Goal: Information Seeking & Learning: Learn about a topic

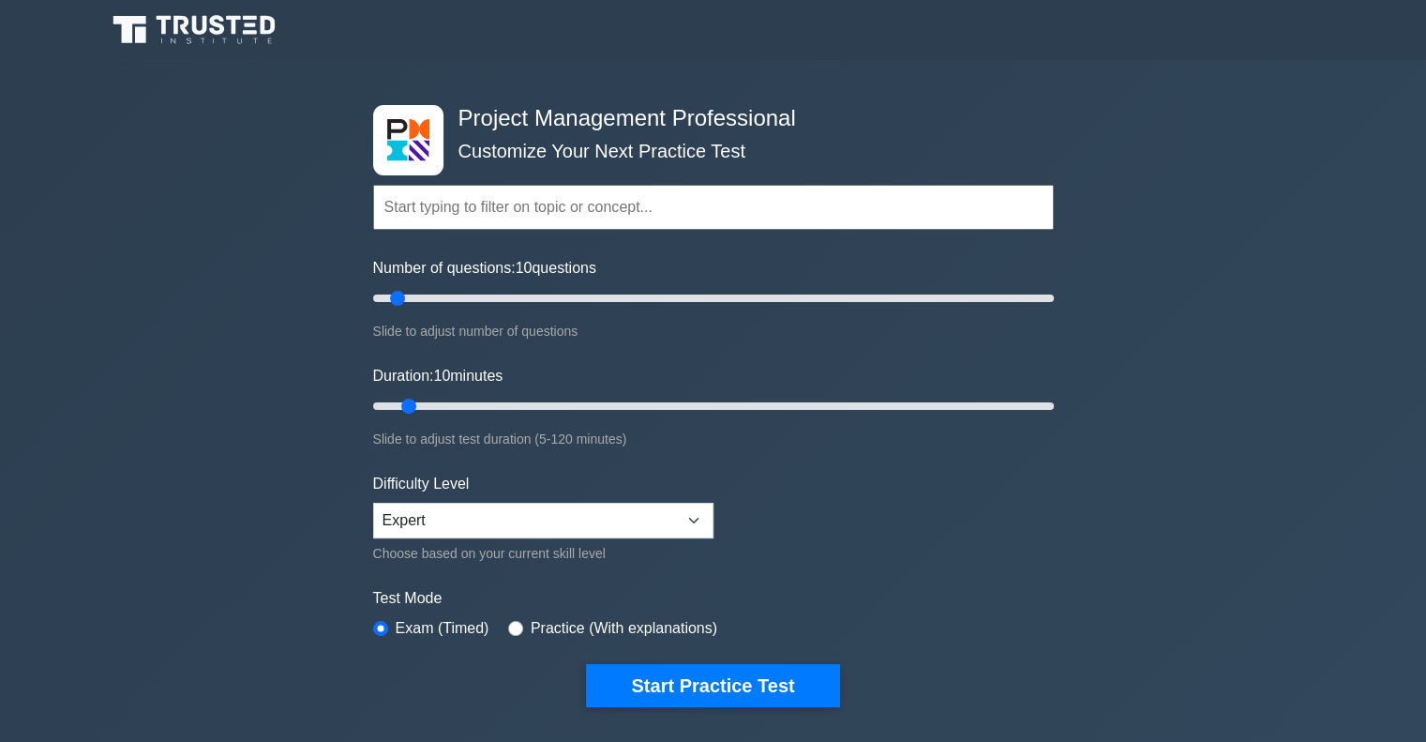
click at [453, 215] on input "text" at bounding box center [713, 207] width 681 height 45
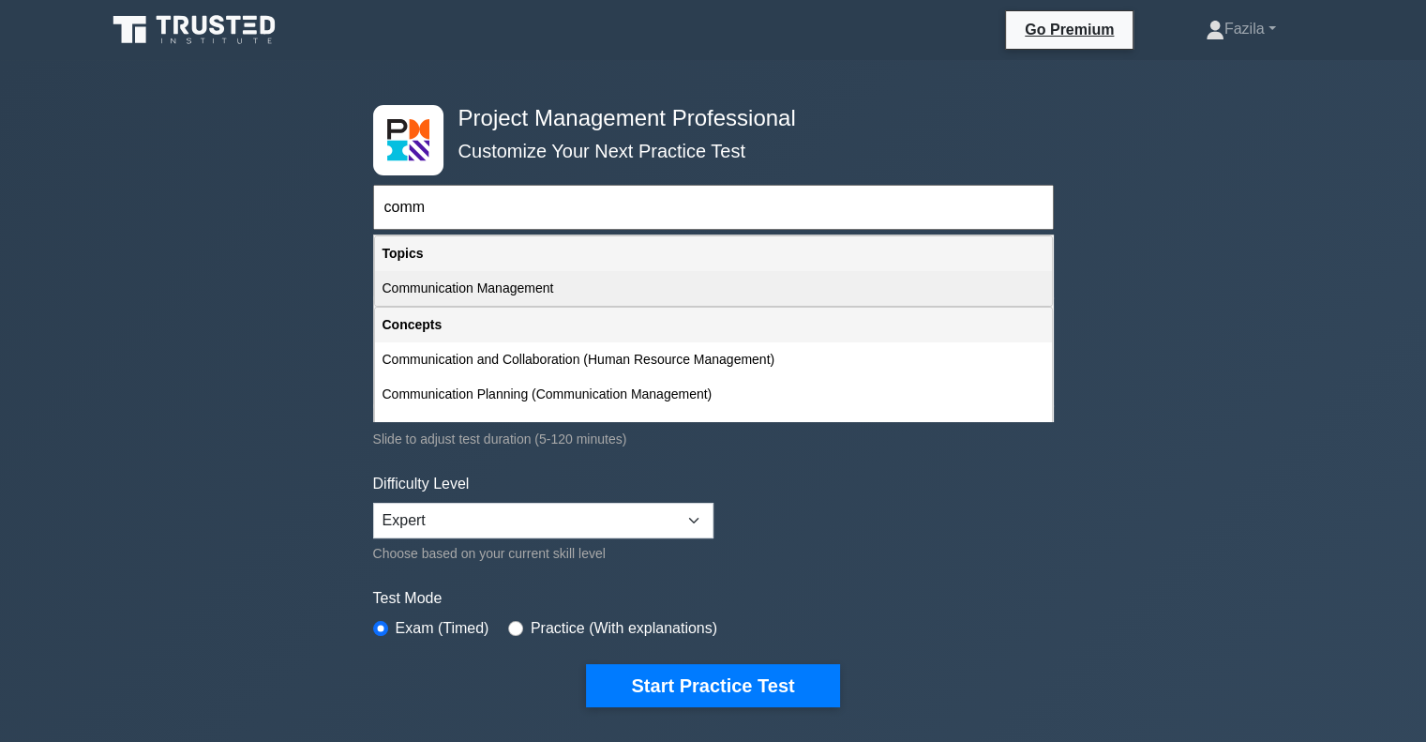
click at [495, 280] on div "Communication Management" at bounding box center [713, 288] width 677 height 35
type input "Communication Management"
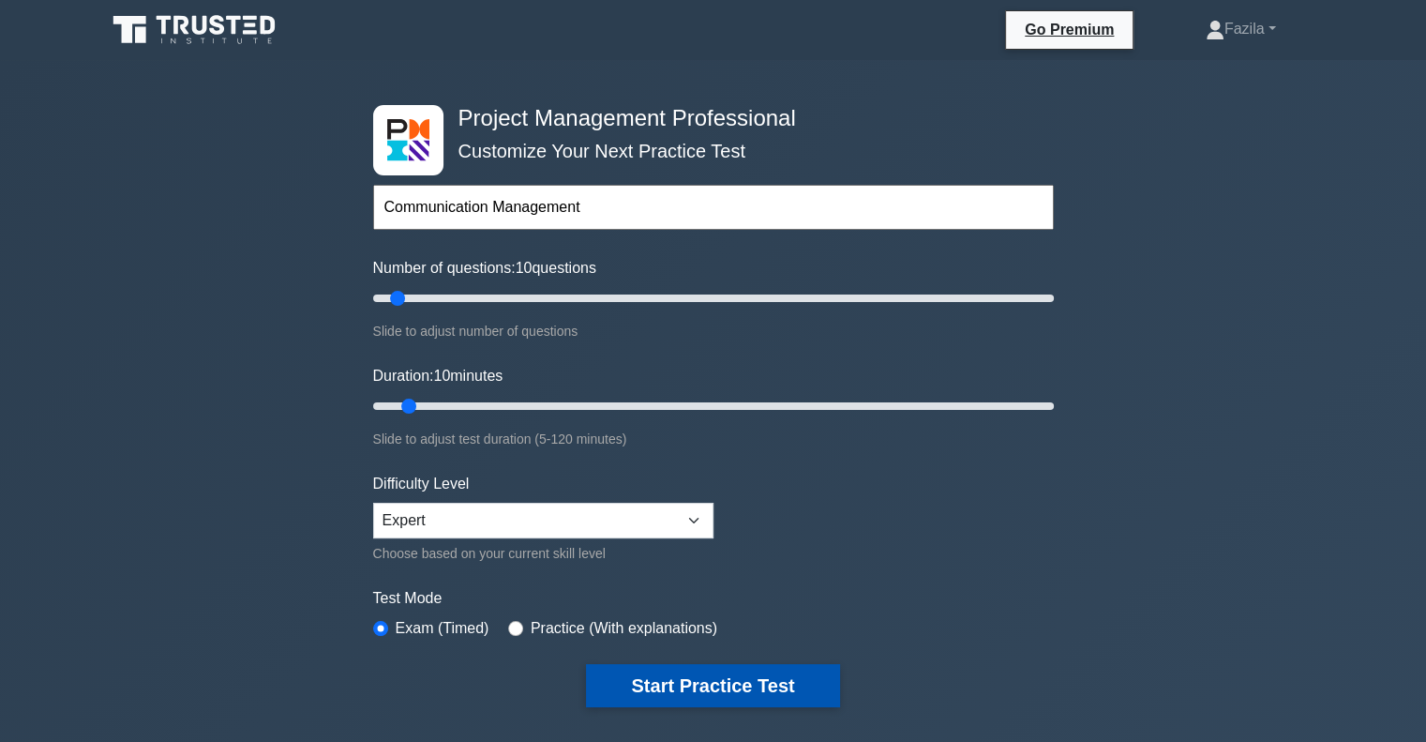
click at [724, 696] on button "Start Practice Test" at bounding box center [712, 685] width 253 height 43
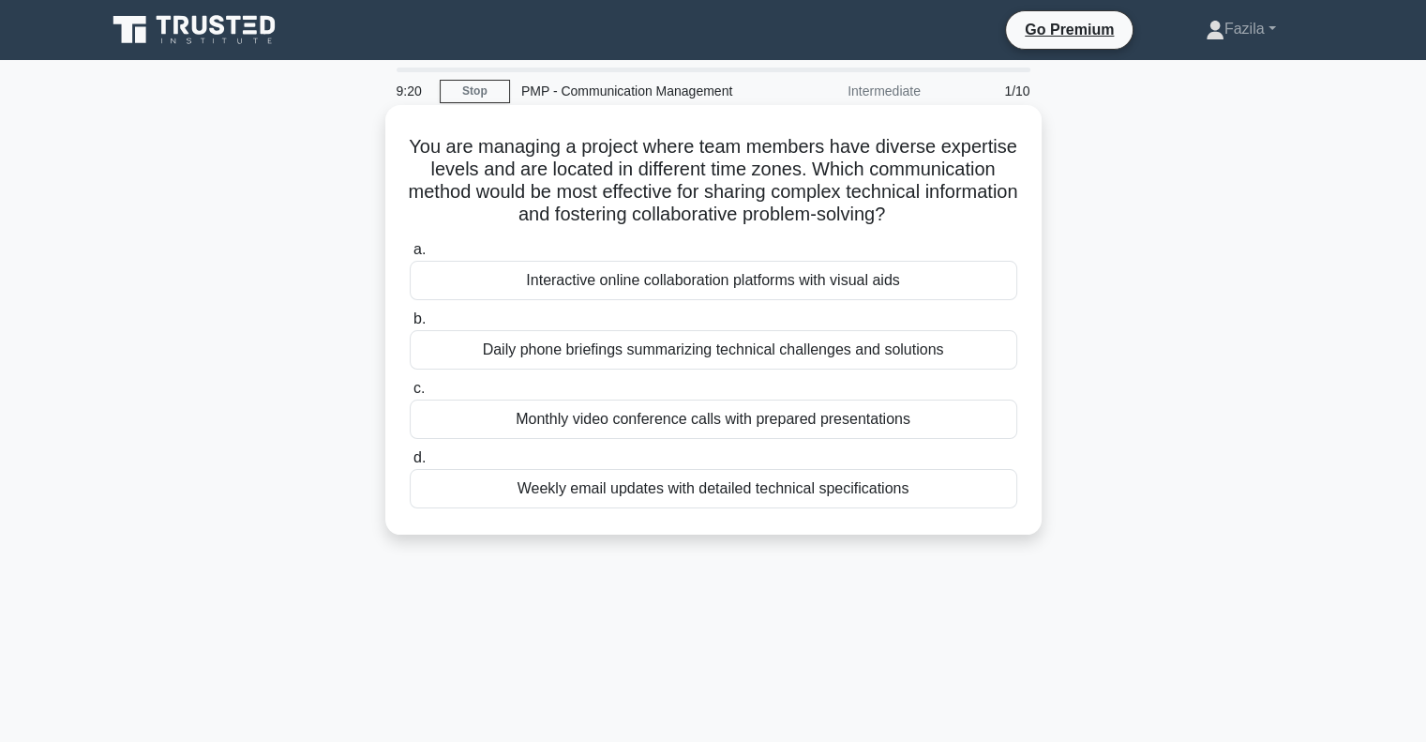
click at [803, 281] on div "Interactive online collaboration platforms with visual aids" at bounding box center [713, 280] width 607 height 39
click at [410, 256] on input "a. Interactive online collaboration platforms with visual aids" at bounding box center [410, 250] width 0 height 12
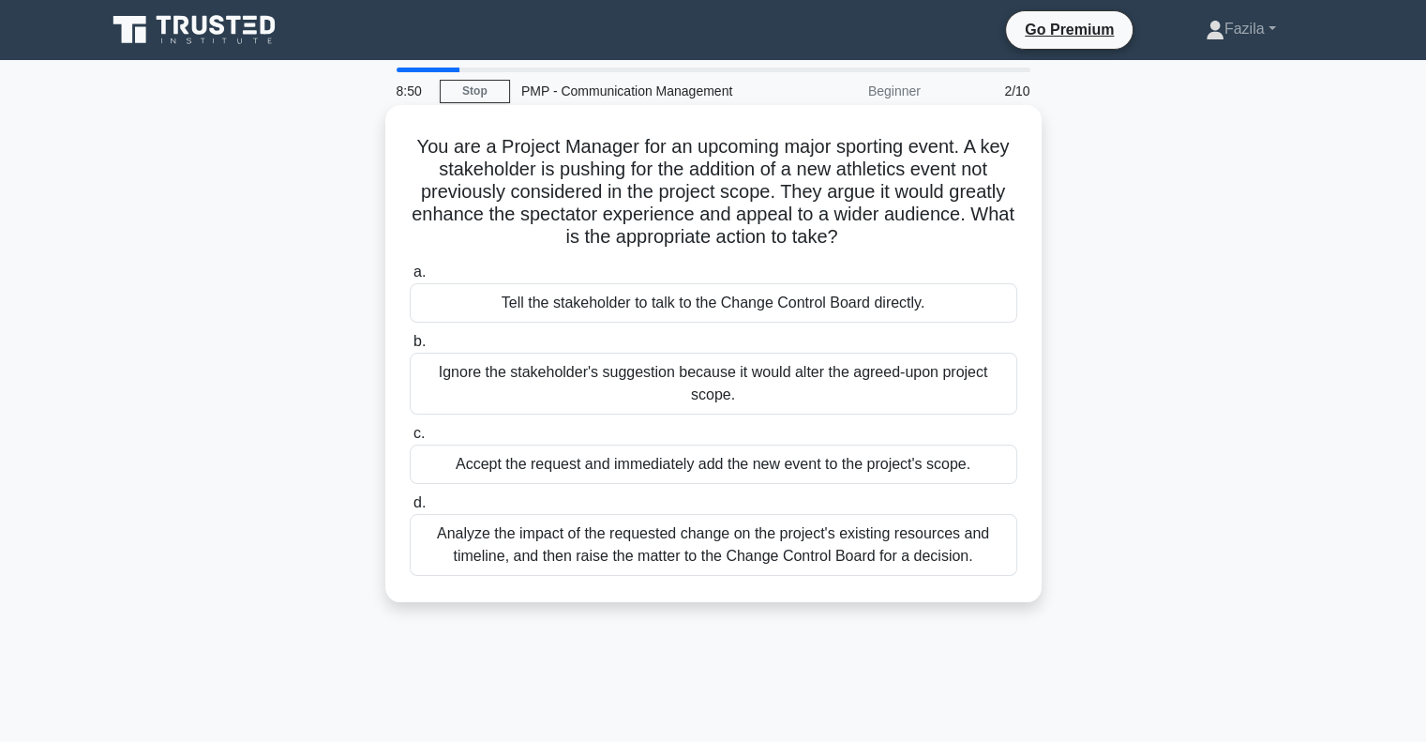
click at [734, 568] on div "Analyze the impact of the requested change on the project's existing resources …" at bounding box center [713, 545] width 607 height 62
click at [410, 509] on input "d. Analyze the impact of the requested change on the project's existing resourc…" at bounding box center [410, 503] width 0 height 12
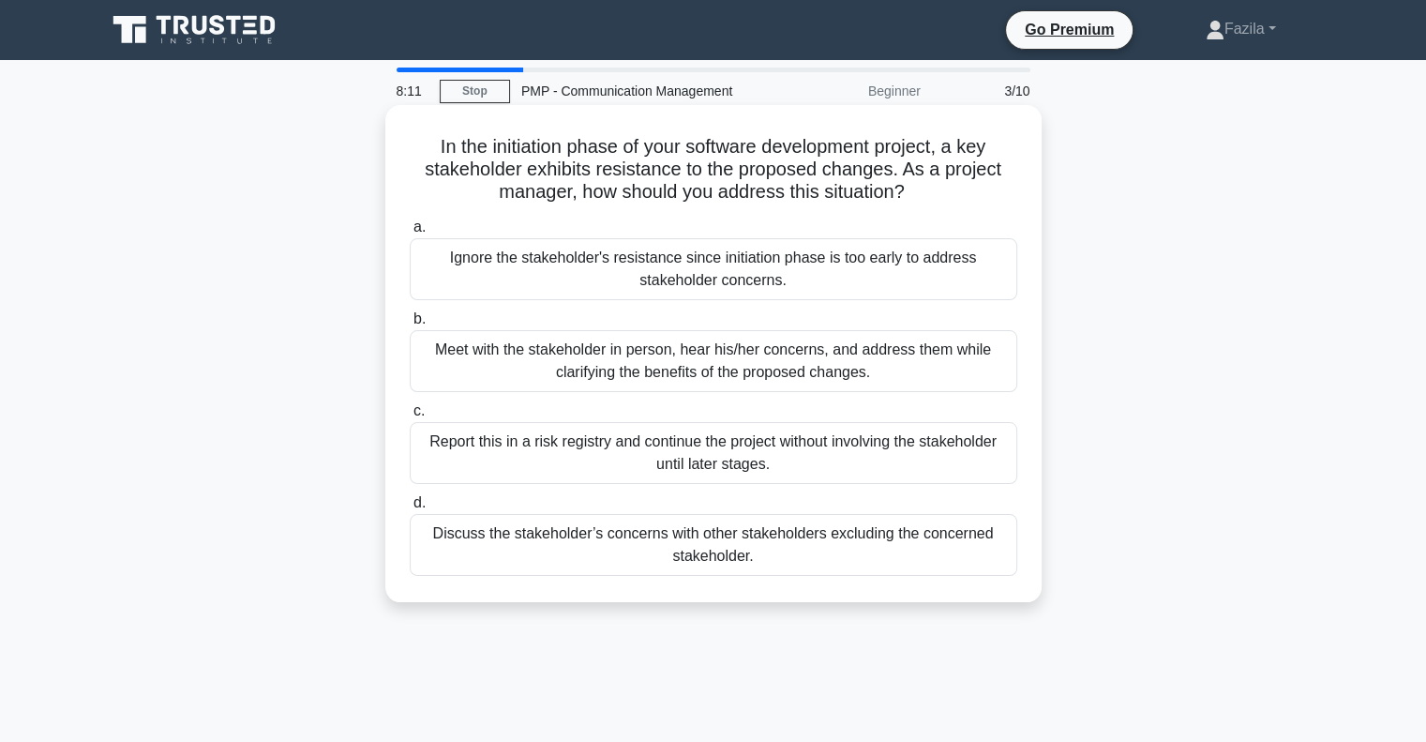
click at [632, 386] on div "Meet with the stakeholder in person, hear his/her concerns, and address them wh…" at bounding box center [713, 361] width 607 height 62
click at [410, 325] on input "b. Meet with the stakeholder in person, hear his/her concerns, and address them…" at bounding box center [410, 319] width 0 height 12
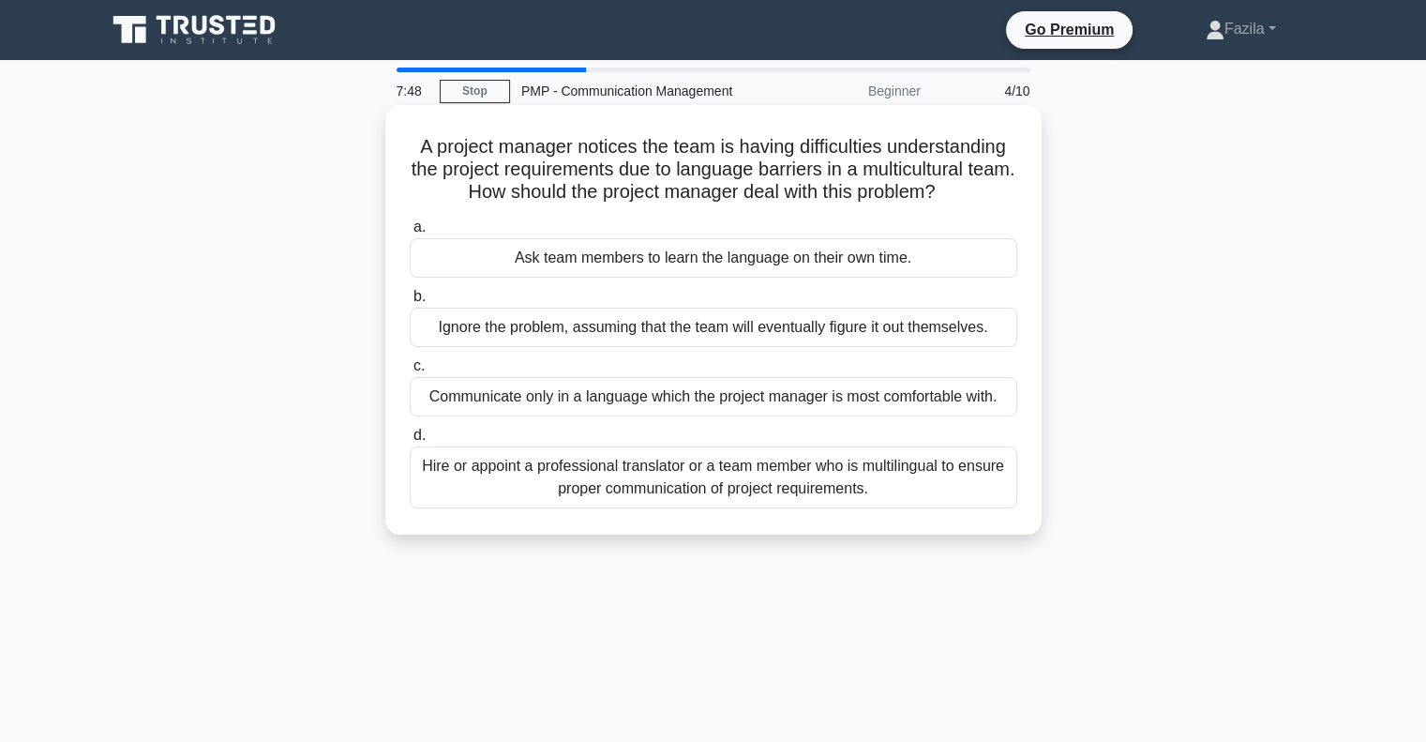
click at [652, 490] on div "Hire or appoint a professional translator or a team member who is multilingual …" at bounding box center [713, 477] width 607 height 62
click at [410, 442] on input "d. Hire or appoint a professional translator or a team member who is multilingu…" at bounding box center [410, 435] width 0 height 12
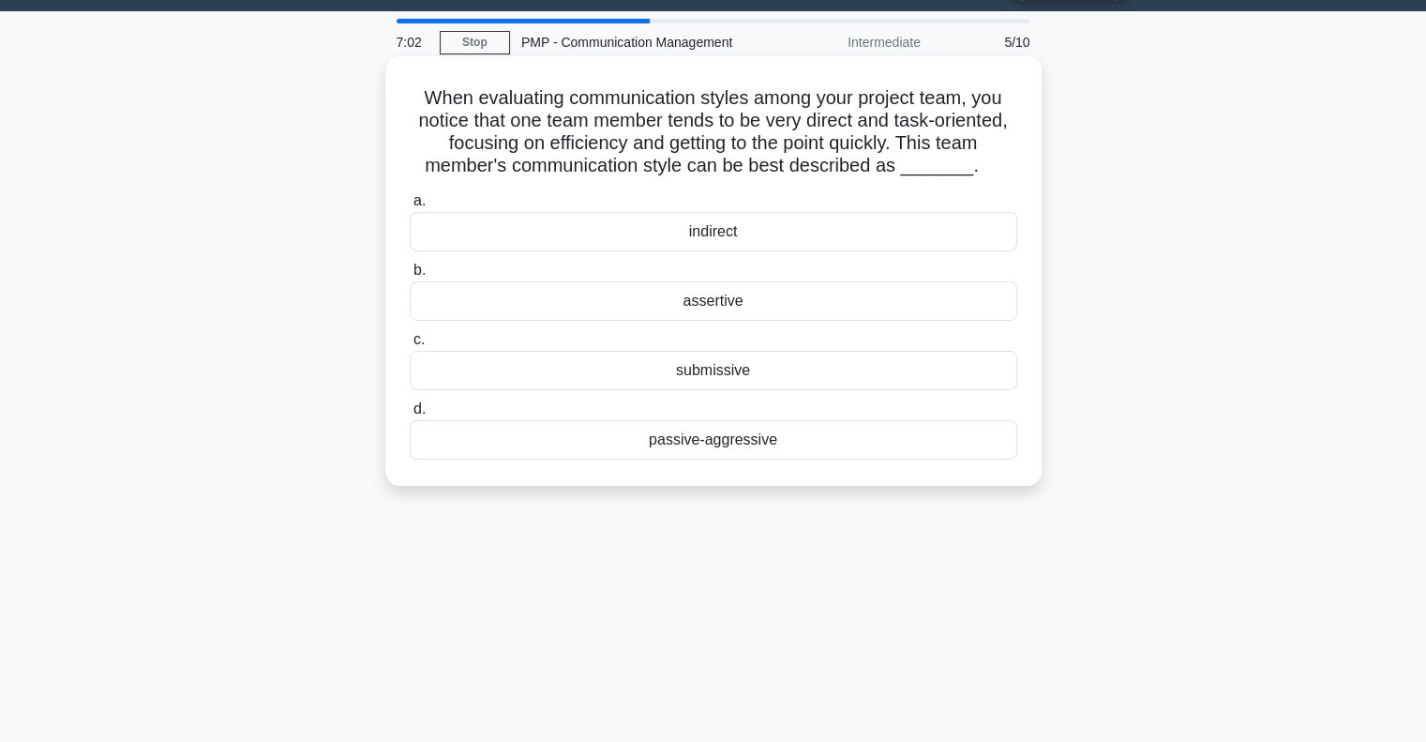
scroll to position [49, 0]
click at [626, 290] on div "assertive" at bounding box center [713, 300] width 607 height 39
click at [410, 277] on input "b. assertive" at bounding box center [410, 270] width 0 height 12
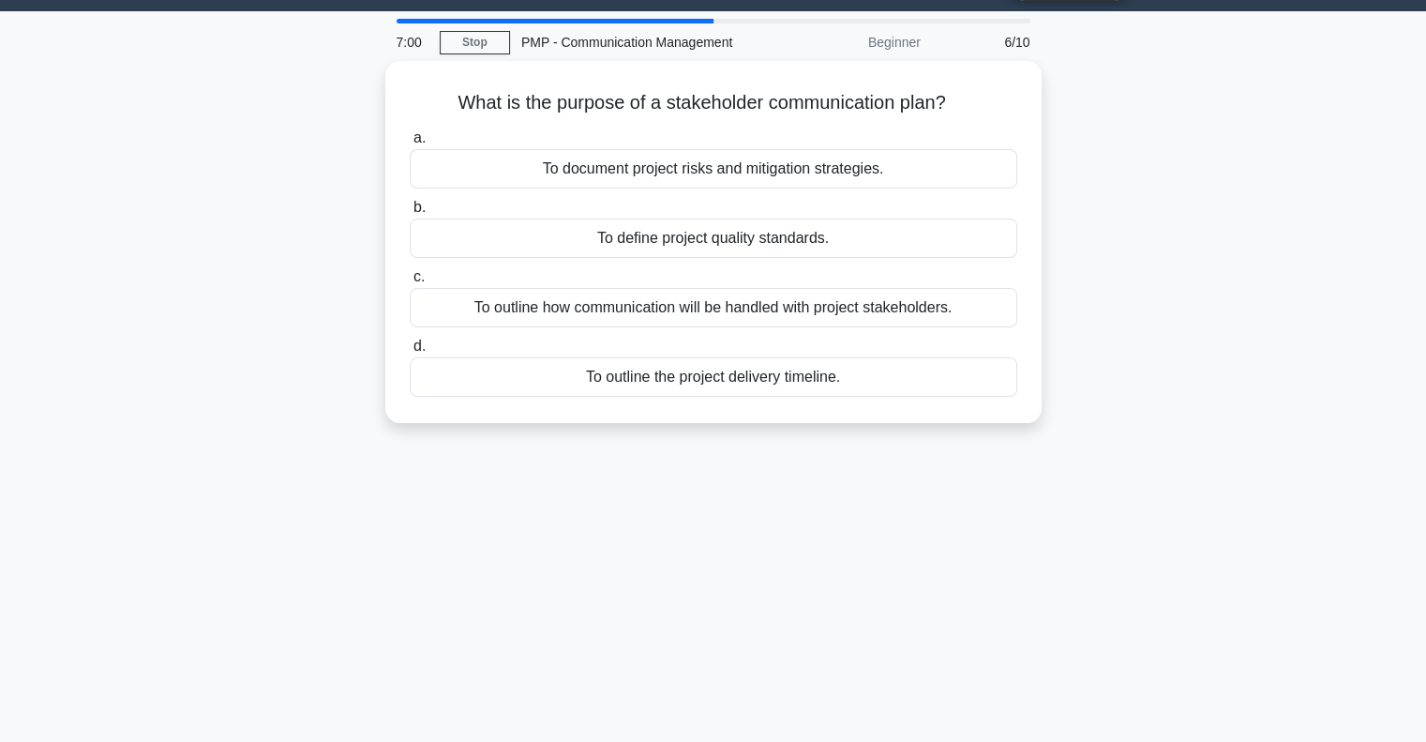
scroll to position [0, 0]
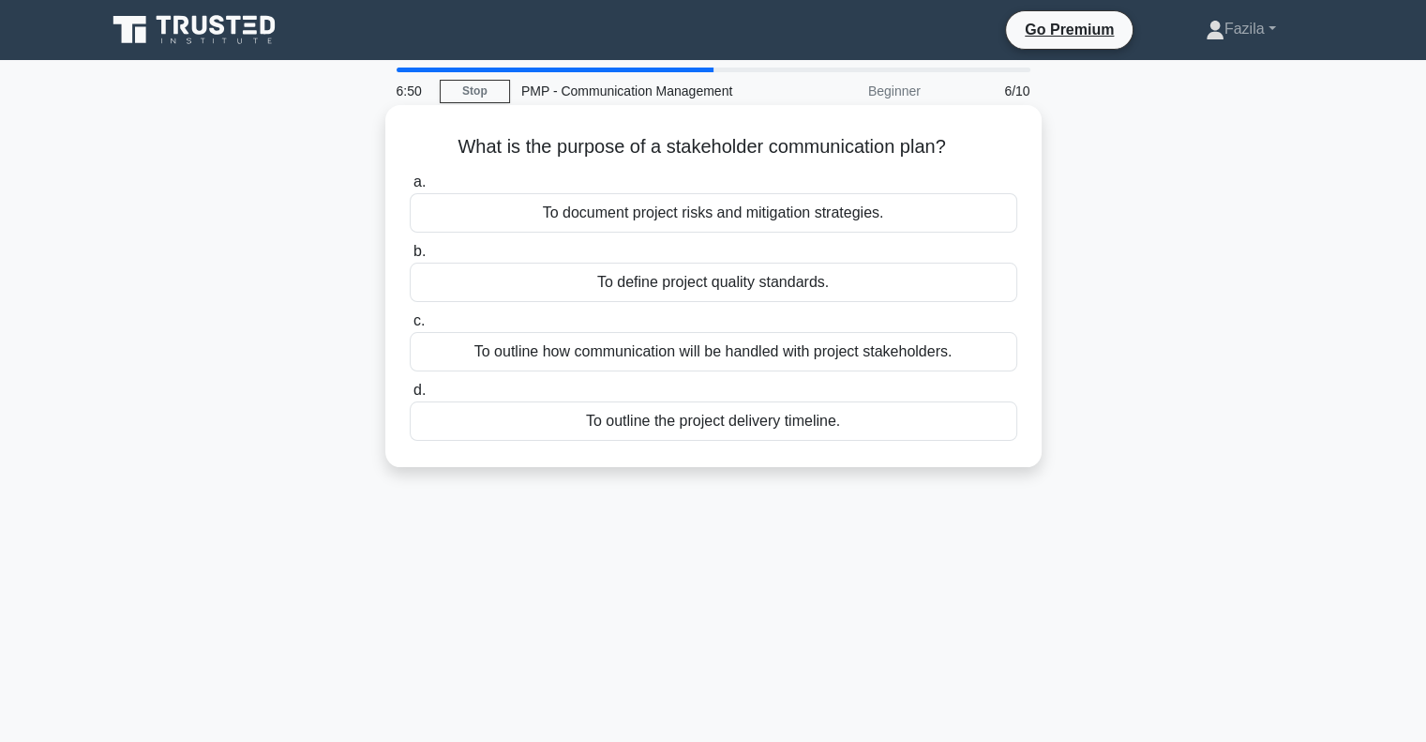
click at [601, 360] on div "To outline how communication will be handled with project stakeholders." at bounding box center [713, 351] width 607 height 39
click at [410, 327] on input "c. To outline how communication will be handled with project stakeholders." at bounding box center [410, 321] width 0 height 12
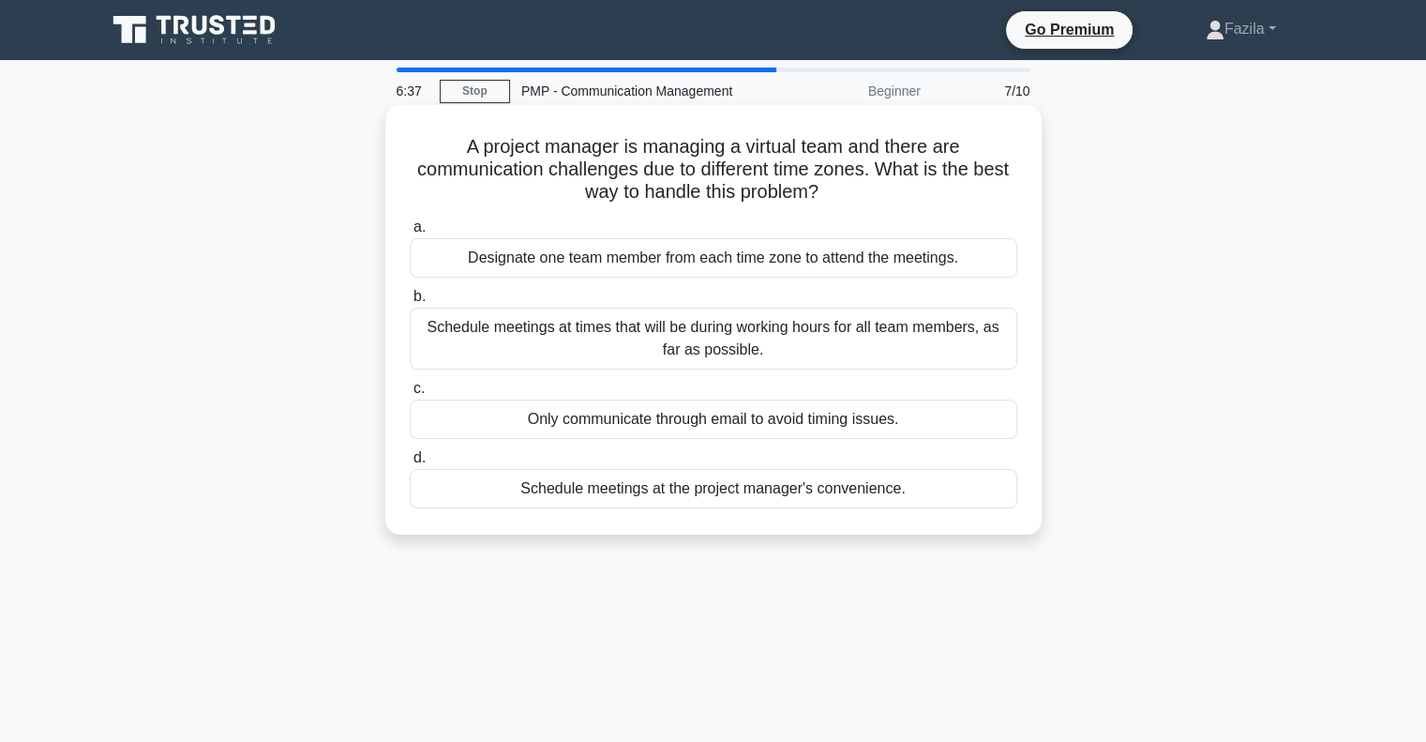
click at [622, 343] on div "Schedule meetings at times that will be during working hours for all team membe…" at bounding box center [713, 338] width 607 height 62
click at [410, 303] on input "b. Schedule meetings at times that will be during working hours for all team me…" at bounding box center [410, 297] width 0 height 12
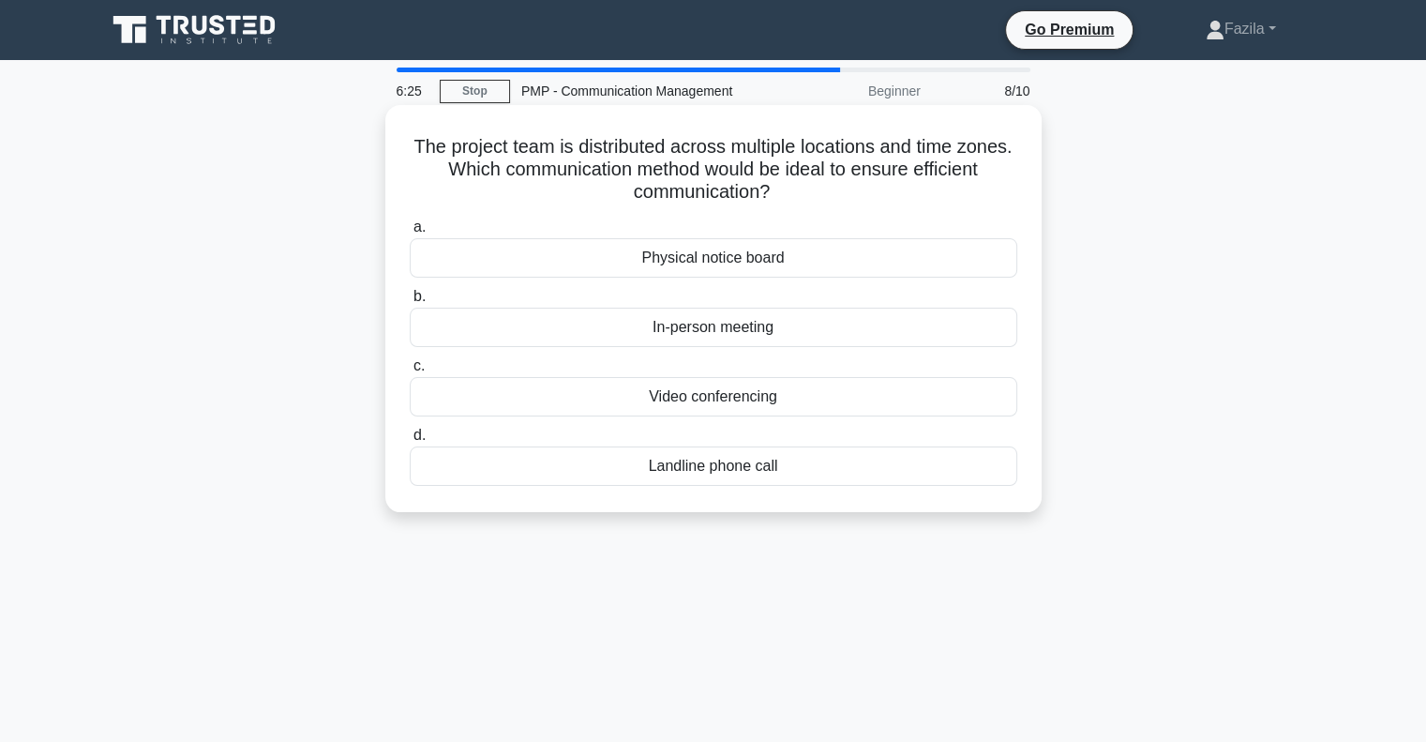
click at [661, 403] on div "Video conferencing" at bounding box center [713, 396] width 607 height 39
click at [410, 372] on input "c. Video conferencing" at bounding box center [410, 366] width 0 height 12
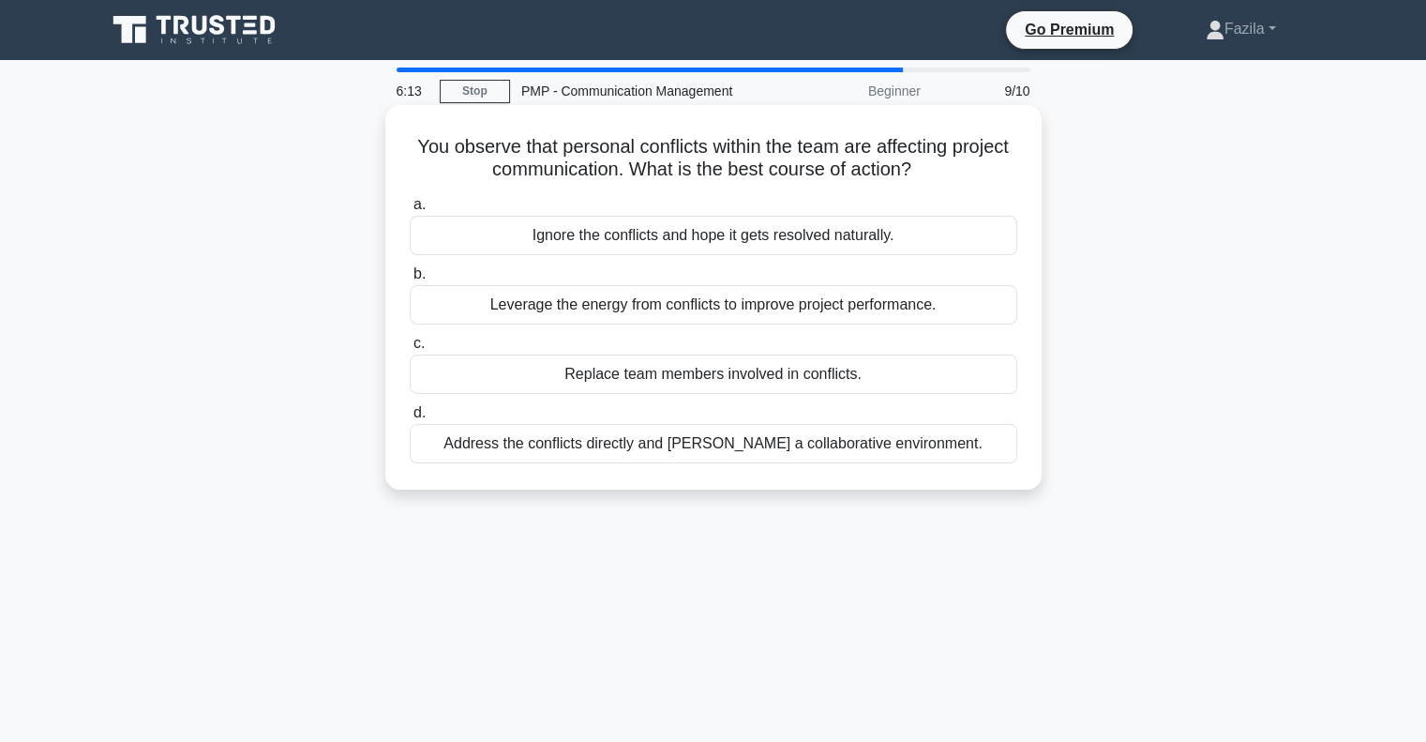
click at [698, 437] on div "Address the conflicts directly and foster a collaborative environment." at bounding box center [713, 443] width 607 height 39
click at [410, 419] on input "d. Address the conflicts directly and foster a collaborative environment." at bounding box center [410, 413] width 0 height 12
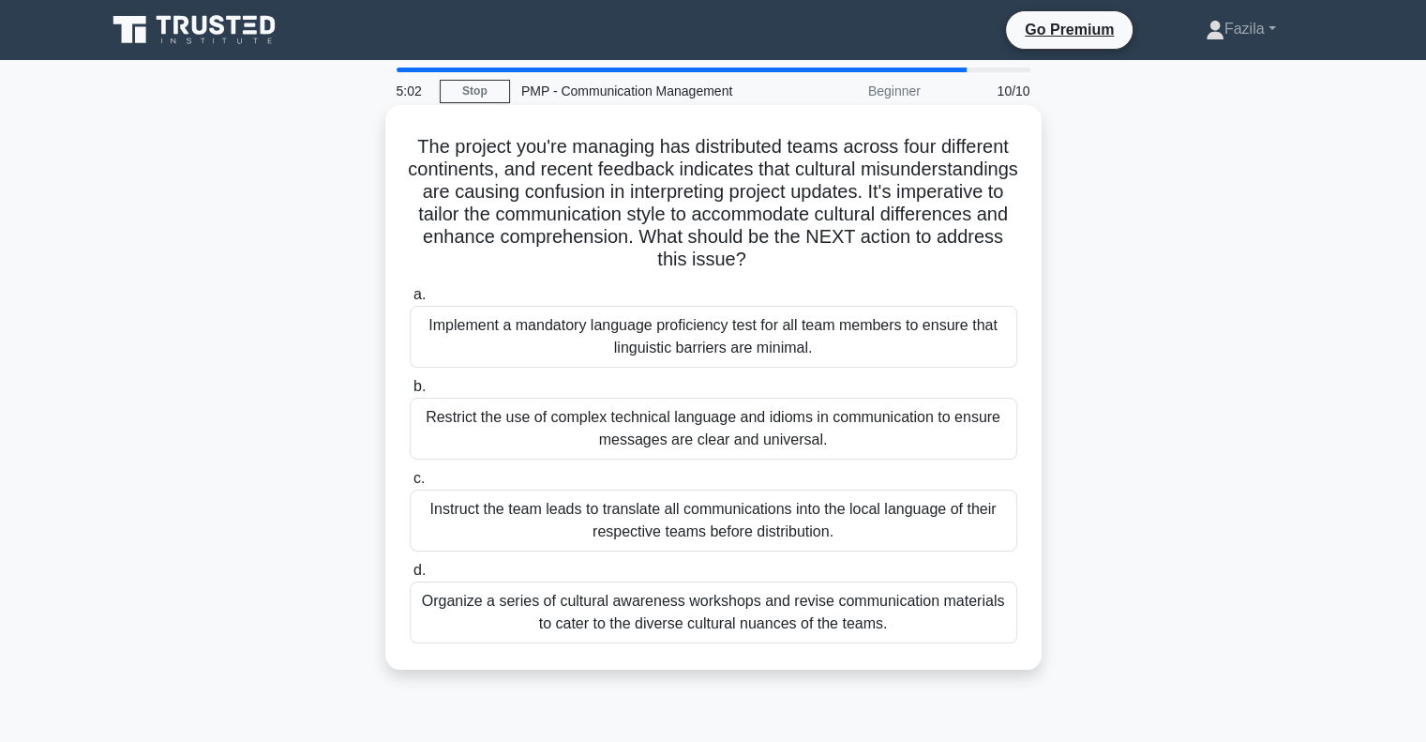
click at [495, 628] on div "Organize a series of cultural awareness workshops and revise communication mate…" at bounding box center [713, 612] width 607 height 62
click at [410, 577] on input "d. Organize a series of cultural awareness workshops and revise communication m…" at bounding box center [410, 570] width 0 height 12
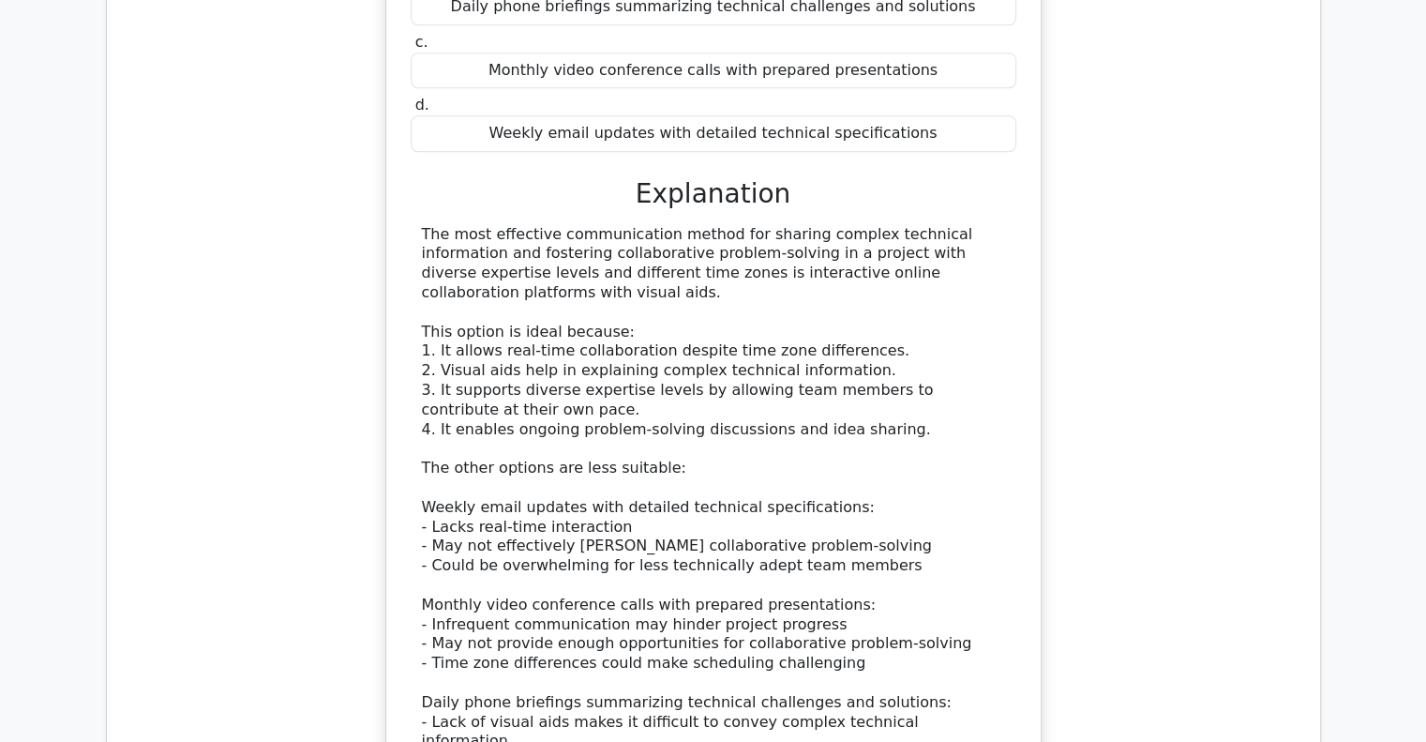
scroll to position [2344, 0]
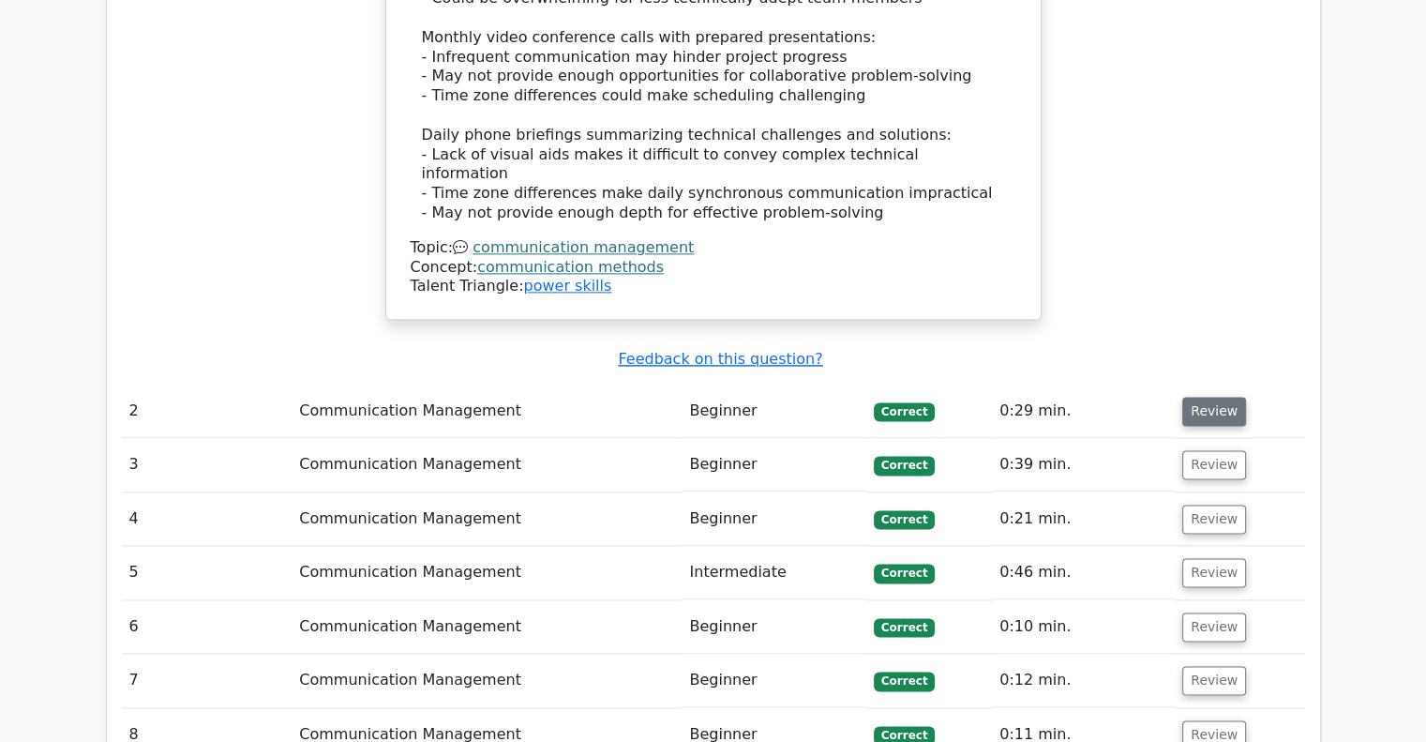
click at [1221, 397] on button "Review" at bounding box center [1214, 411] width 64 height 29
click at [1220, 397] on button "Review" at bounding box center [1214, 411] width 64 height 29
click at [1221, 450] on button "Review" at bounding box center [1214, 464] width 64 height 29
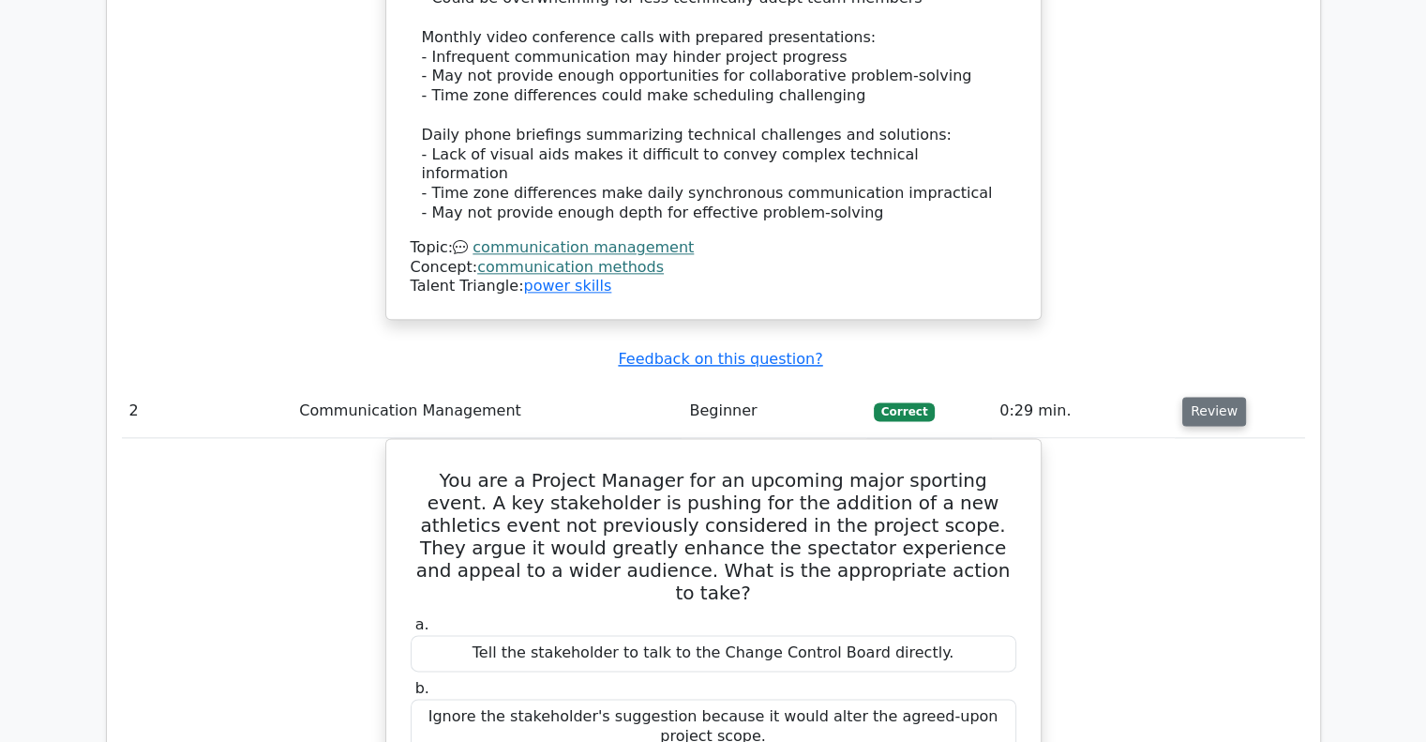
click at [1210, 397] on button "Review" at bounding box center [1214, 411] width 64 height 29
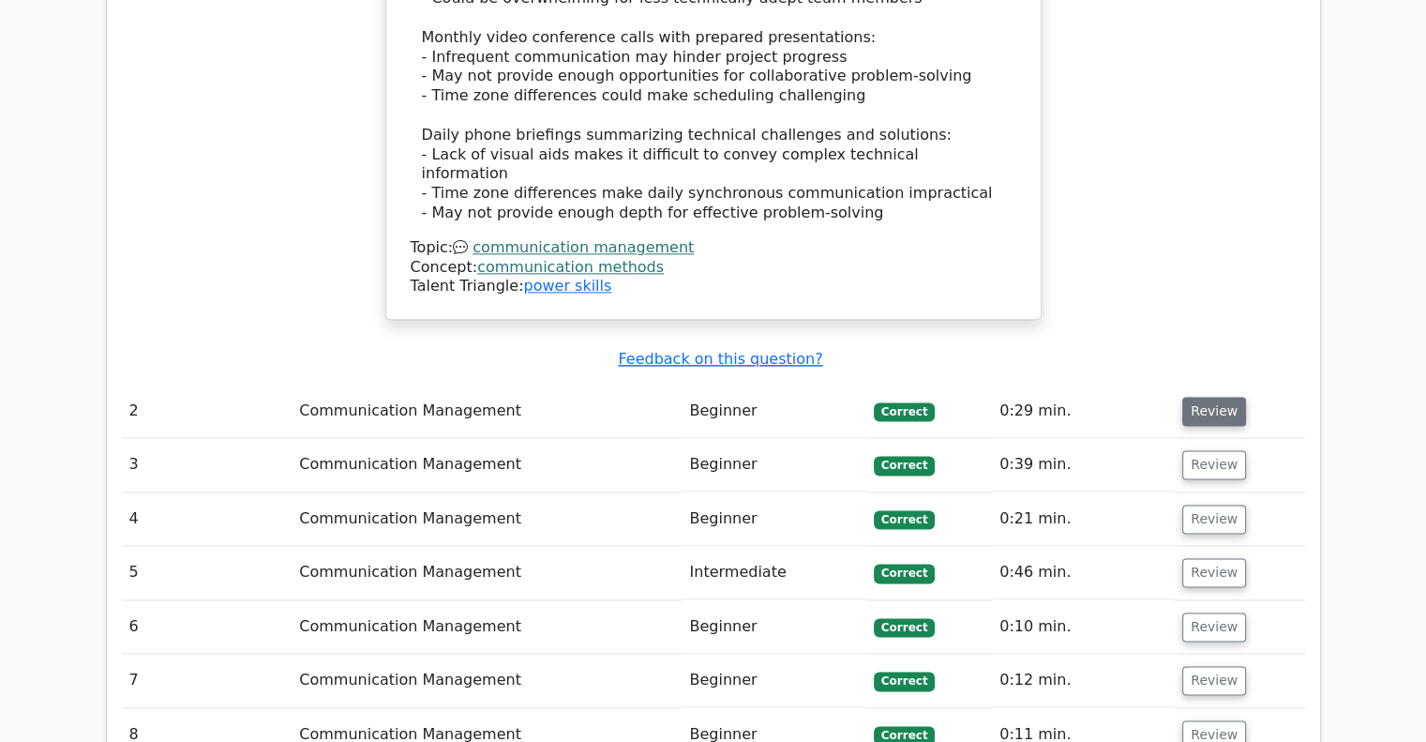
click at [1210, 397] on button "Review" at bounding box center [1214, 411] width 64 height 29
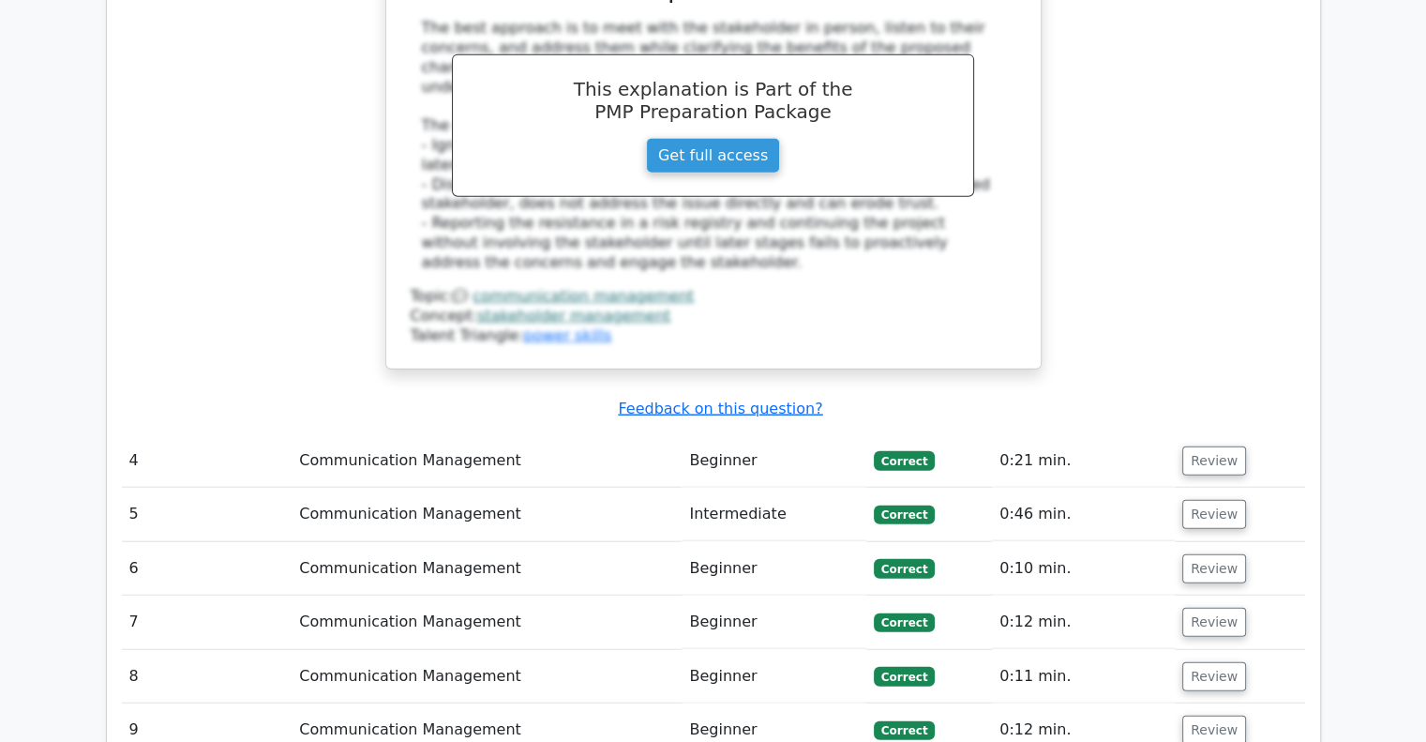
scroll to position [4594, 0]
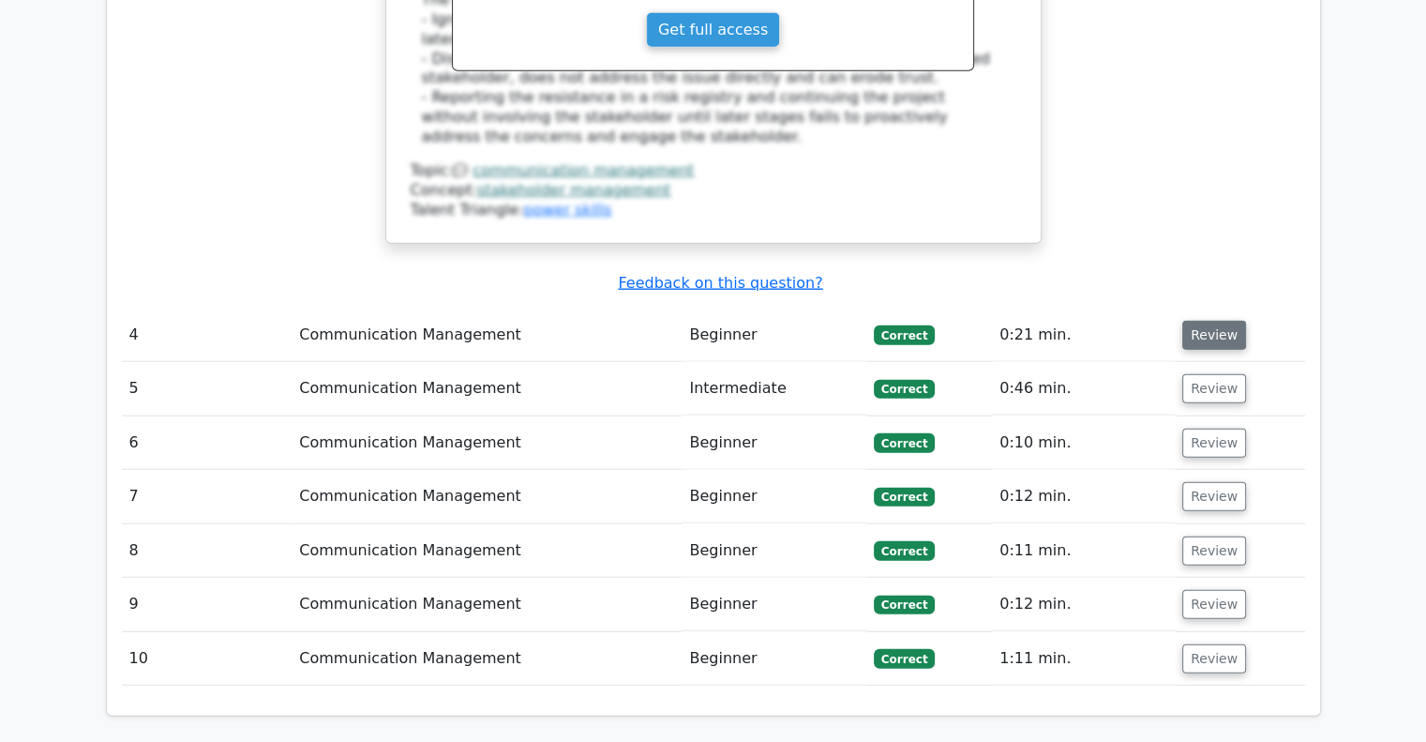
click at [1223, 321] on button "Review" at bounding box center [1214, 335] width 64 height 29
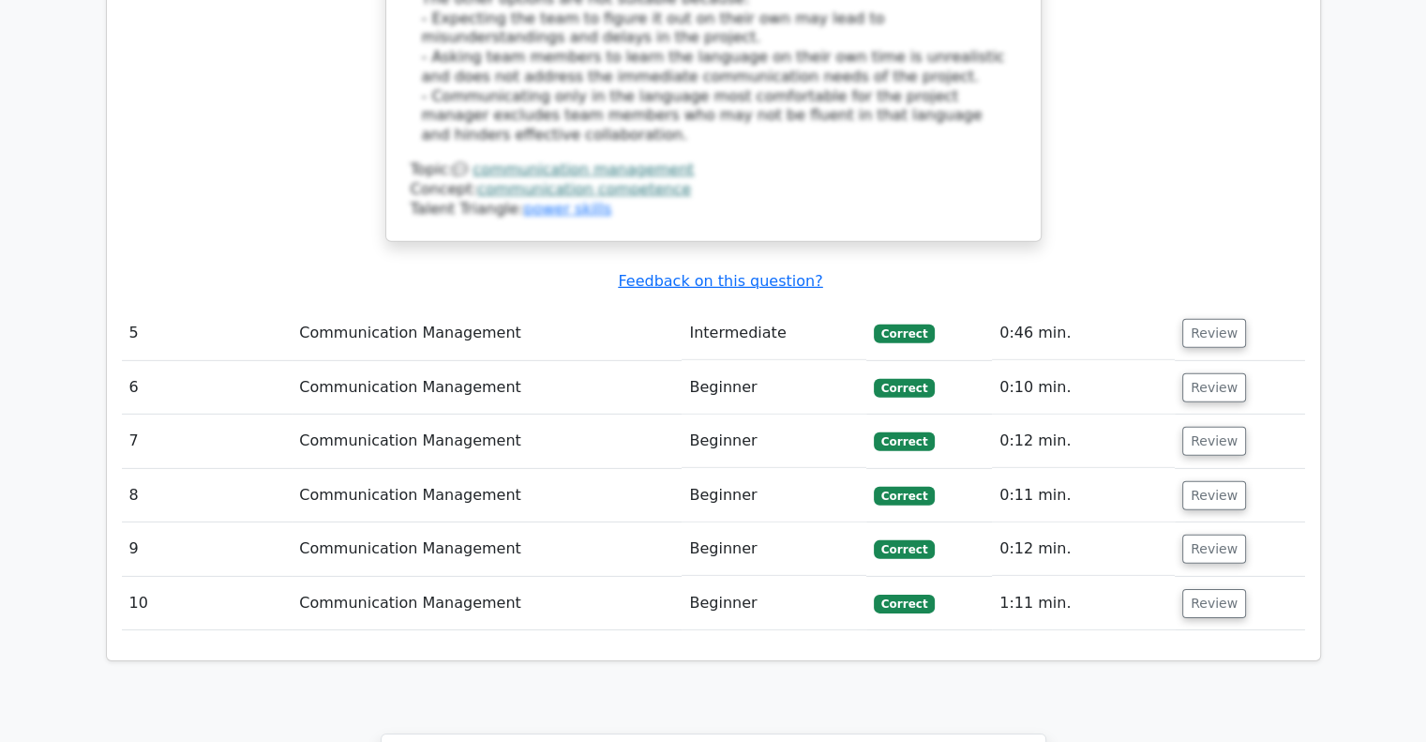
scroll to position [5625, 0]
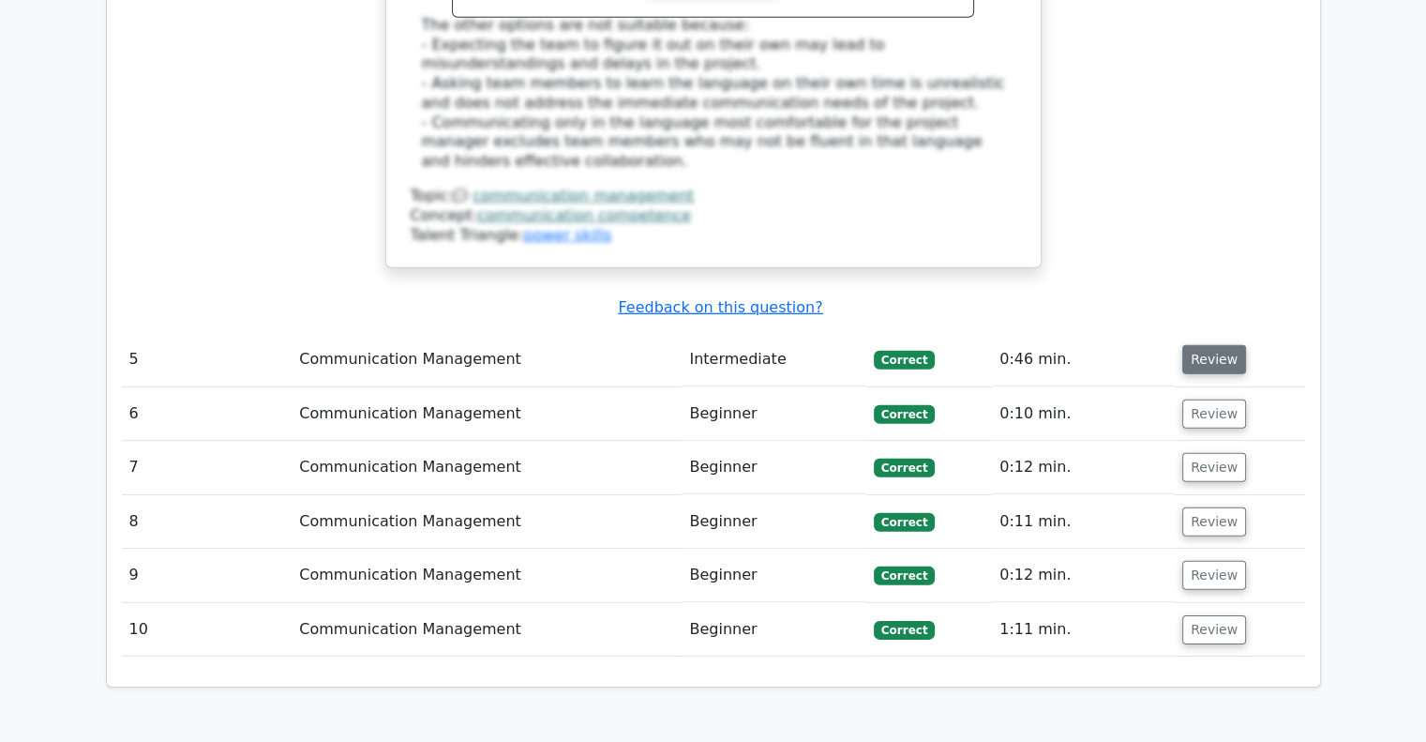
click at [1215, 345] on button "Review" at bounding box center [1214, 359] width 64 height 29
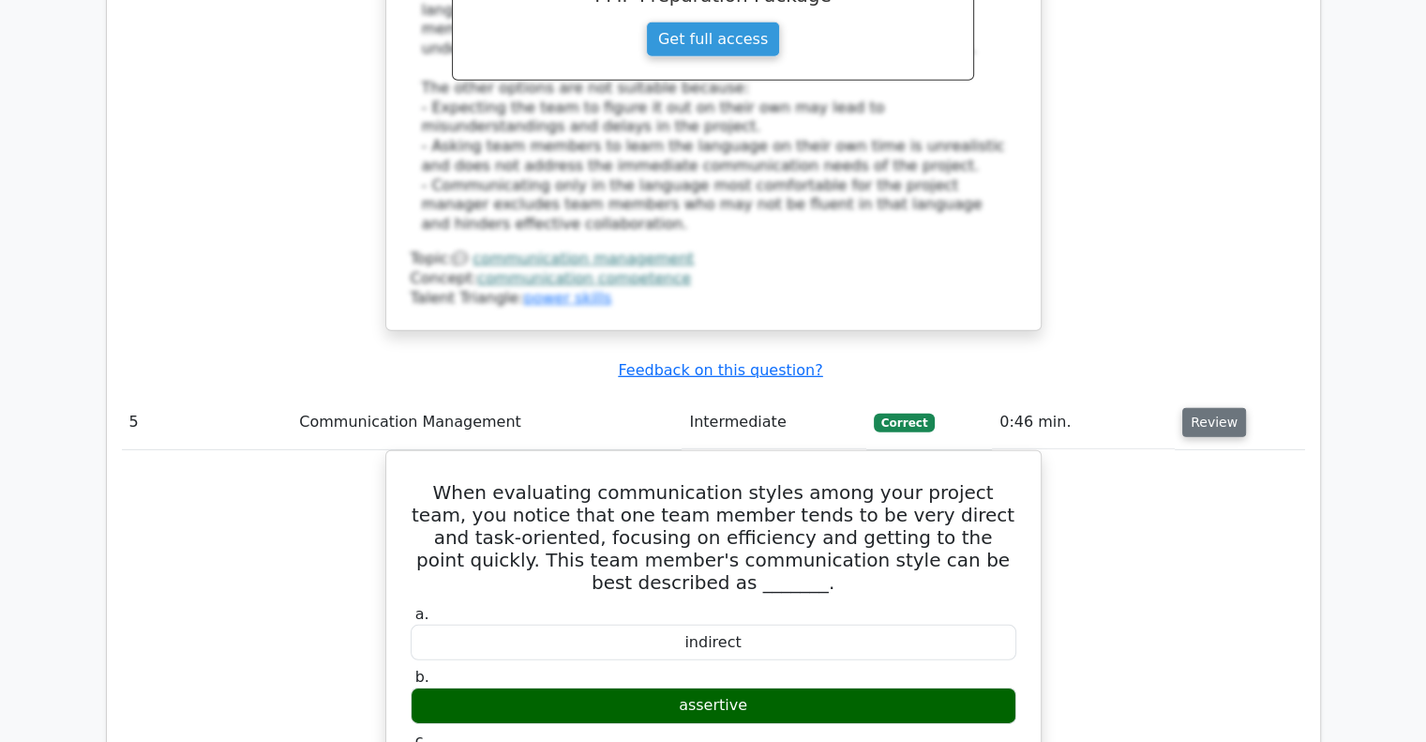
scroll to position [5531, 0]
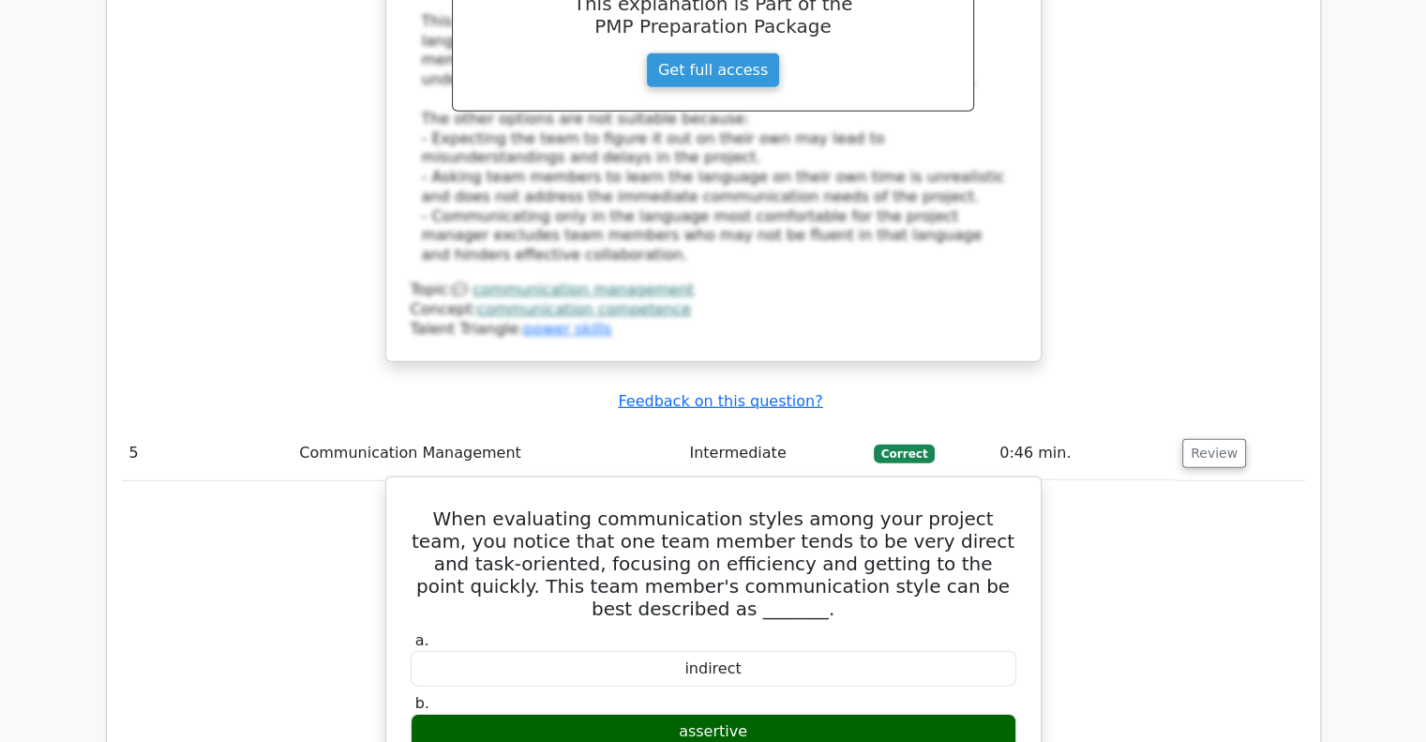
click at [425, 507] on h5 "When evaluating communication styles among your project team, you notice that o…" at bounding box center [713, 563] width 609 height 112
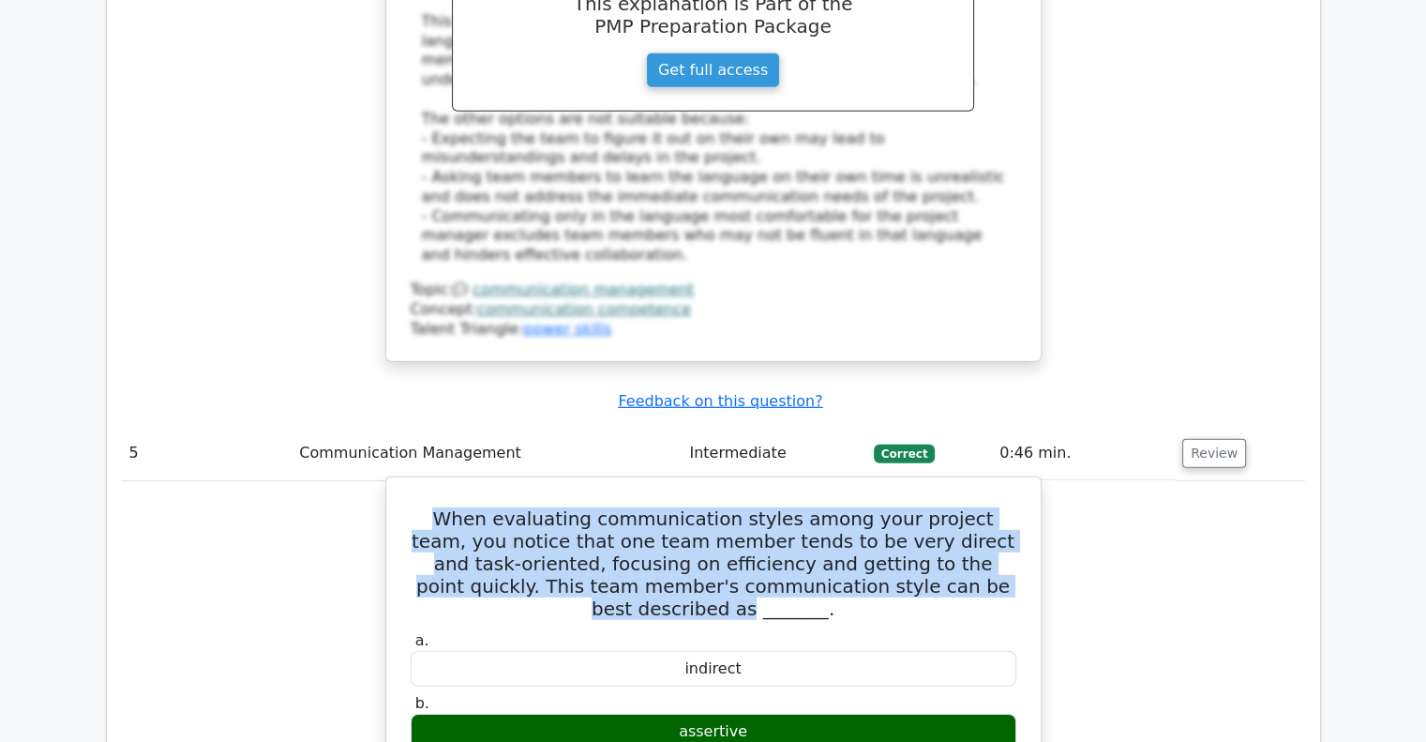
drag, startPoint x: 422, startPoint y: 226, endPoint x: 945, endPoint y: 304, distance: 528.9
click at [945, 507] on h5 "When evaluating communication styles among your project team, you notice that o…" at bounding box center [713, 563] width 609 height 112
copy h5 "When evaluating communication styles among your project team, you notice that o…"
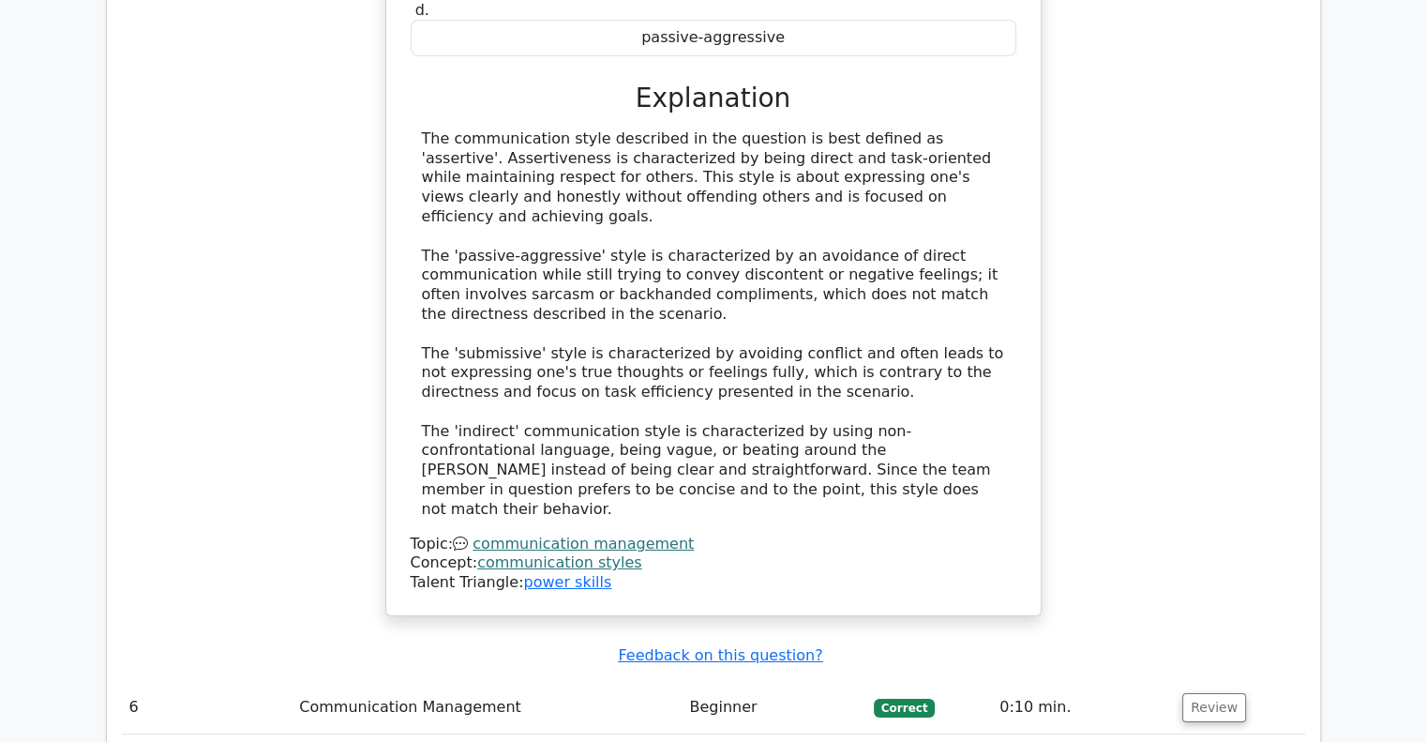
scroll to position [6562, 0]
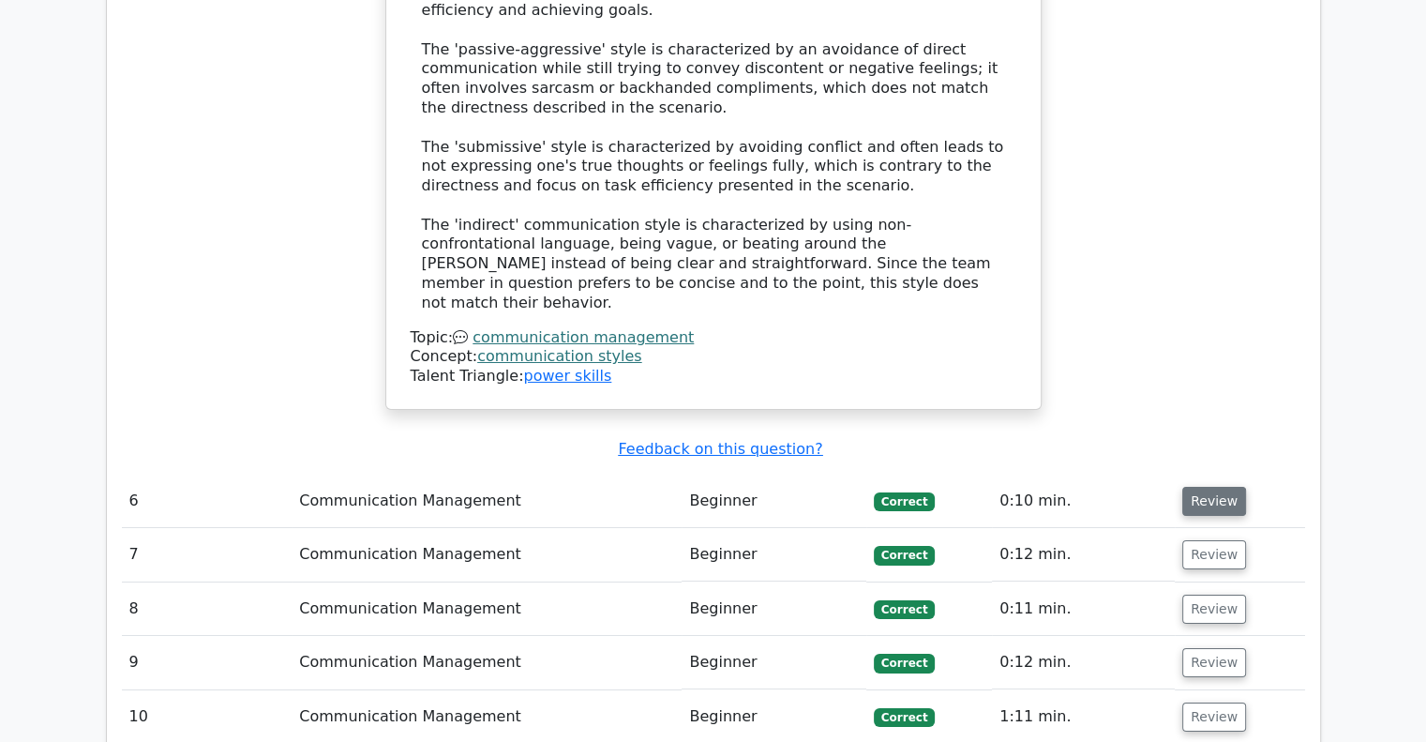
click at [1195, 487] on button "Review" at bounding box center [1214, 501] width 64 height 29
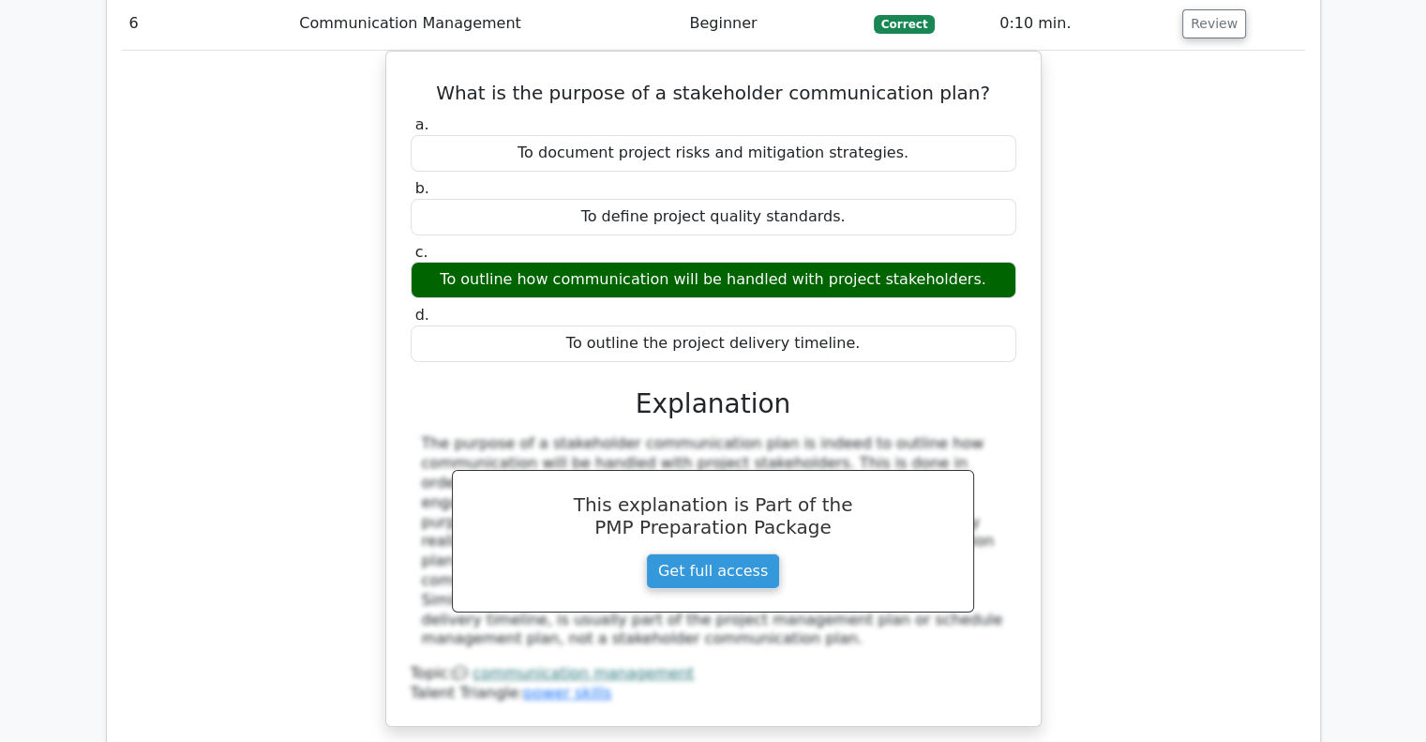
scroll to position [7218, 0]
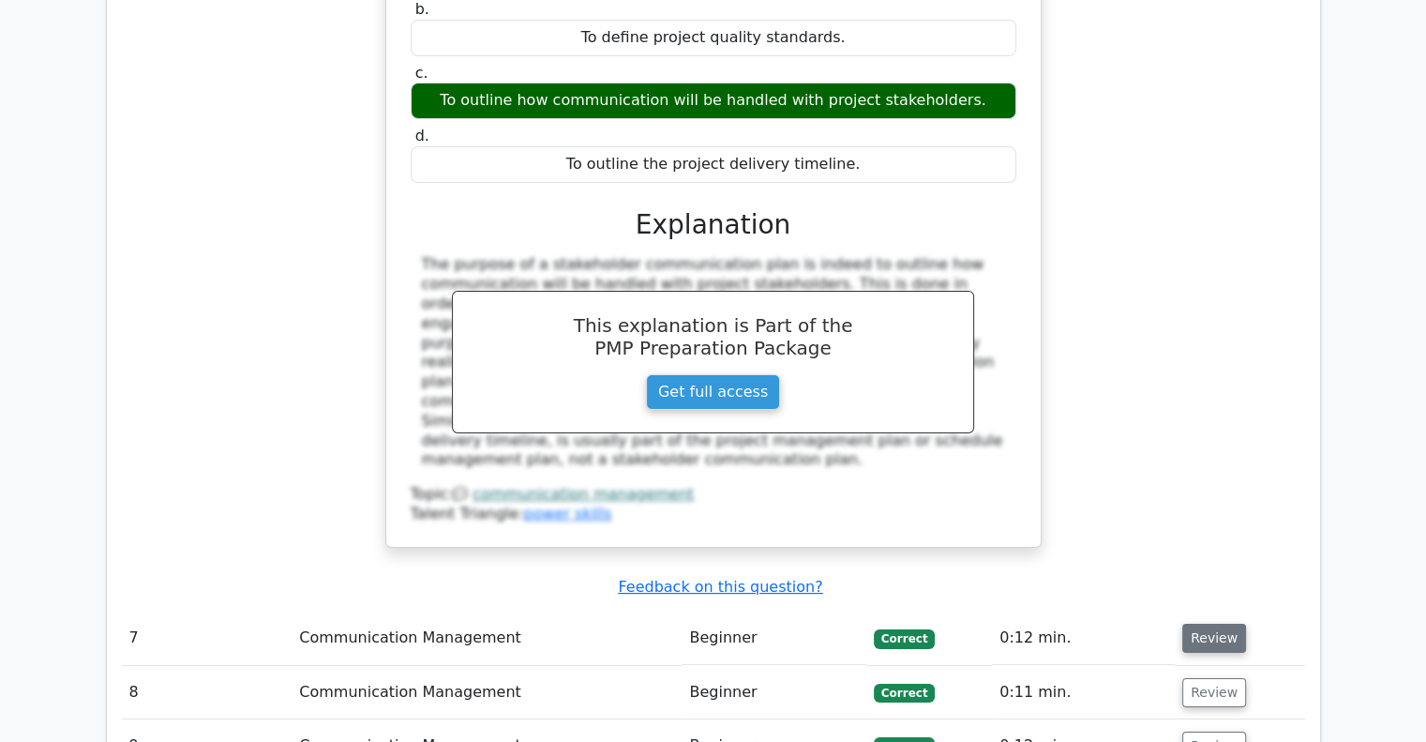
click at [1196, 623] on button "Review" at bounding box center [1214, 637] width 64 height 29
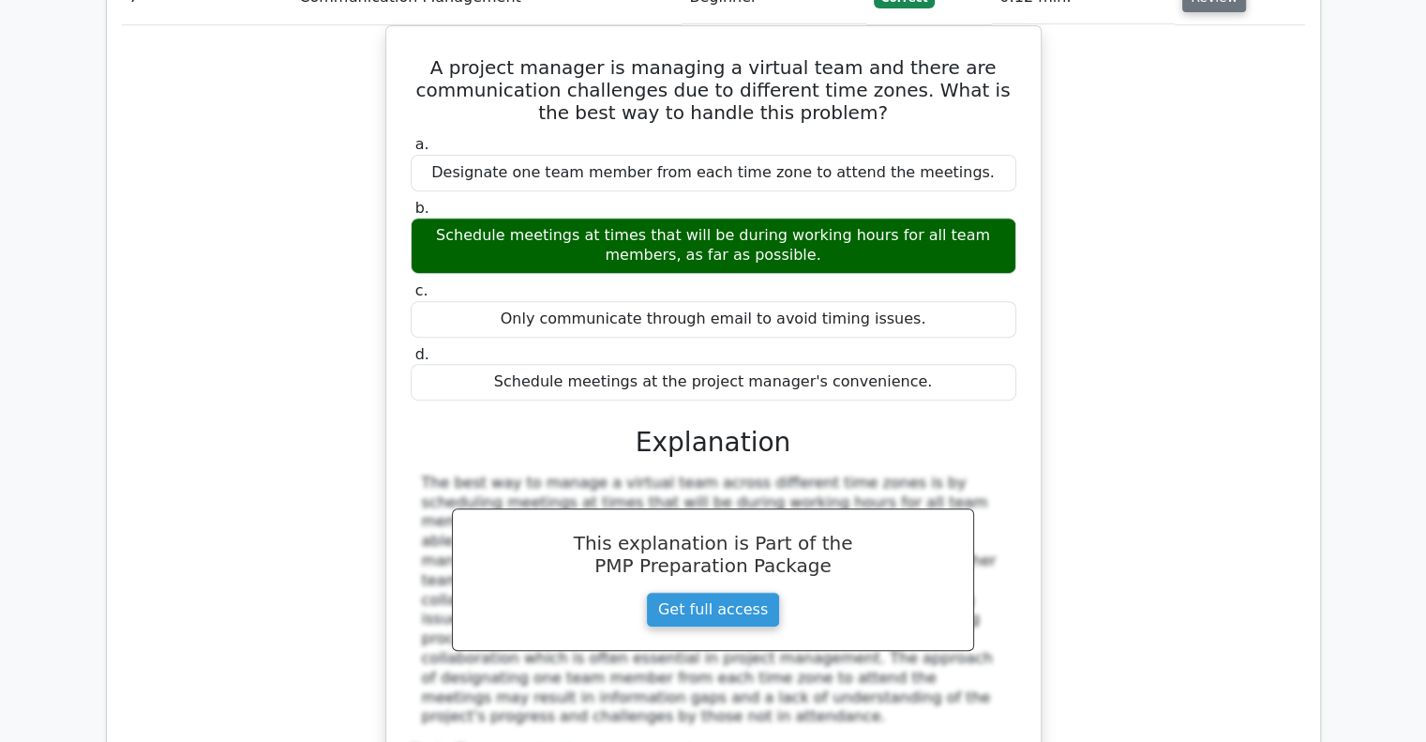
scroll to position [7875, 0]
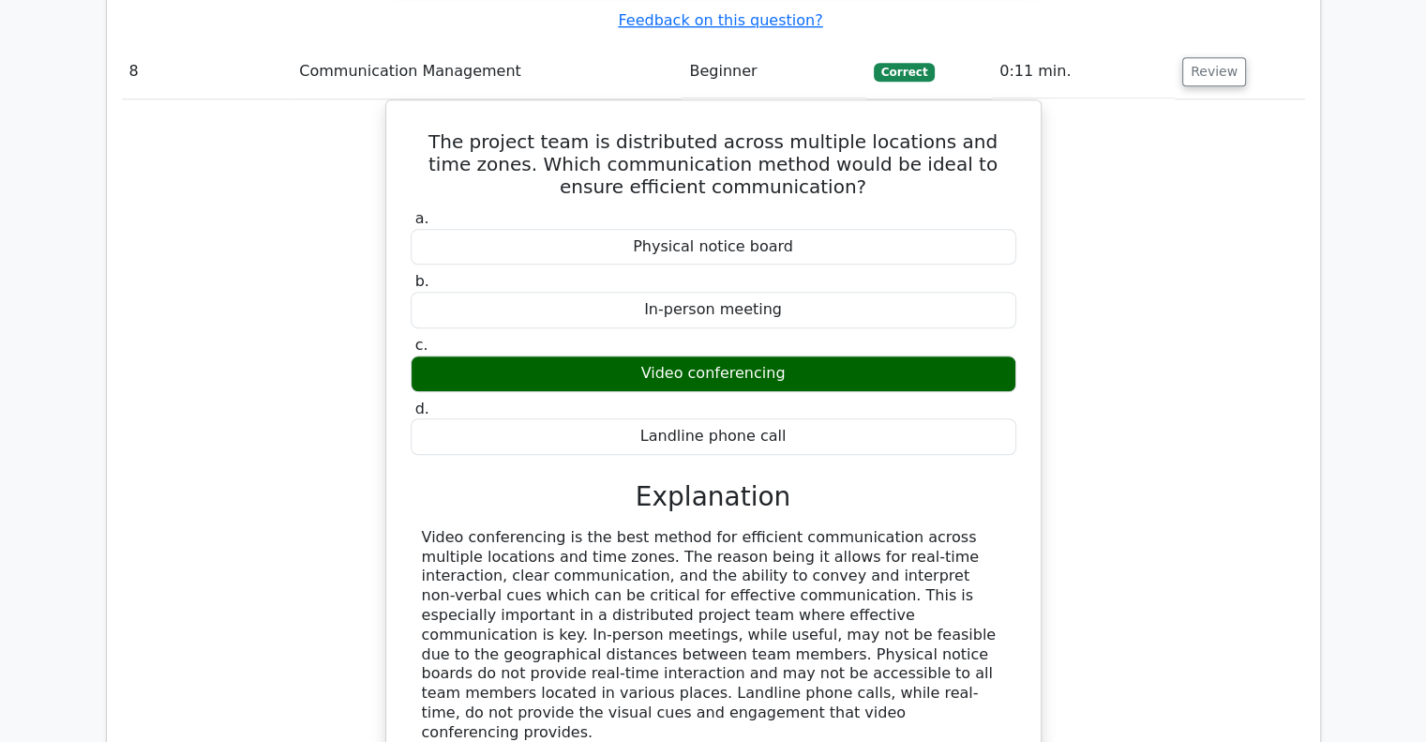
scroll to position [8718, 0]
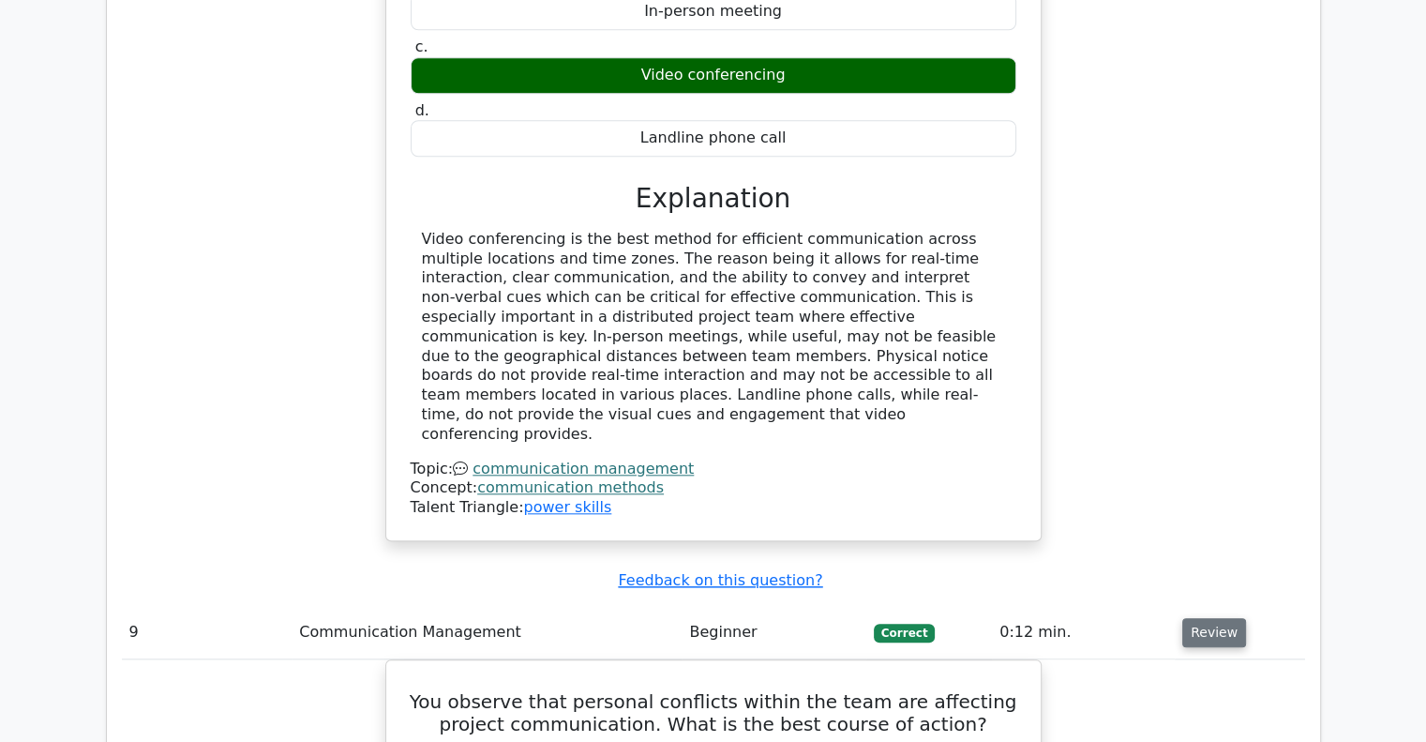
scroll to position [9656, 0]
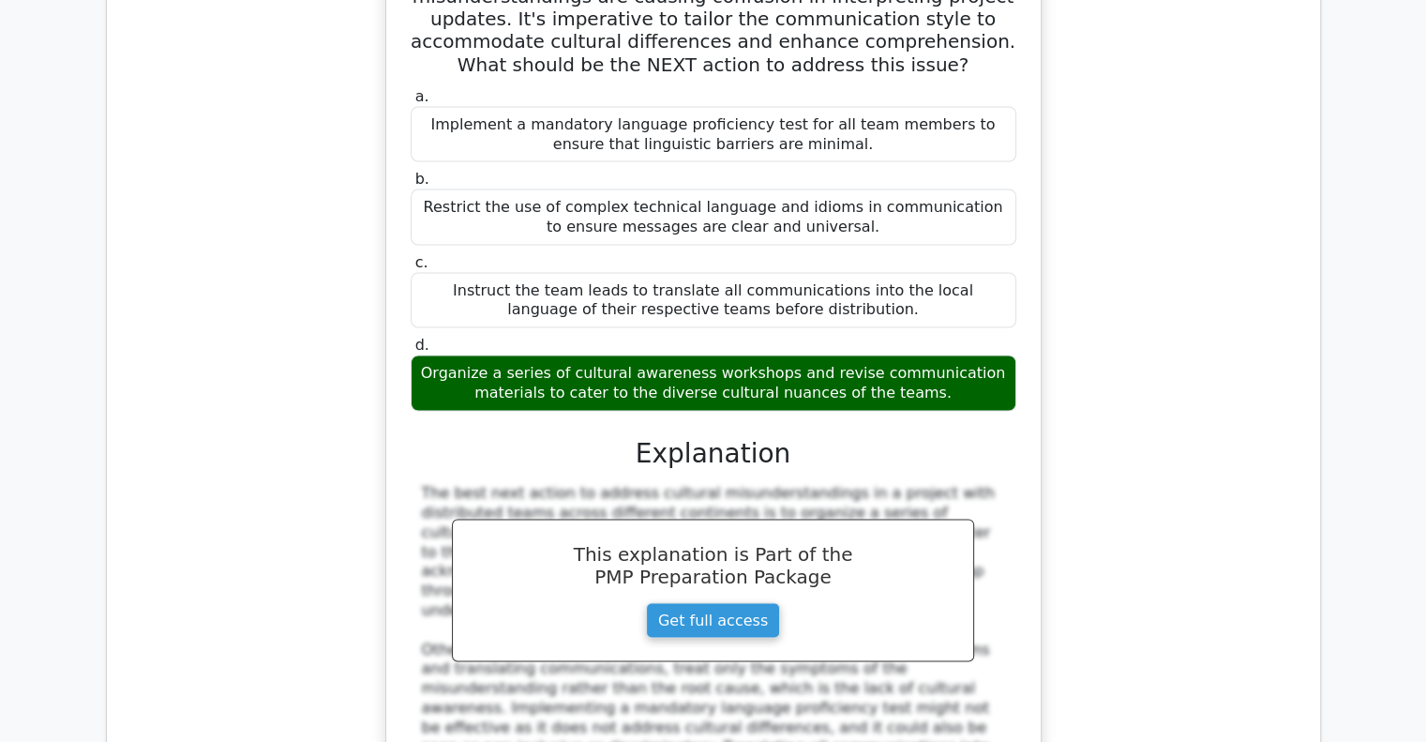
scroll to position [11156, 0]
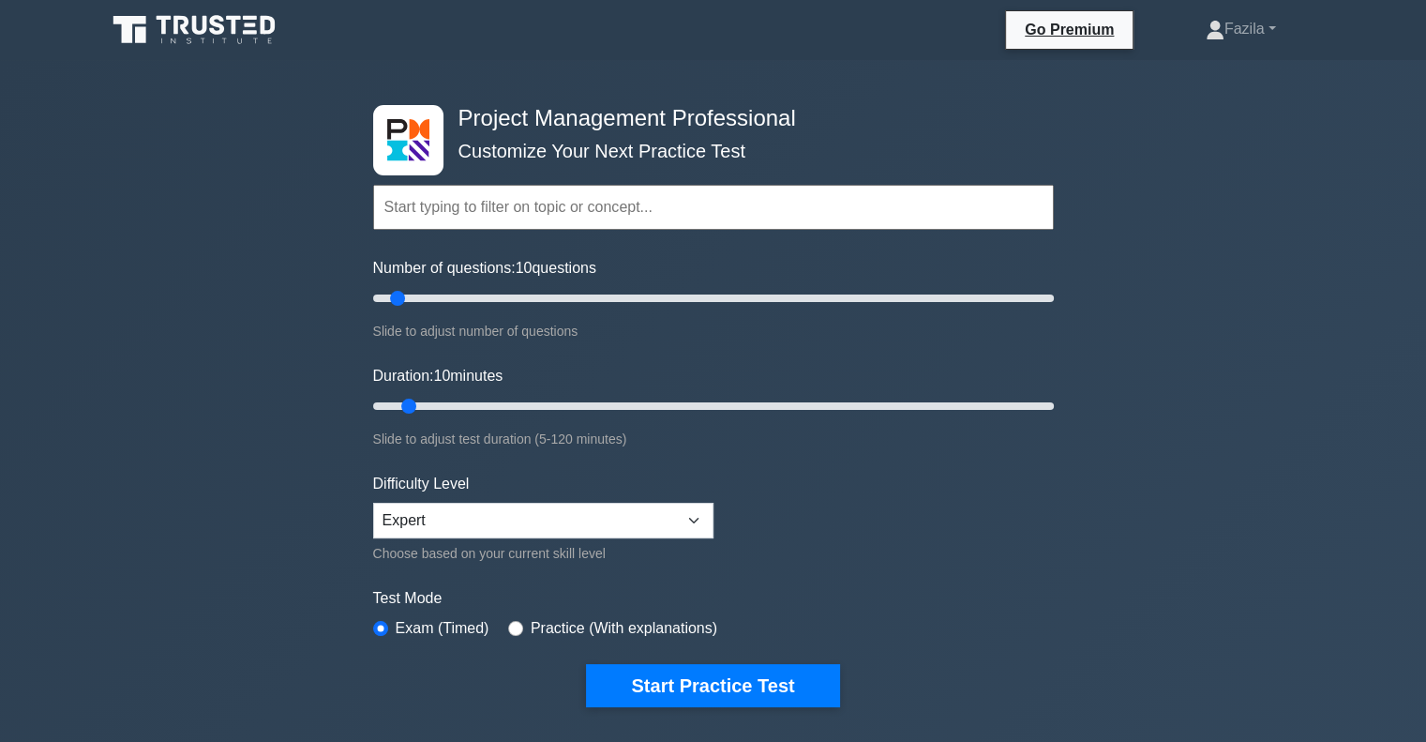
drag, startPoint x: 0, startPoint y: 0, endPoint x: 458, endPoint y: 205, distance: 502.3
click at [458, 205] on input "text" at bounding box center [713, 207] width 681 height 45
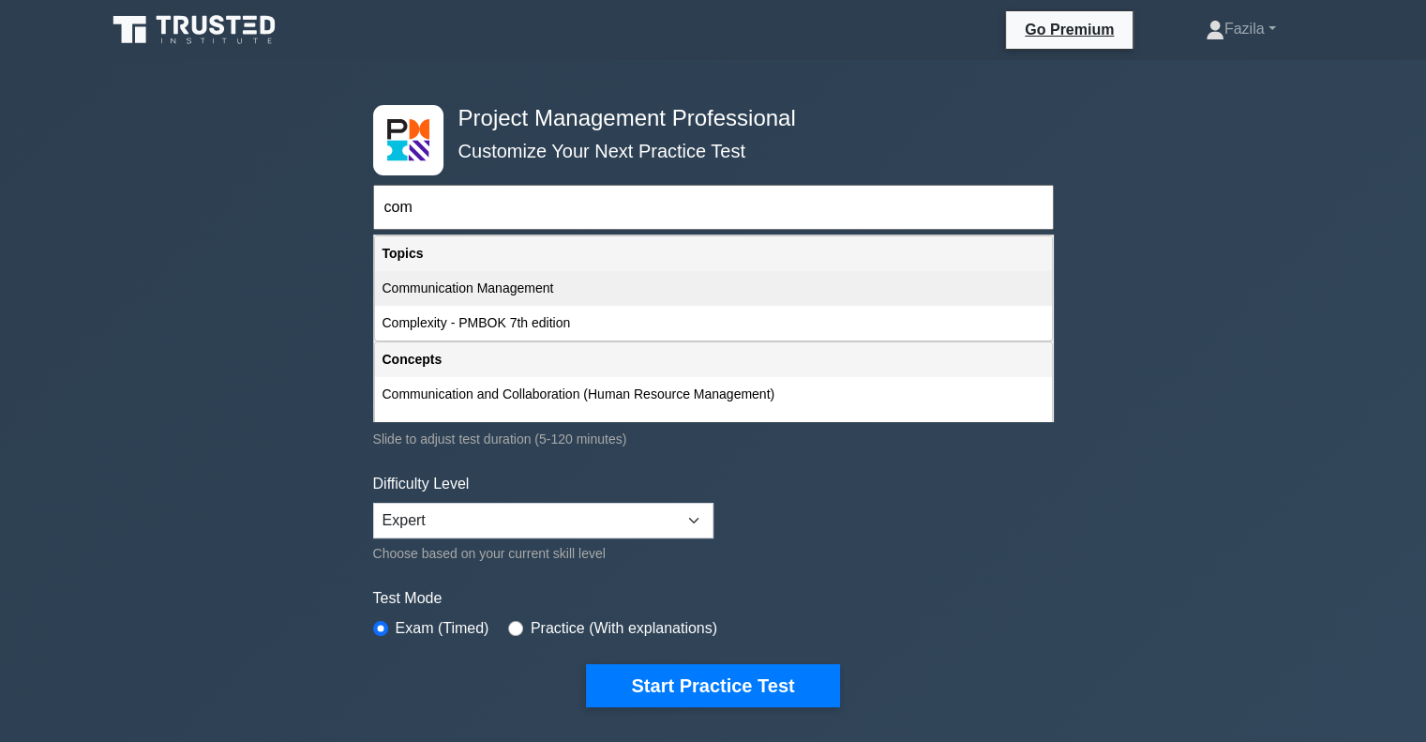
click at [521, 286] on div "Communication Management" at bounding box center [713, 288] width 677 height 35
type input "Communication Management"
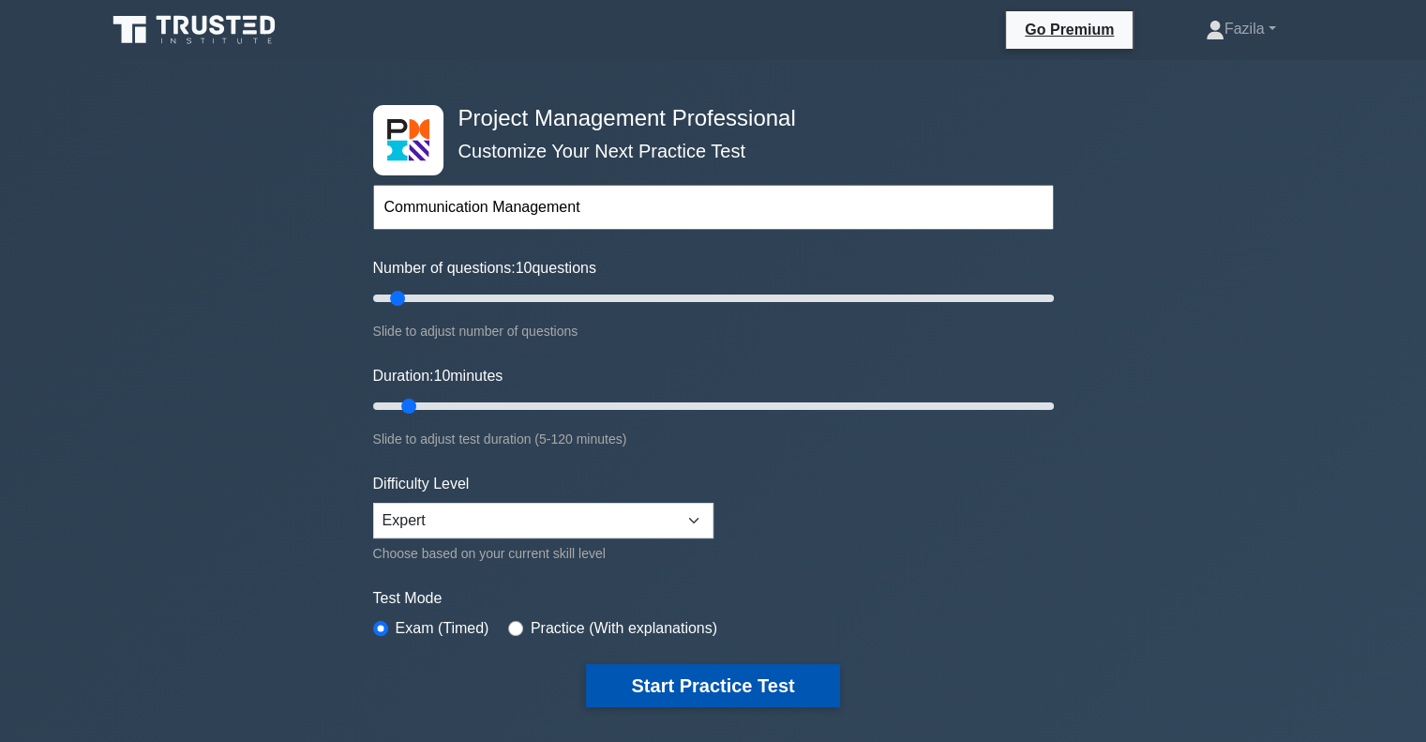
click at [649, 673] on button "Start Practice Test" at bounding box center [712, 685] width 253 height 43
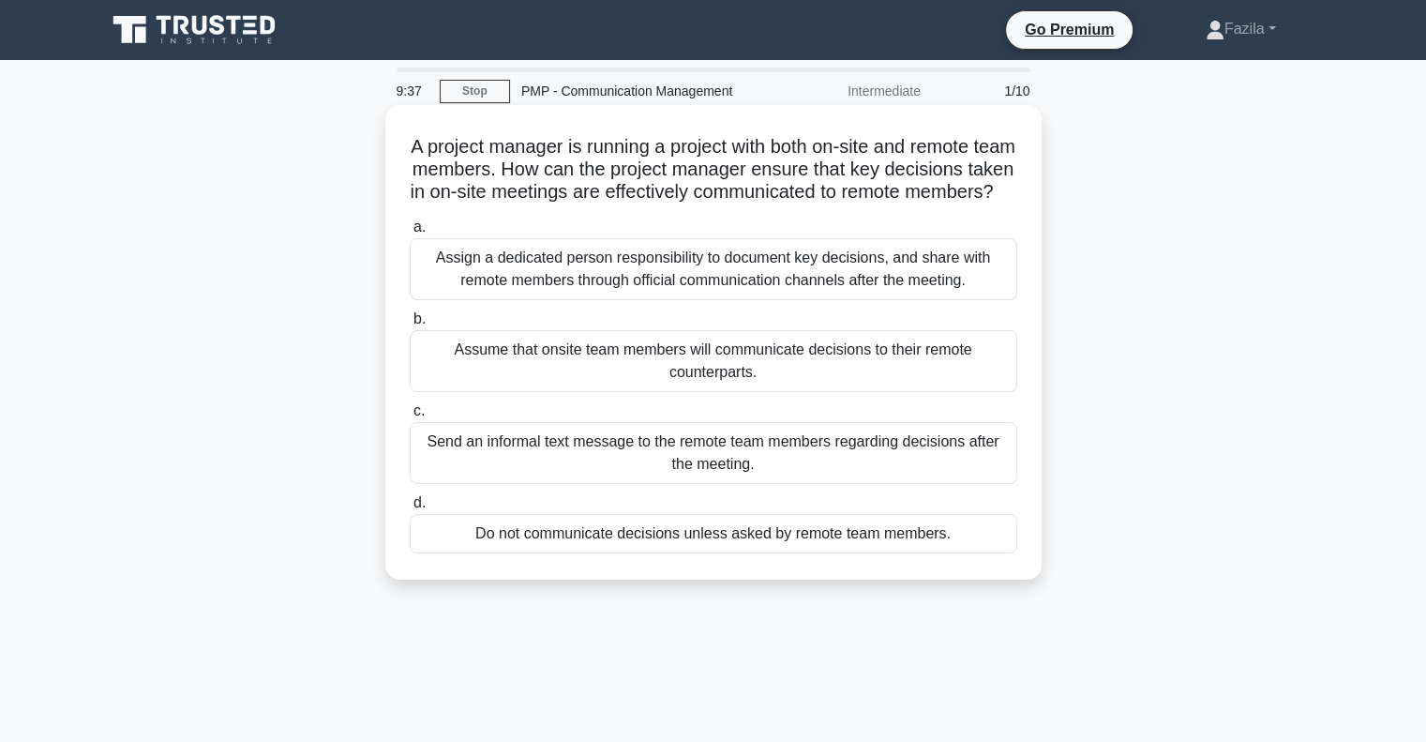
click at [577, 300] on div "Assign a dedicated person responsibility to document key decisions, and share w…" at bounding box center [713, 269] width 607 height 62
click at [410, 233] on input "a. Assign a dedicated person responsibility to document key decisions, and shar…" at bounding box center [410, 227] width 0 height 12
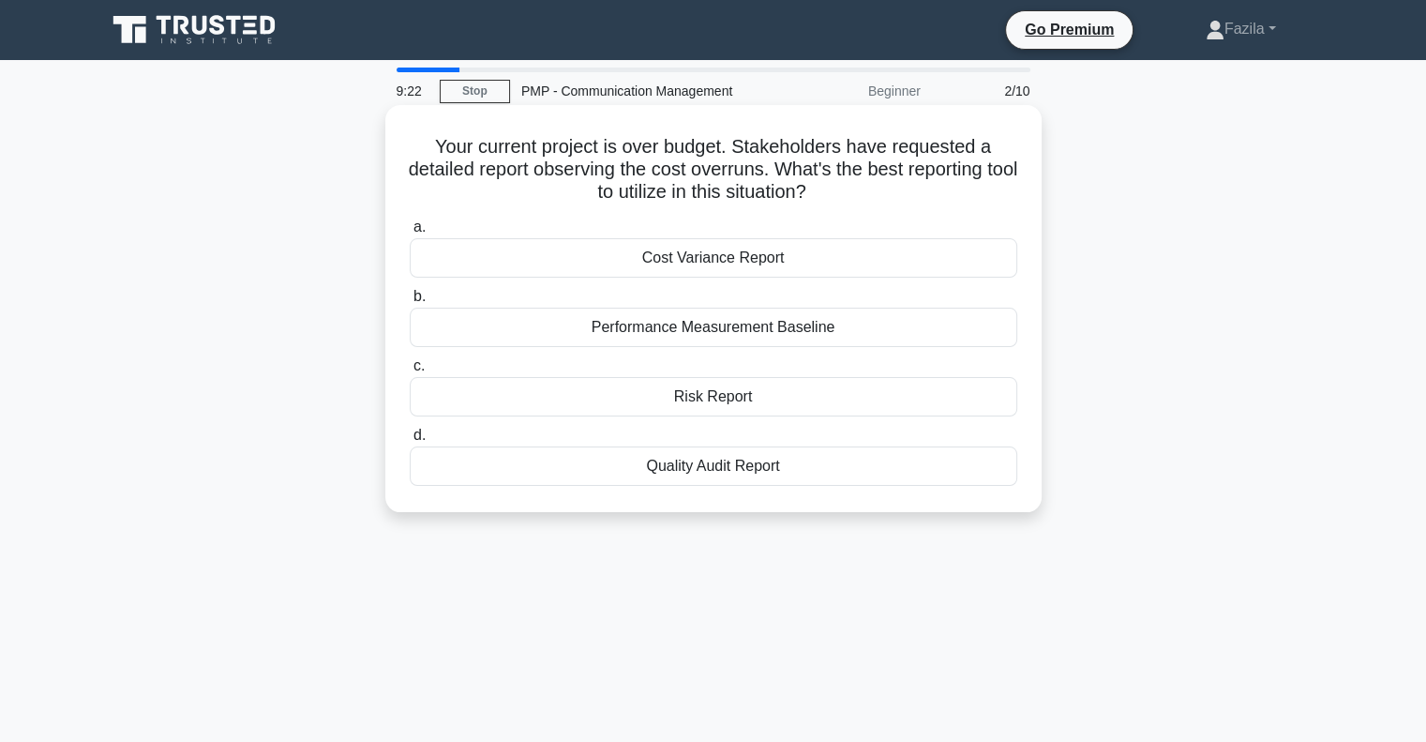
click at [579, 329] on div "Performance Measurement Baseline" at bounding box center [713, 326] width 607 height 39
click at [410, 303] on input "b. Performance Measurement Baseline" at bounding box center [410, 297] width 0 height 12
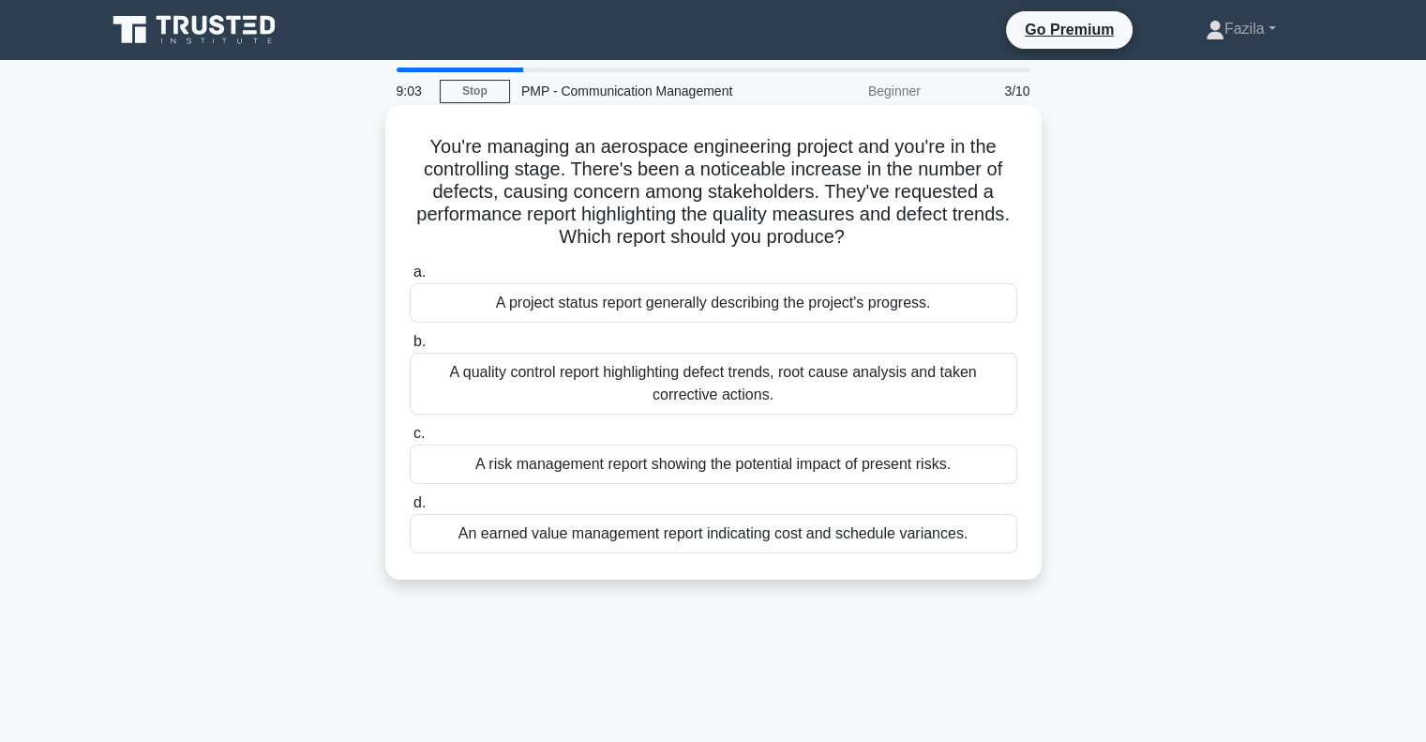
click at [592, 378] on div "A quality control report highlighting defect trends, root cause analysis and ta…" at bounding box center [713, 383] width 607 height 62
click at [410, 348] on input "b. A quality control report highlighting defect trends, root cause analysis and…" at bounding box center [410, 342] width 0 height 12
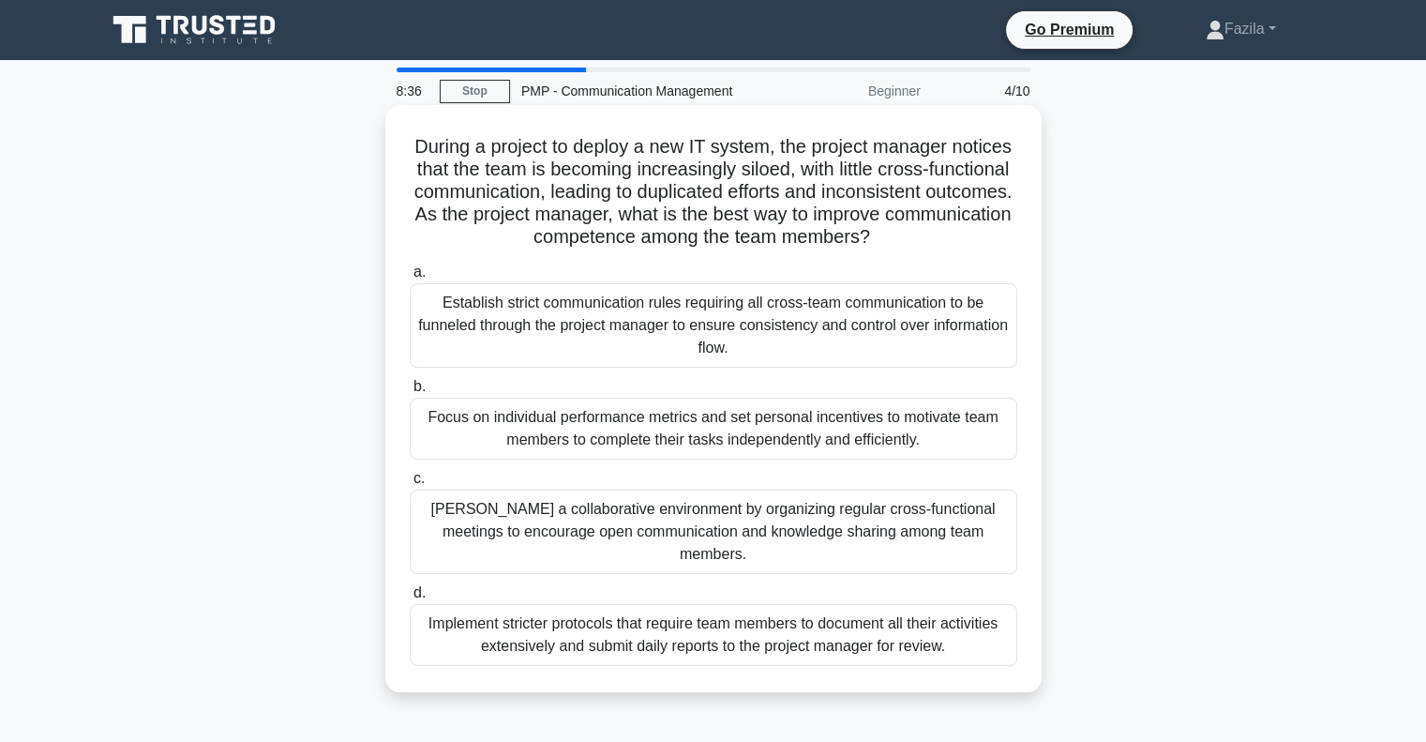
click at [810, 517] on div "[PERSON_NAME] a collaborative environment by organizing regular cross-functiona…" at bounding box center [713, 531] width 607 height 84
click at [410, 485] on input "[PERSON_NAME] a collaborative environment by organizing regular cross-functiona…" at bounding box center [410, 478] width 0 height 12
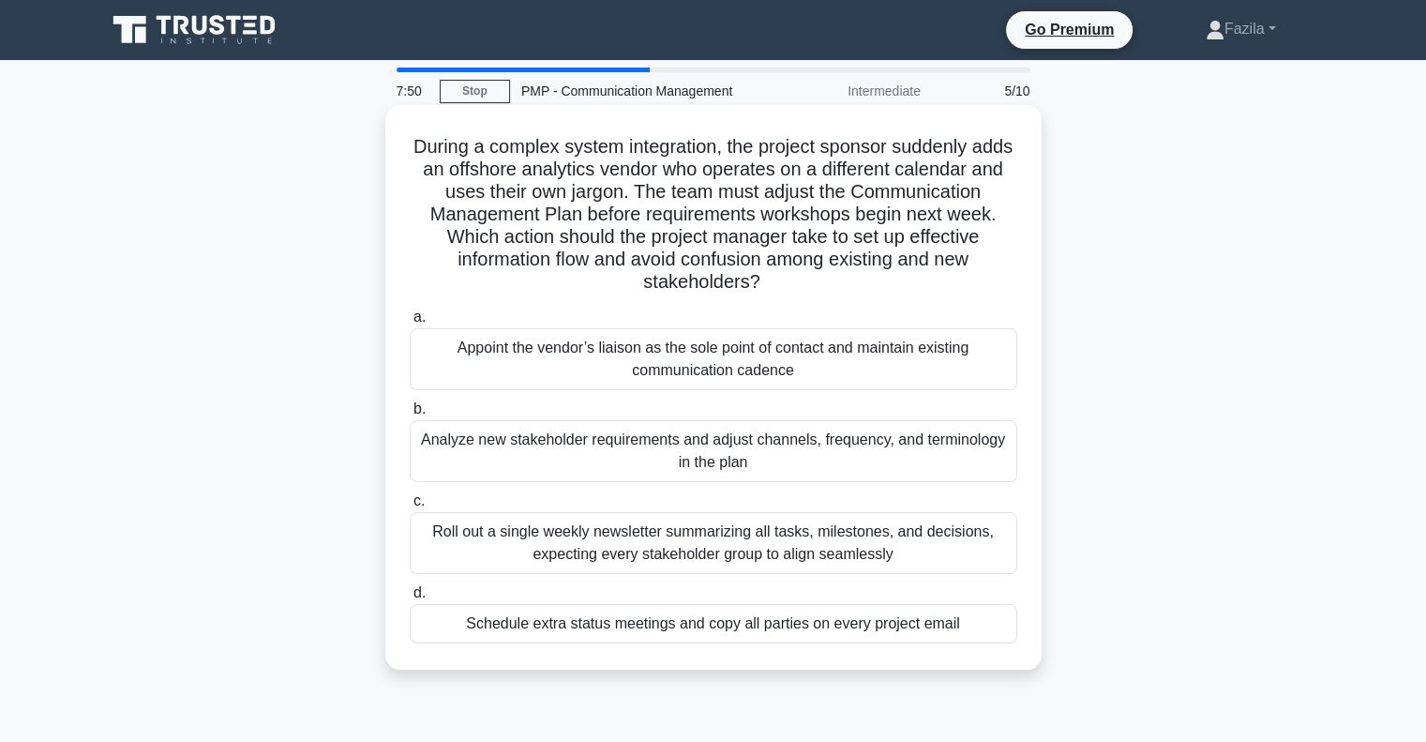
click at [863, 455] on div "Analyze new stakeholder requirements and adjust channels, frequency, and termin…" at bounding box center [713, 451] width 607 height 62
click at [410, 415] on input "b. Analyze new stakeholder requirements and adjust channels, frequency, and ter…" at bounding box center [410, 409] width 0 height 12
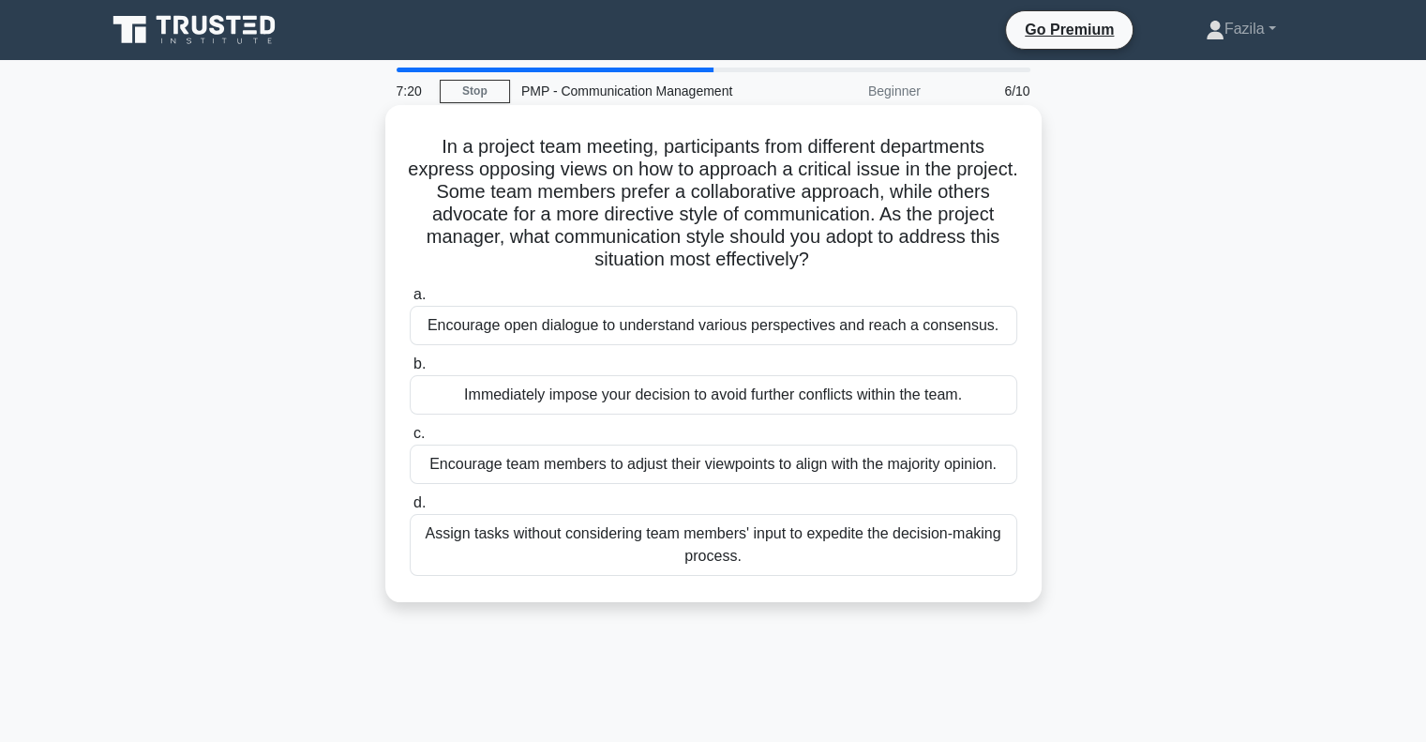
click at [706, 322] on div "Encourage open dialogue to understand various perspectives and reach a consensu…" at bounding box center [713, 325] width 607 height 39
click at [410, 301] on input "a. Encourage open dialogue to understand various perspectives and reach a conse…" at bounding box center [410, 295] width 0 height 12
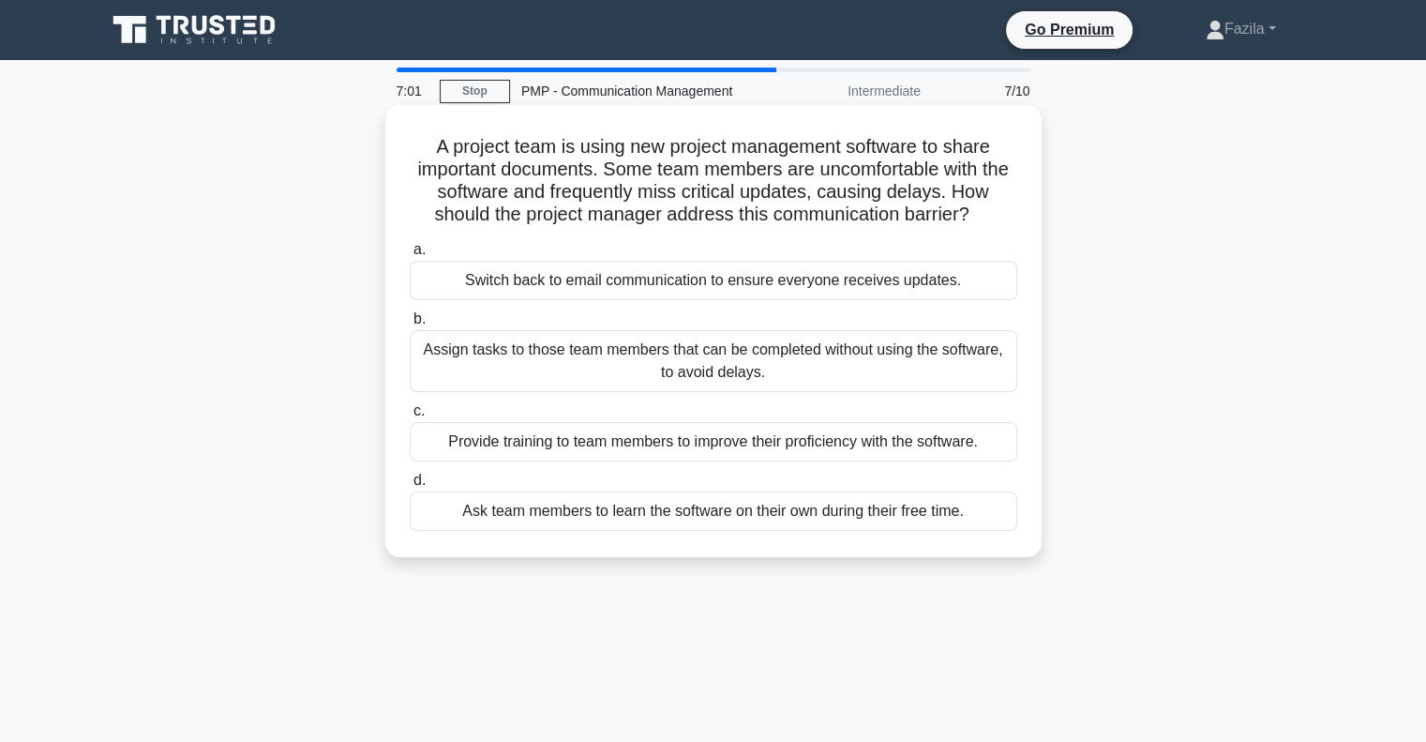
click at [664, 450] on div "Provide training to team members to improve their proficiency with the software." at bounding box center [713, 441] width 607 height 39
click at [770, 442] on div "Provide training to team members to improve their proficiency with the software." at bounding box center [713, 441] width 607 height 39
click at [410, 417] on input "c. Provide training to team members to improve their proficiency with the softw…" at bounding box center [410, 411] width 0 height 12
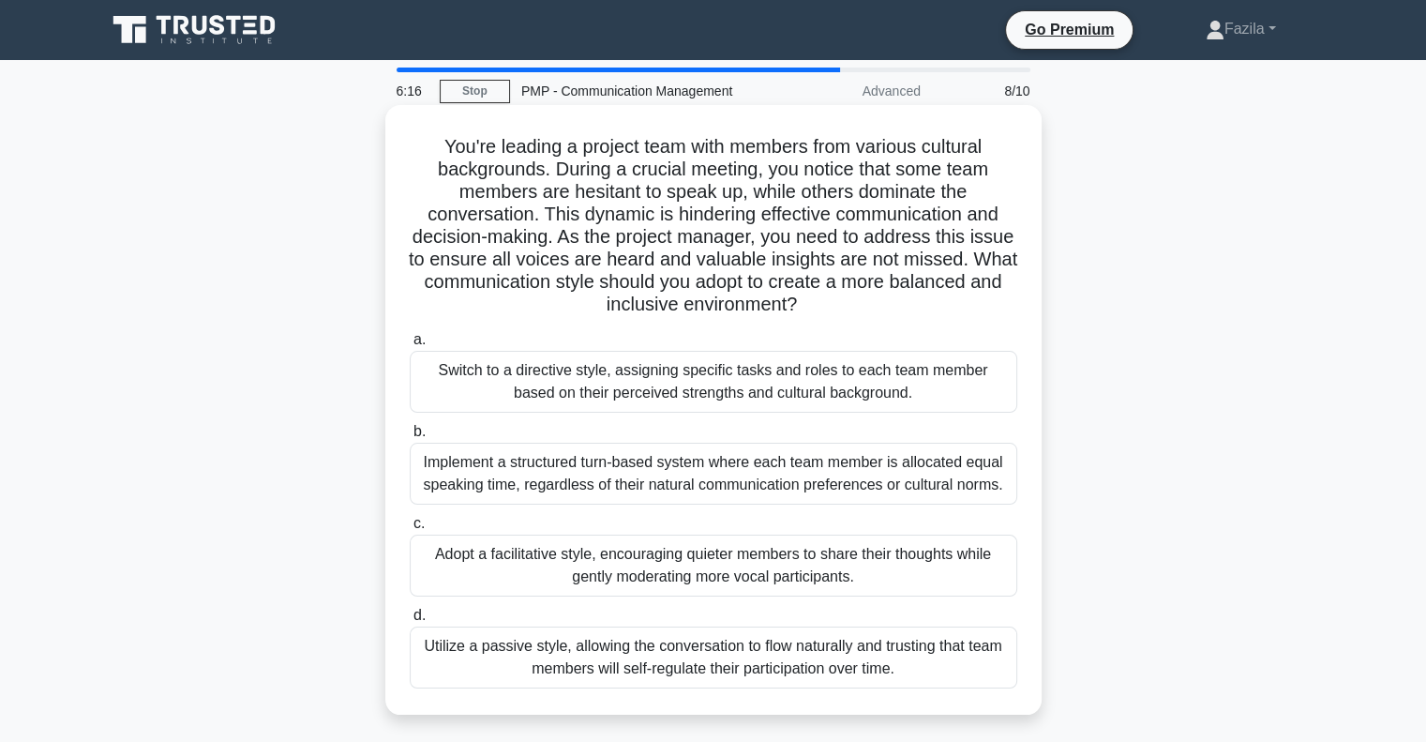
click at [753, 579] on div "Adopt a facilitative style, encouraging quieter members to share their thoughts…" at bounding box center [713, 565] width 607 height 62
click at [410, 530] on input "c. Adopt a facilitative style, encouraging quieter members to share their thoug…" at bounding box center [410, 523] width 0 height 12
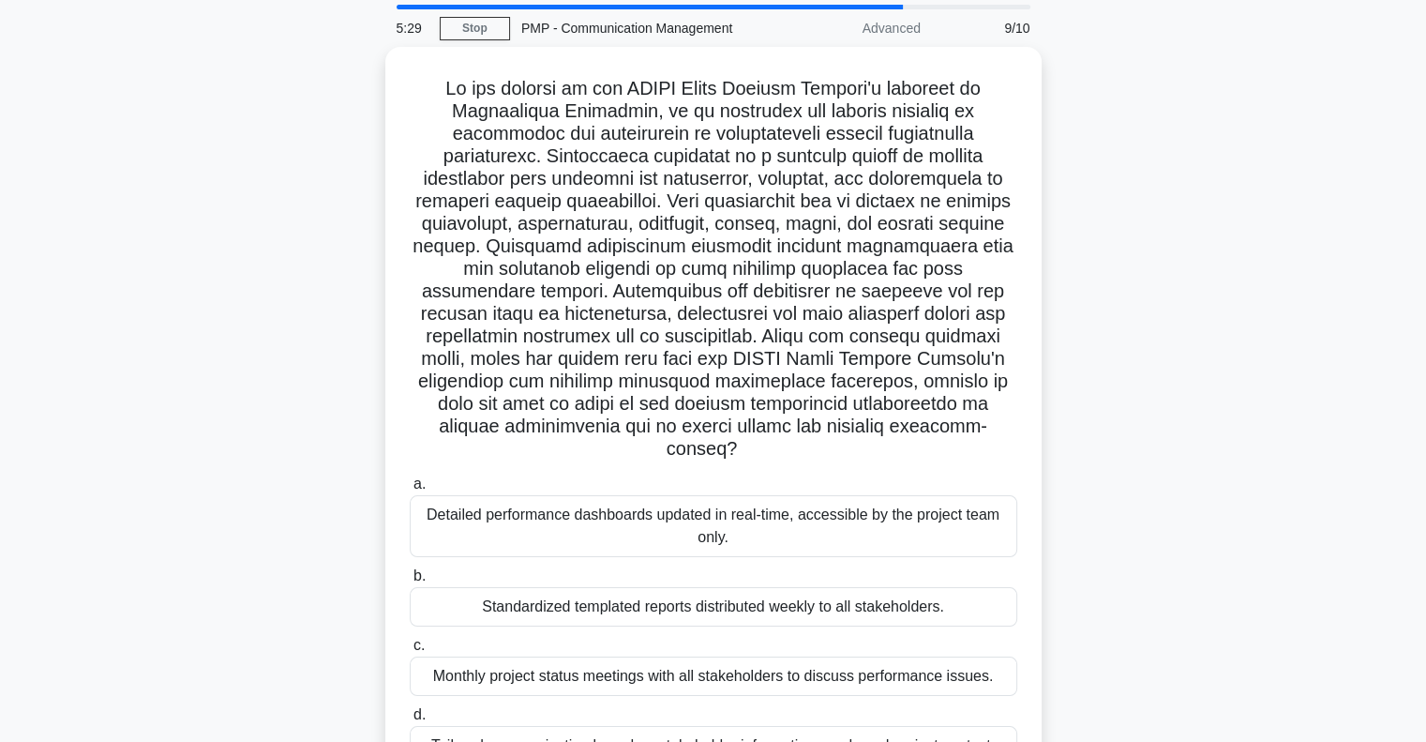
scroll to position [94, 0]
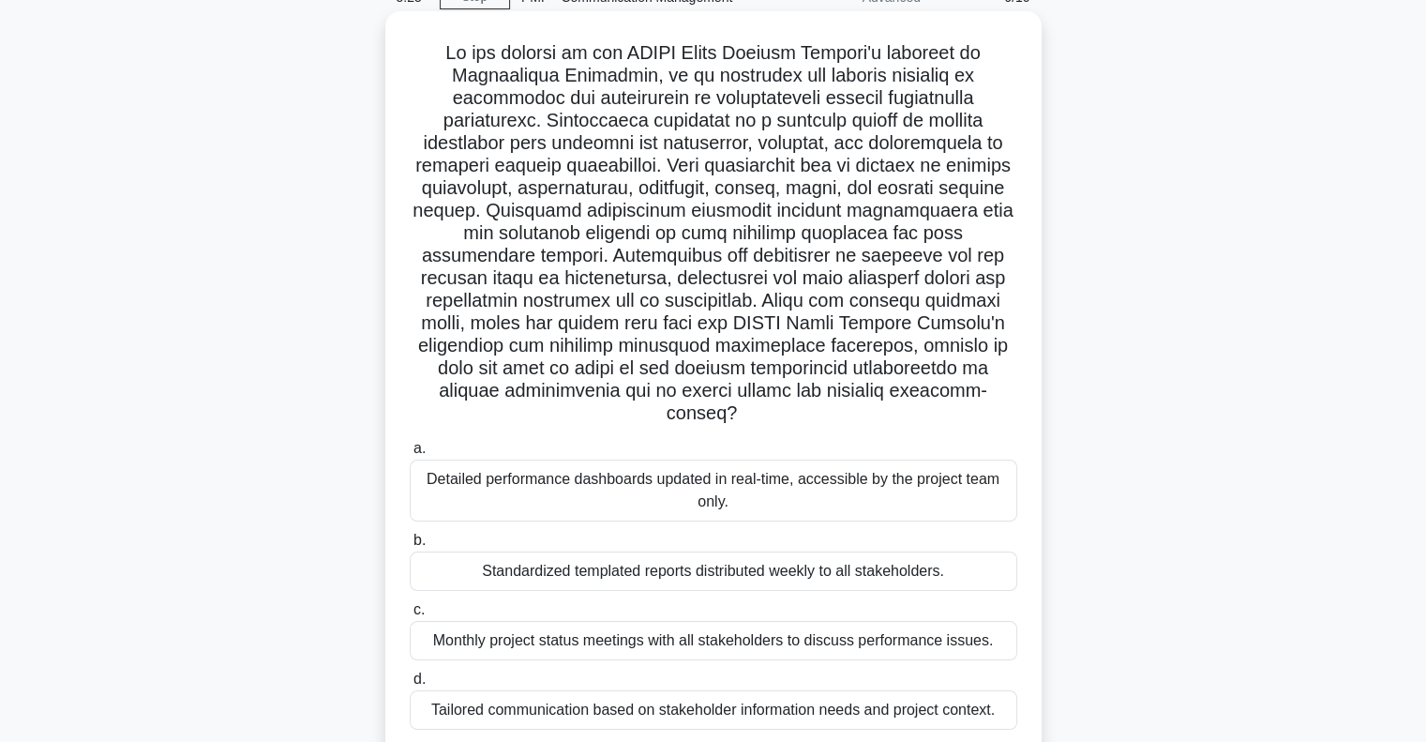
click at [536, 715] on div "Tailored communication based on stakeholder information needs and project conte…" at bounding box center [713, 709] width 607 height 39
click at [410, 685] on input "d. Tailored communication based on stakeholder information needs and project co…" at bounding box center [410, 679] width 0 height 12
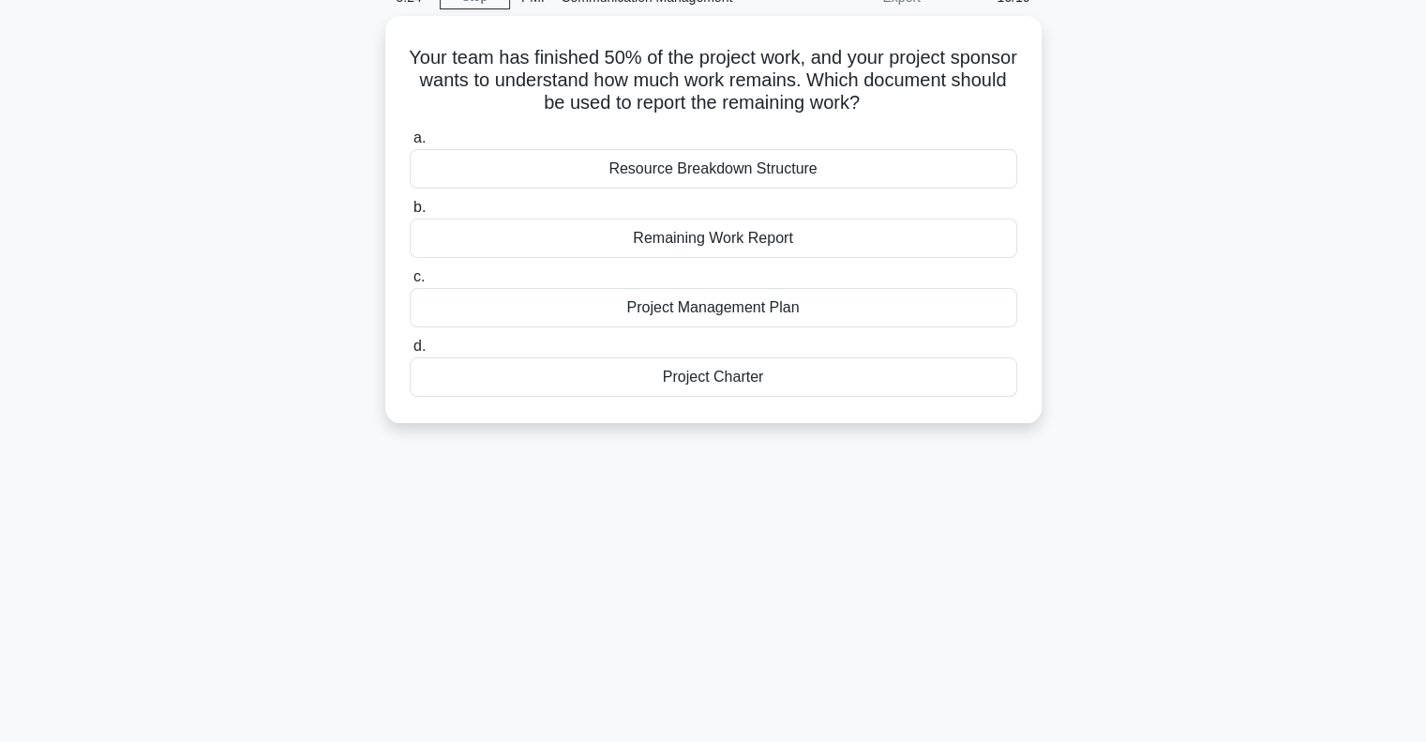
scroll to position [0, 0]
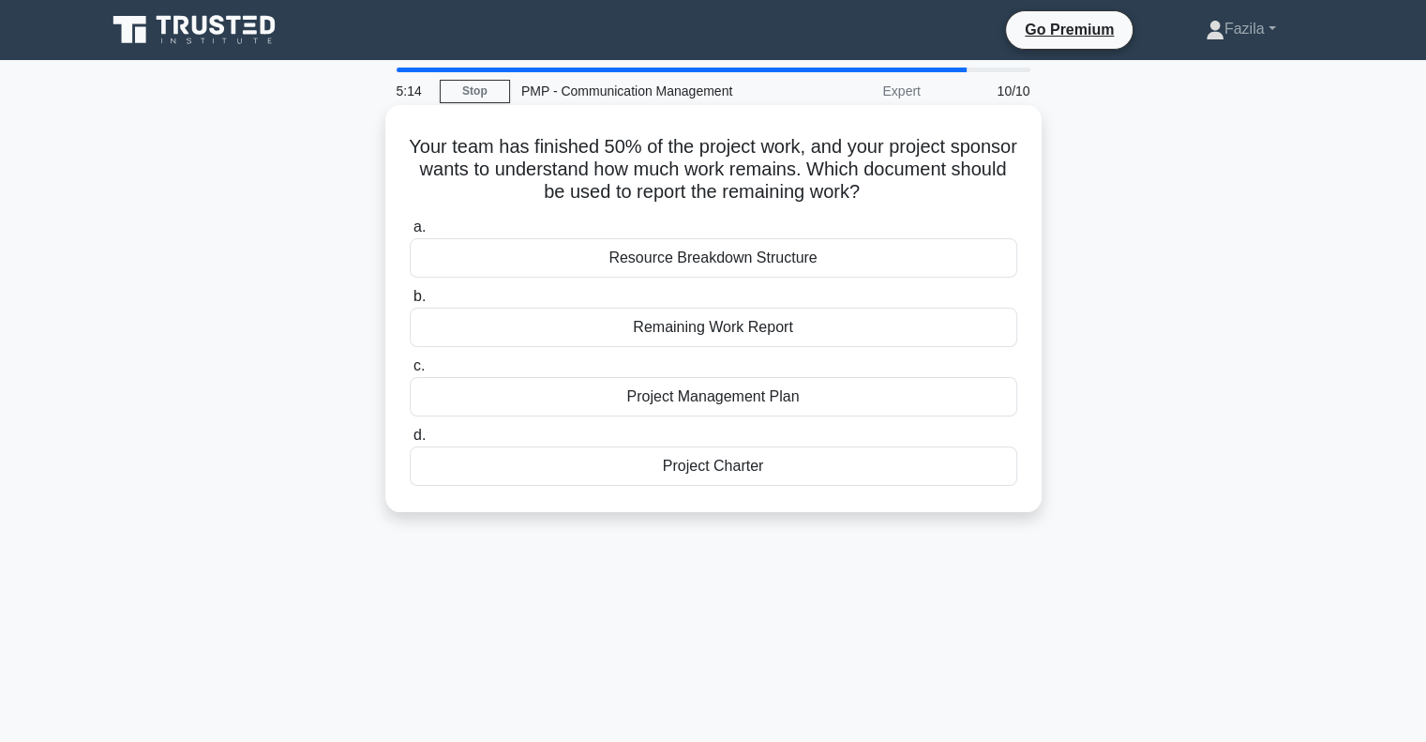
click at [738, 337] on div "Remaining Work Report" at bounding box center [713, 326] width 607 height 39
click at [410, 303] on input "b. Remaining Work Report" at bounding box center [410, 297] width 0 height 12
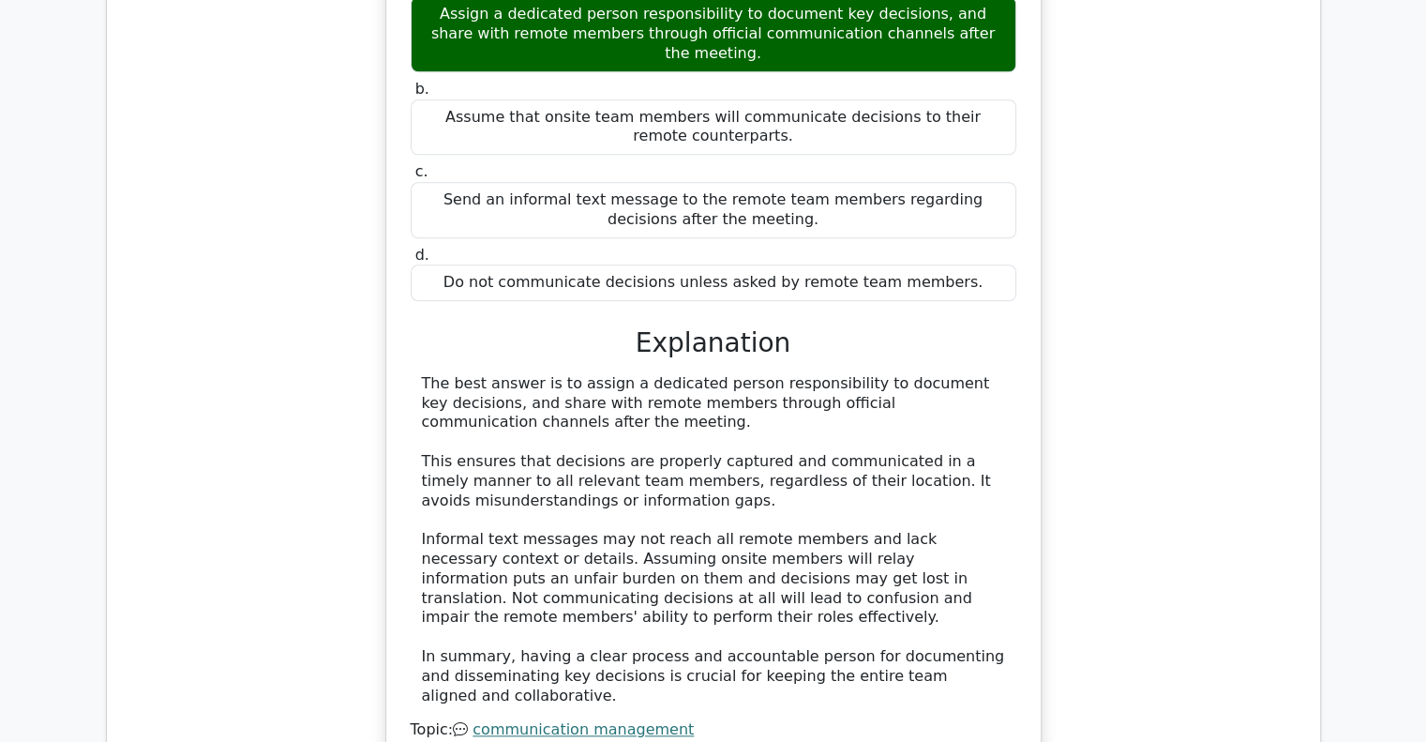
scroll to position [2250, 0]
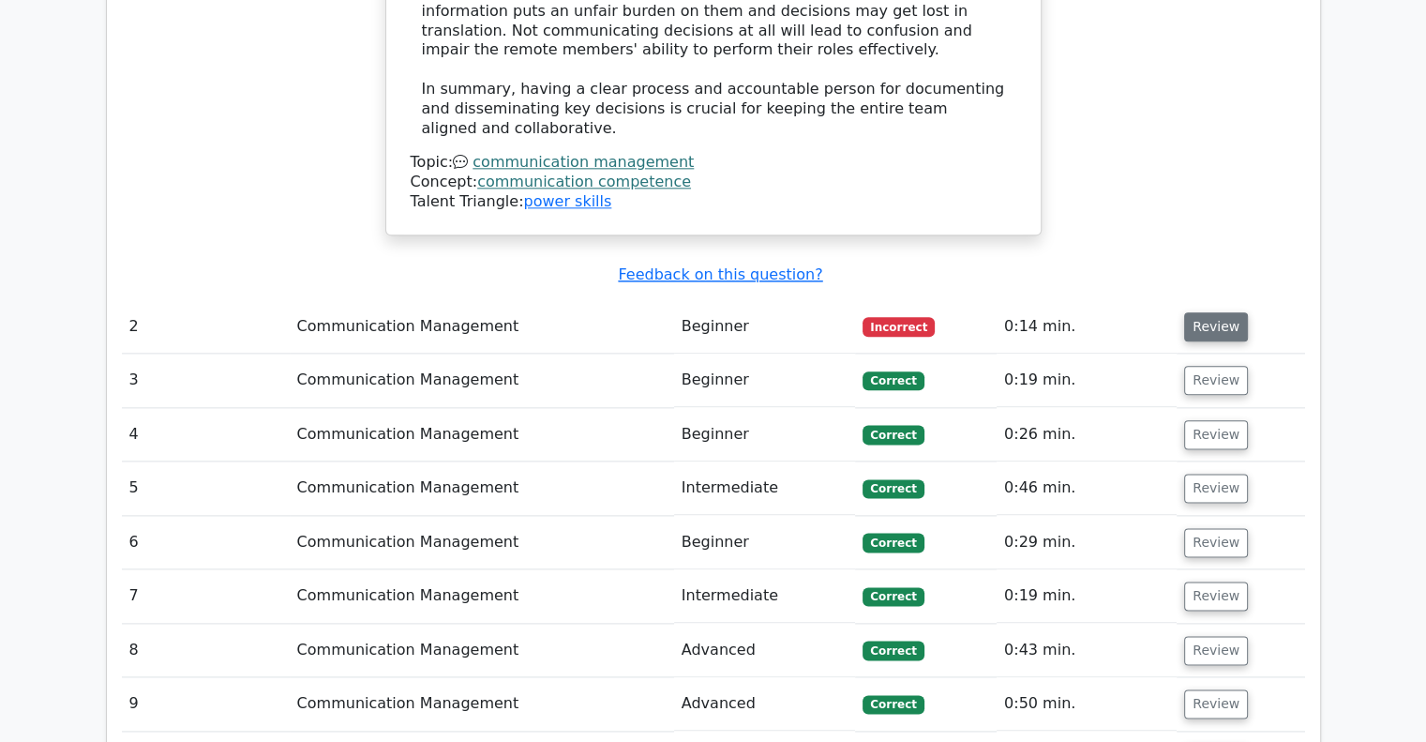
click at [1198, 312] on button "Review" at bounding box center [1216, 326] width 64 height 29
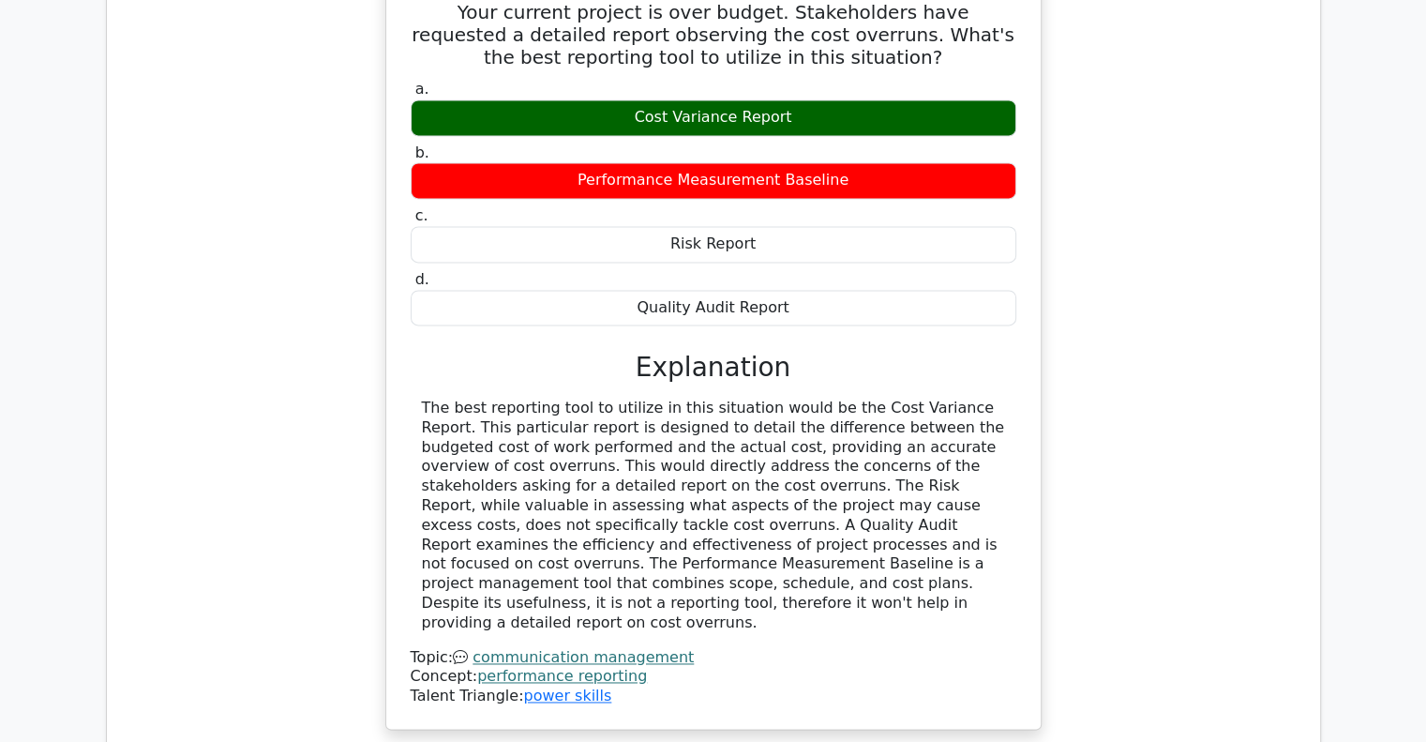
scroll to position [2812, 0]
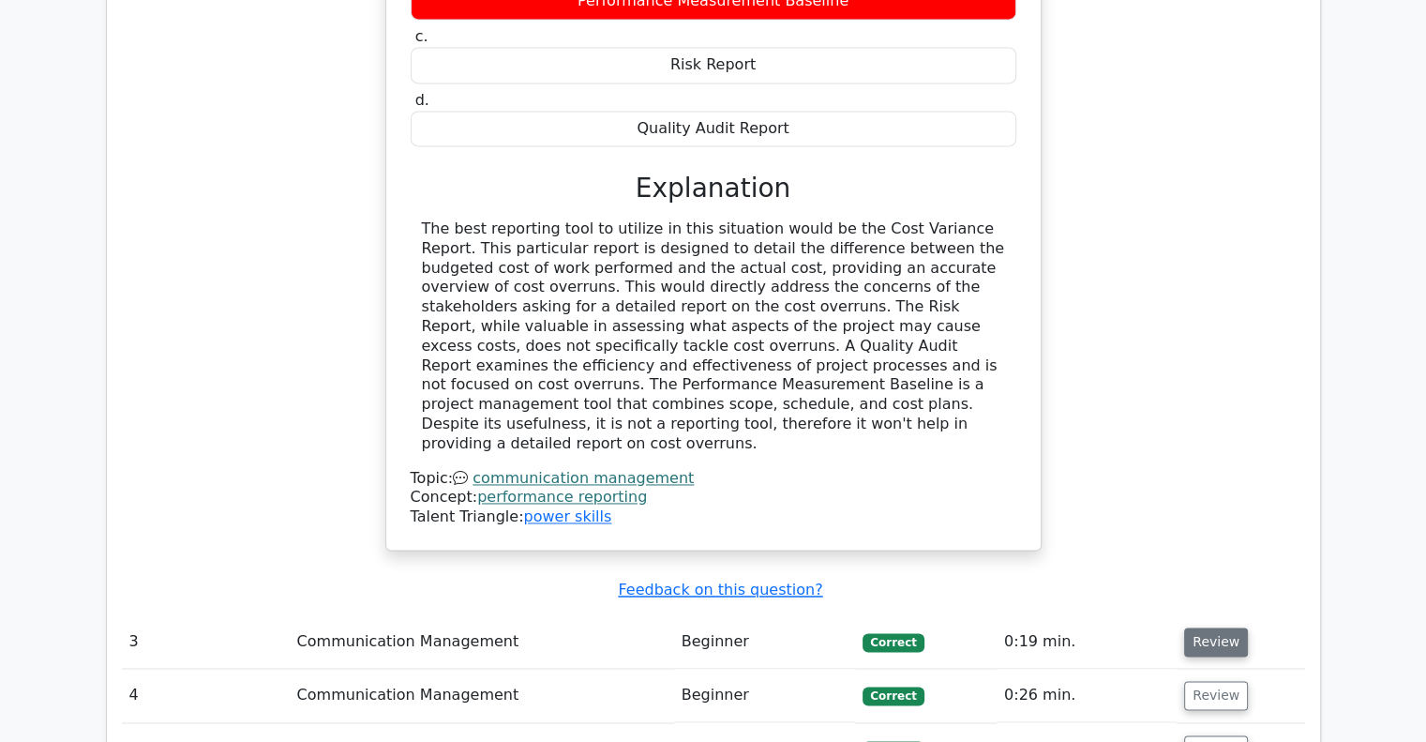
click at [1185, 627] on button "Review" at bounding box center [1216, 641] width 64 height 29
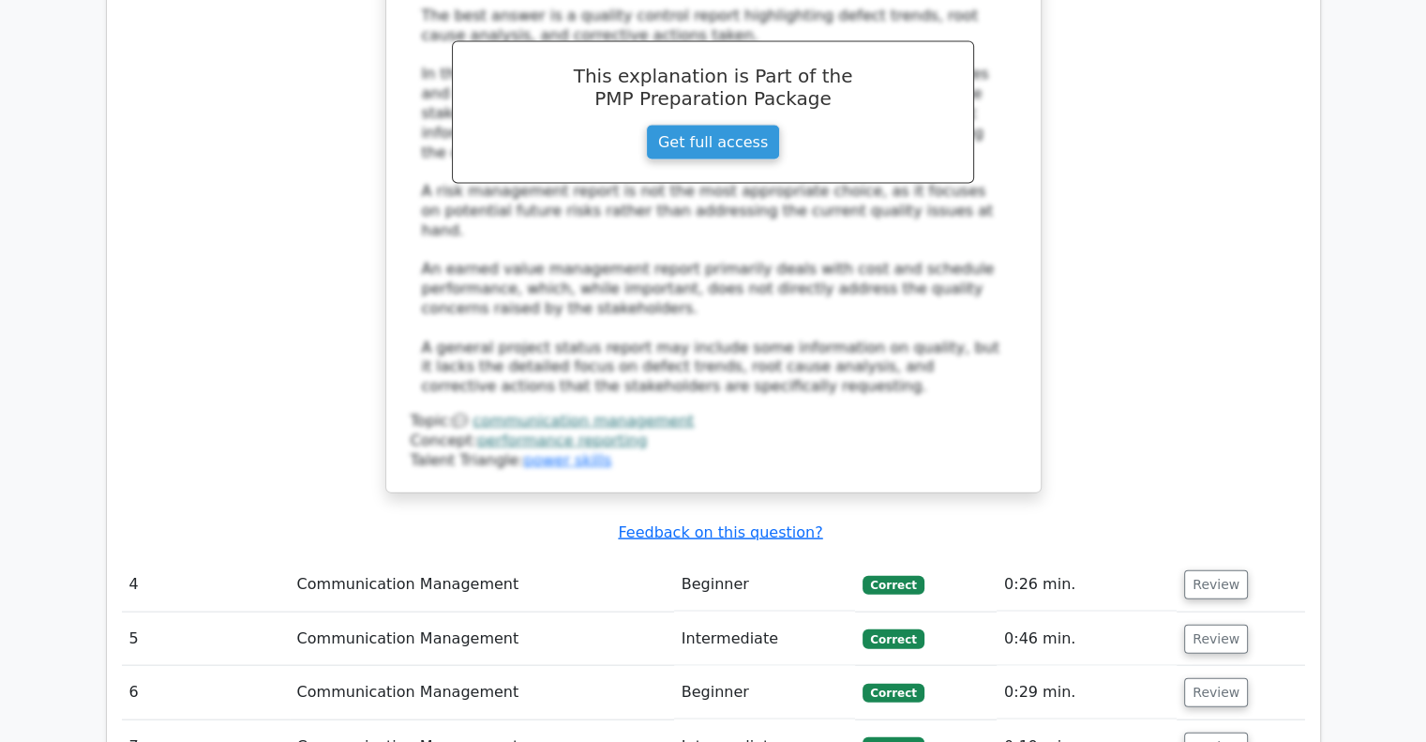
scroll to position [4219, 0]
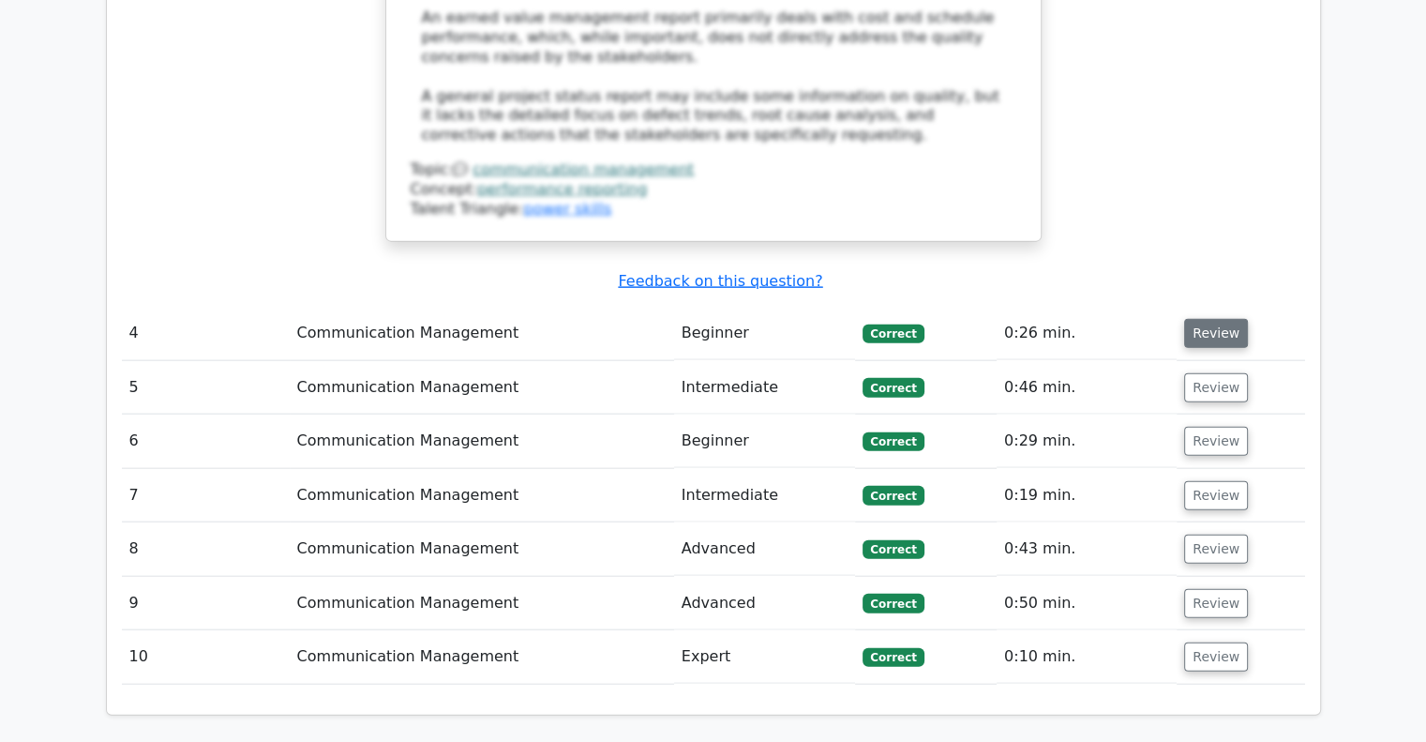
click at [1216, 319] on button "Review" at bounding box center [1216, 333] width 64 height 29
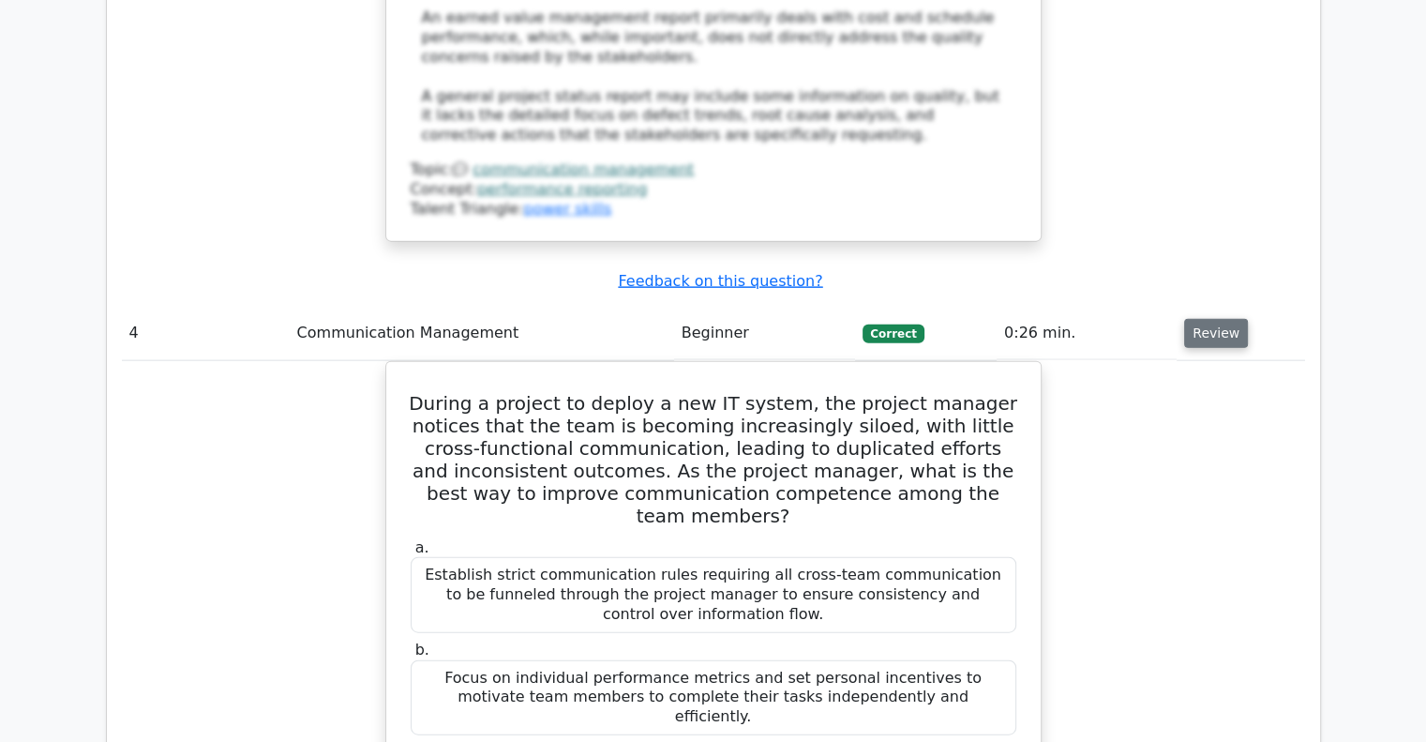
click at [1216, 319] on button "Review" at bounding box center [1216, 333] width 64 height 29
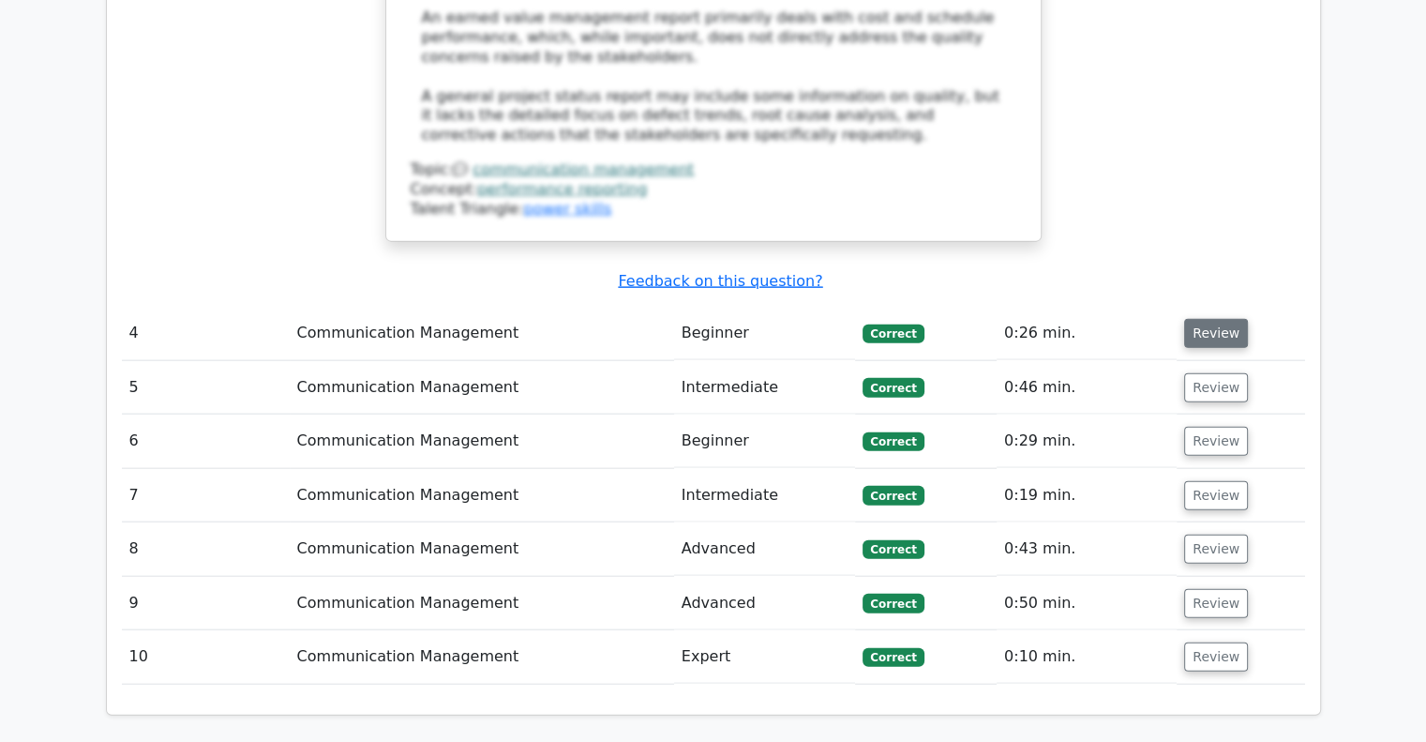
click at [1216, 319] on button "Review" at bounding box center [1216, 333] width 64 height 29
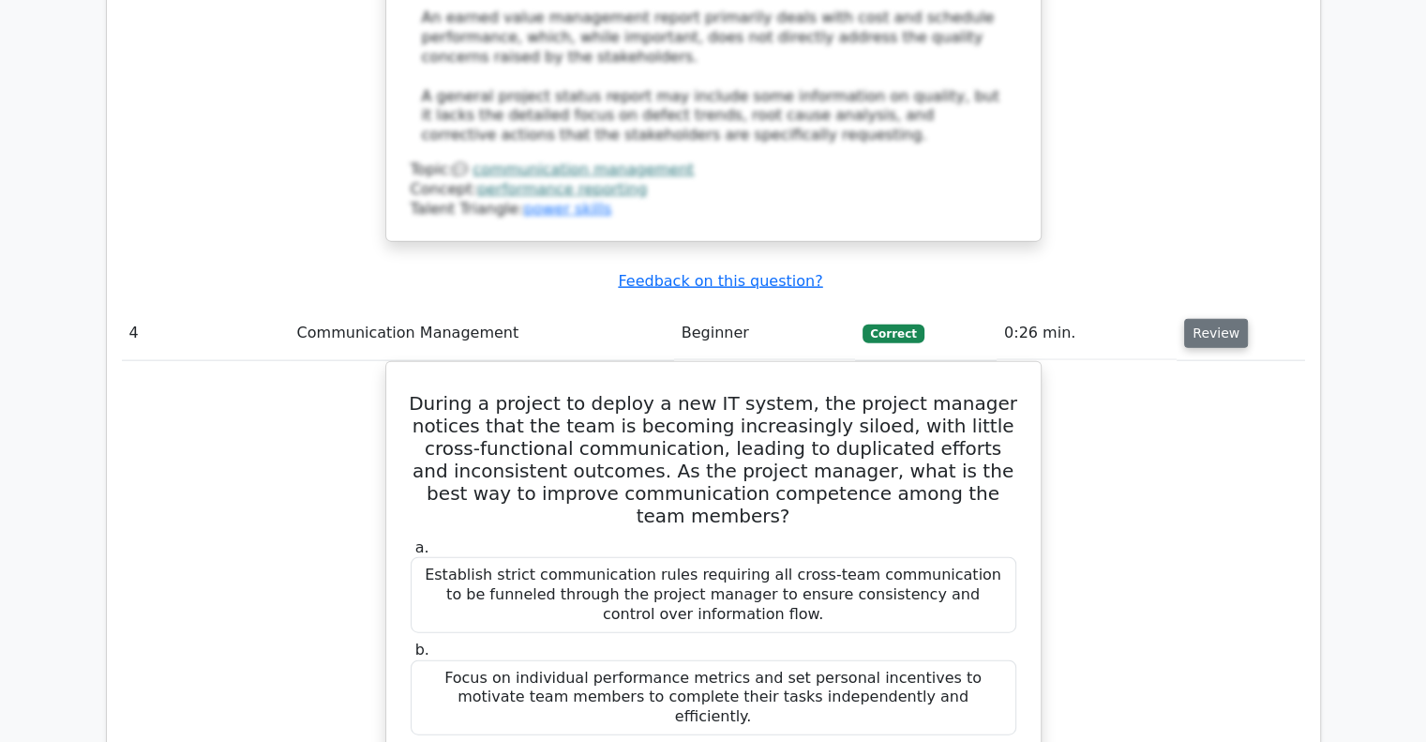
click at [1216, 319] on button "Review" at bounding box center [1216, 333] width 64 height 29
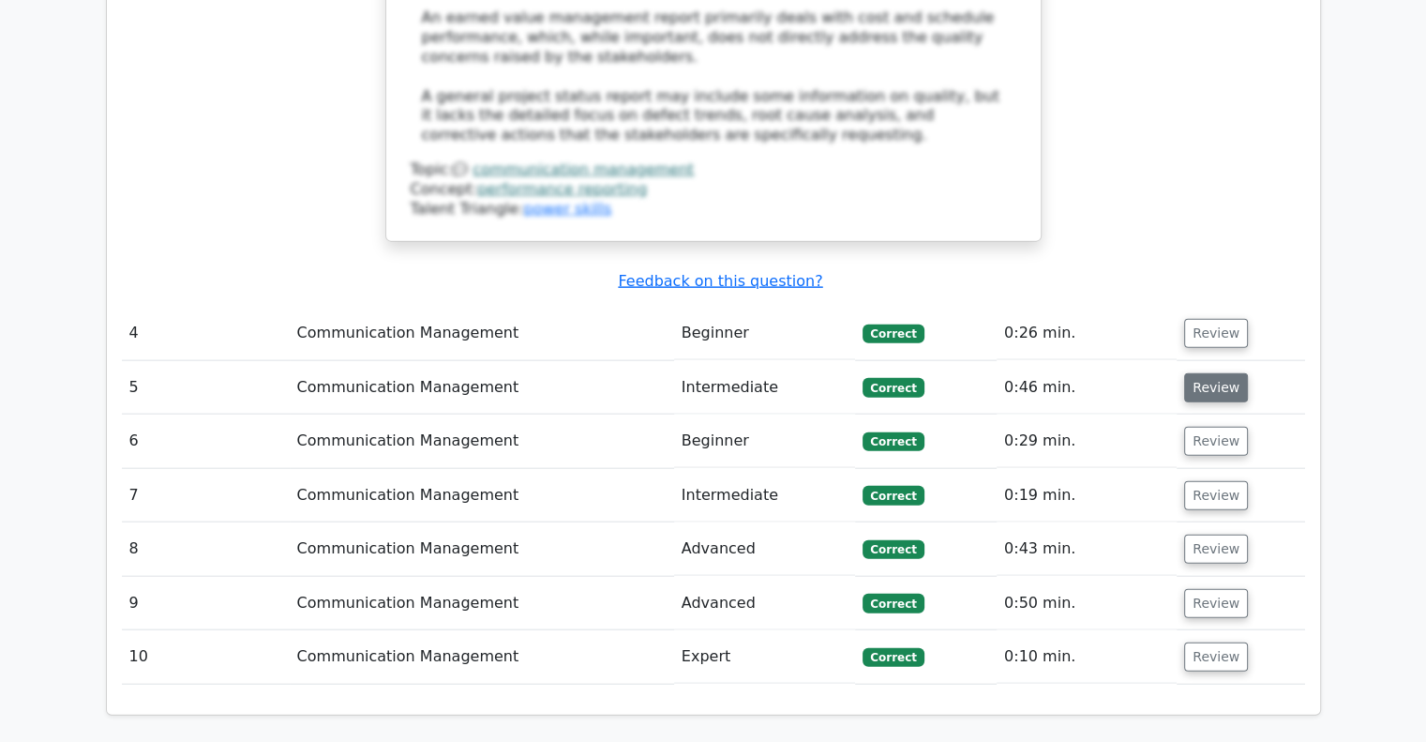
click at [1210, 373] on button "Review" at bounding box center [1216, 387] width 64 height 29
click at [1202, 414] on td "Review" at bounding box center [1239, 440] width 127 height 53
click at [1197, 427] on button "Review" at bounding box center [1216, 441] width 64 height 29
click at [1196, 373] on button "Review" at bounding box center [1216, 387] width 64 height 29
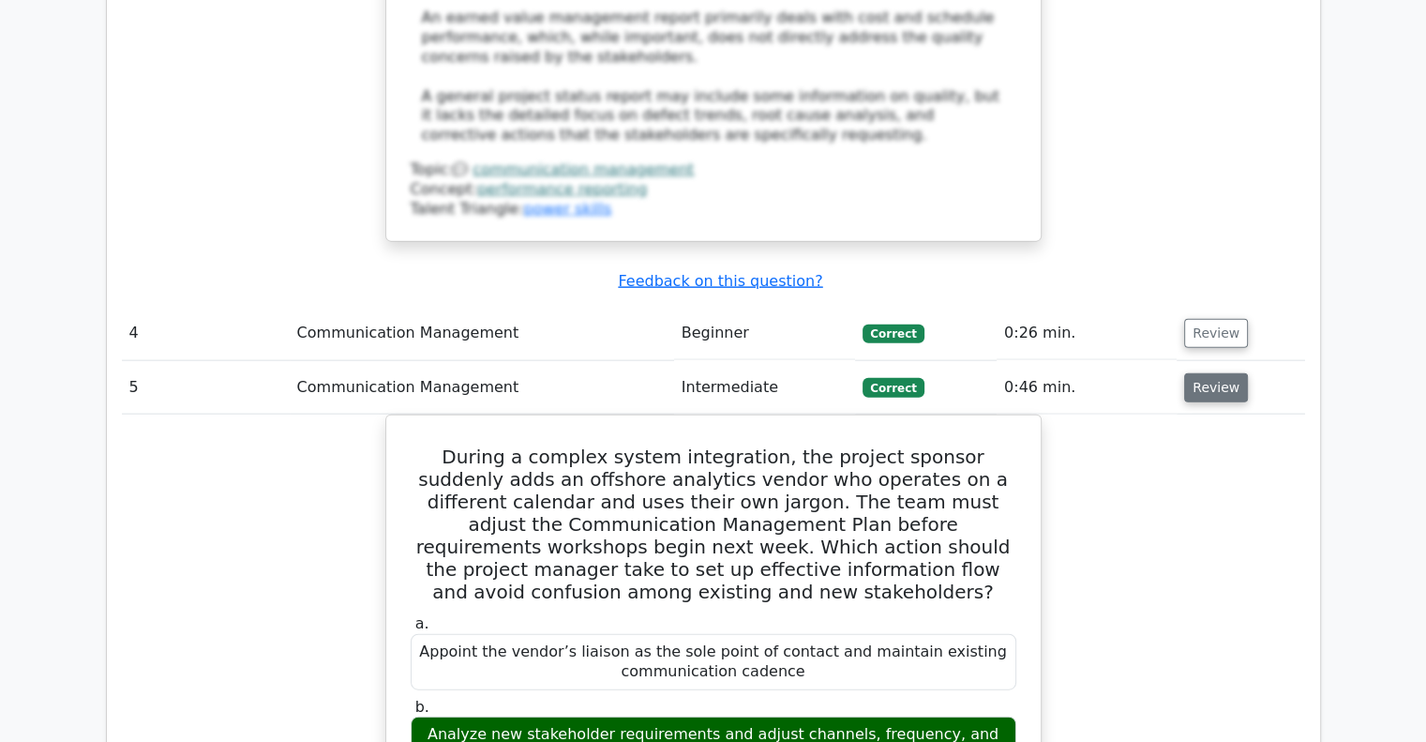
click at [1196, 373] on button "Review" at bounding box center [1216, 387] width 64 height 29
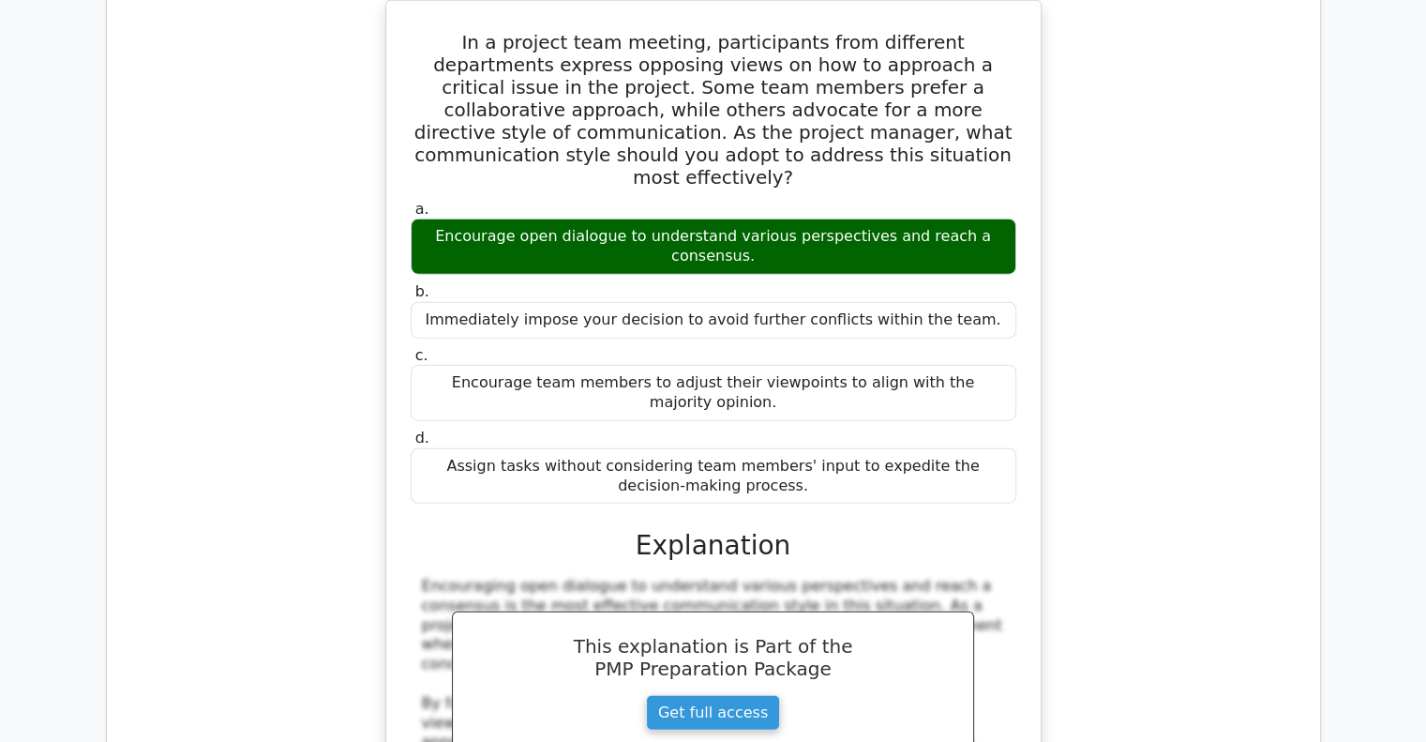
scroll to position [5250, 0]
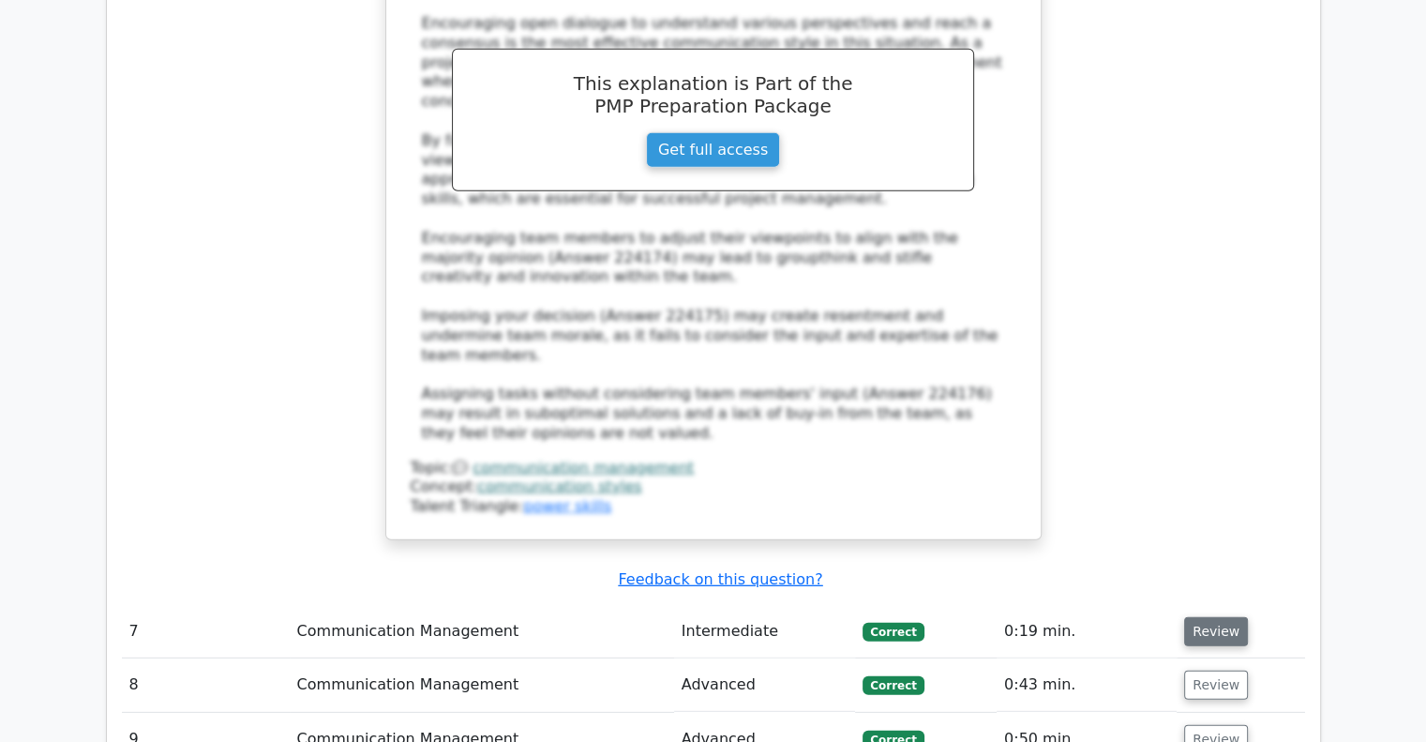
click at [1207, 617] on button "Review" at bounding box center [1216, 631] width 64 height 29
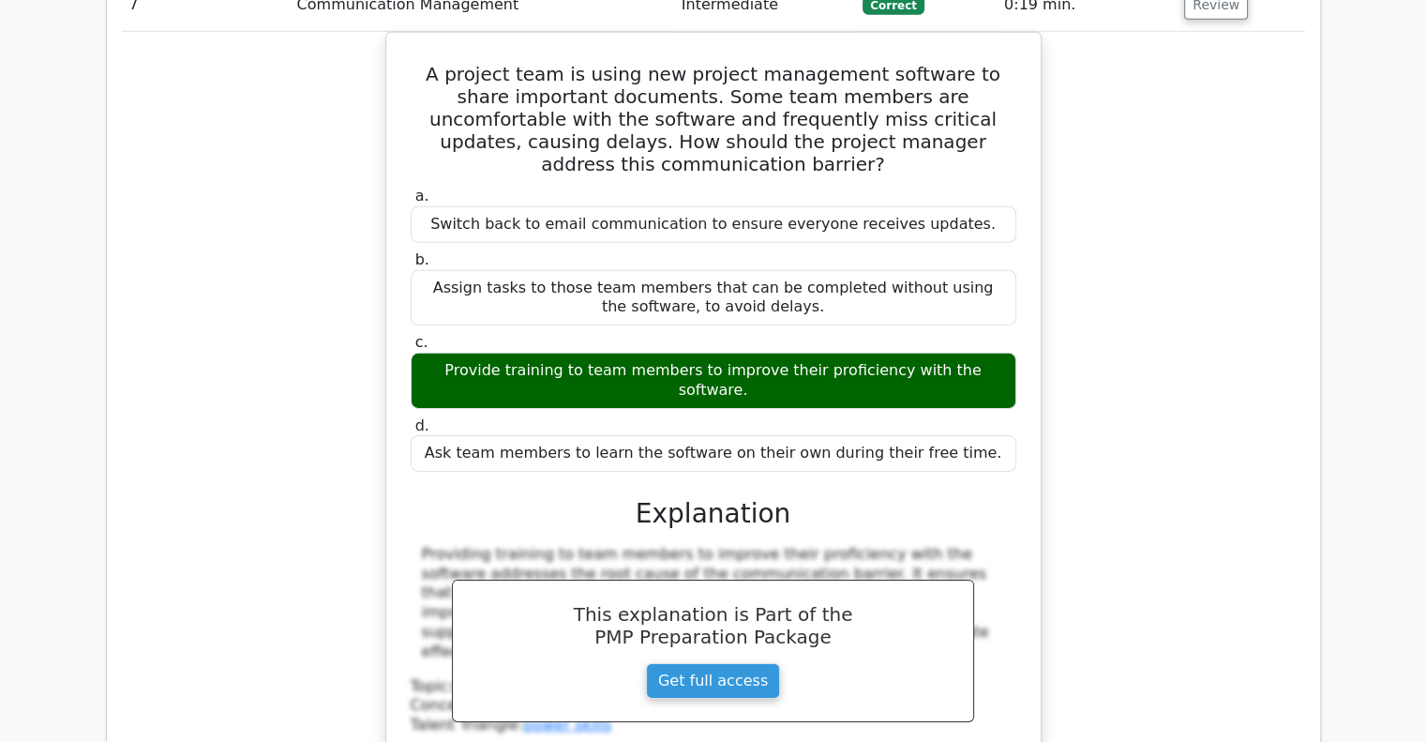
scroll to position [5906, 0]
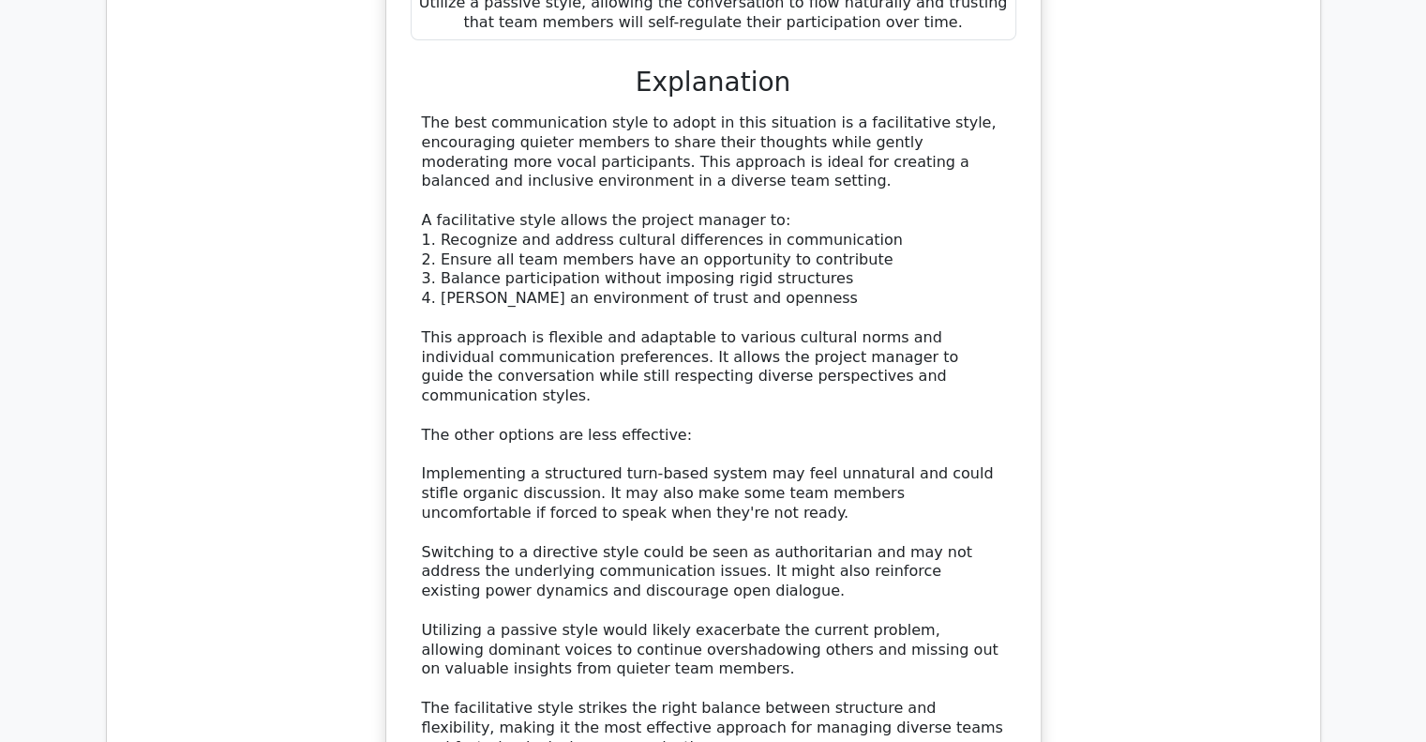
scroll to position [7406, 0]
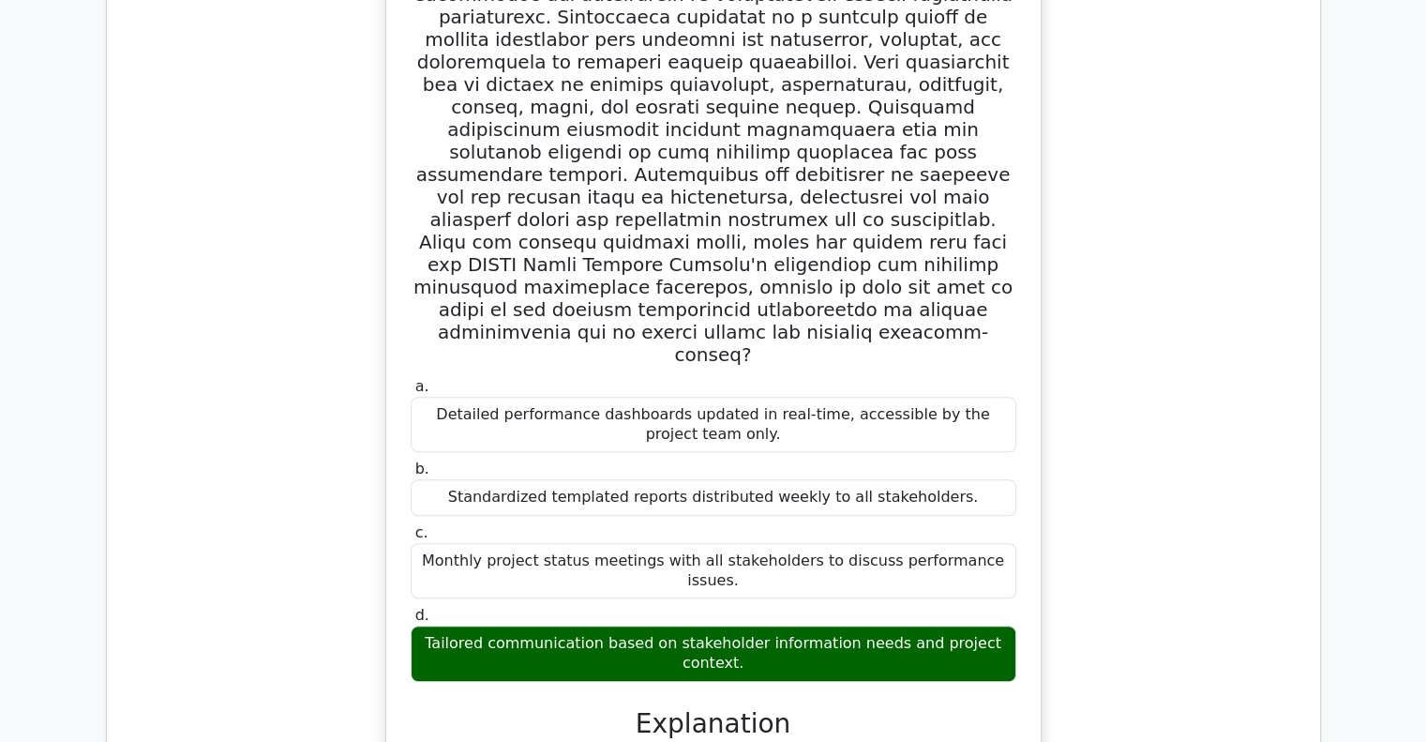
scroll to position [9000, 0]
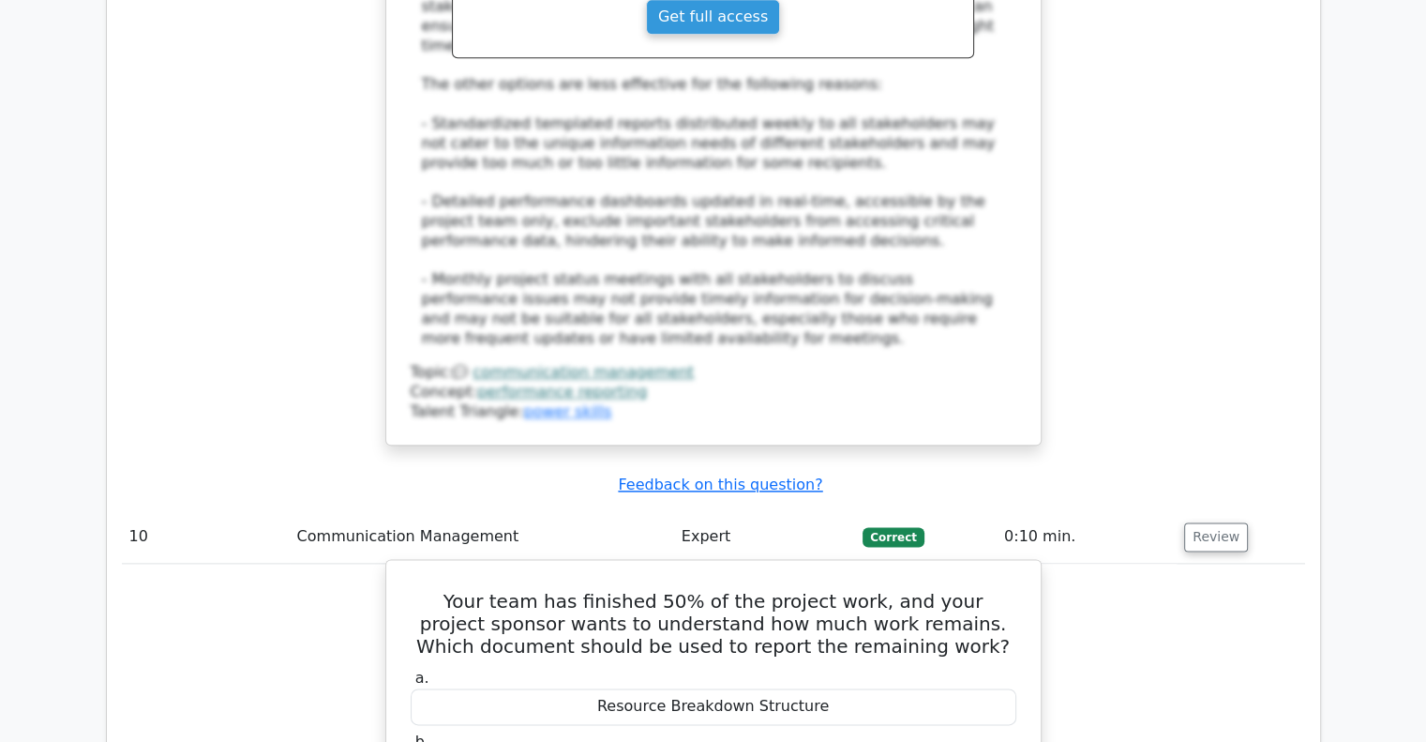
scroll to position [9562, 0]
